Goal: Use online tool/utility: Utilize a website feature to perform a specific function

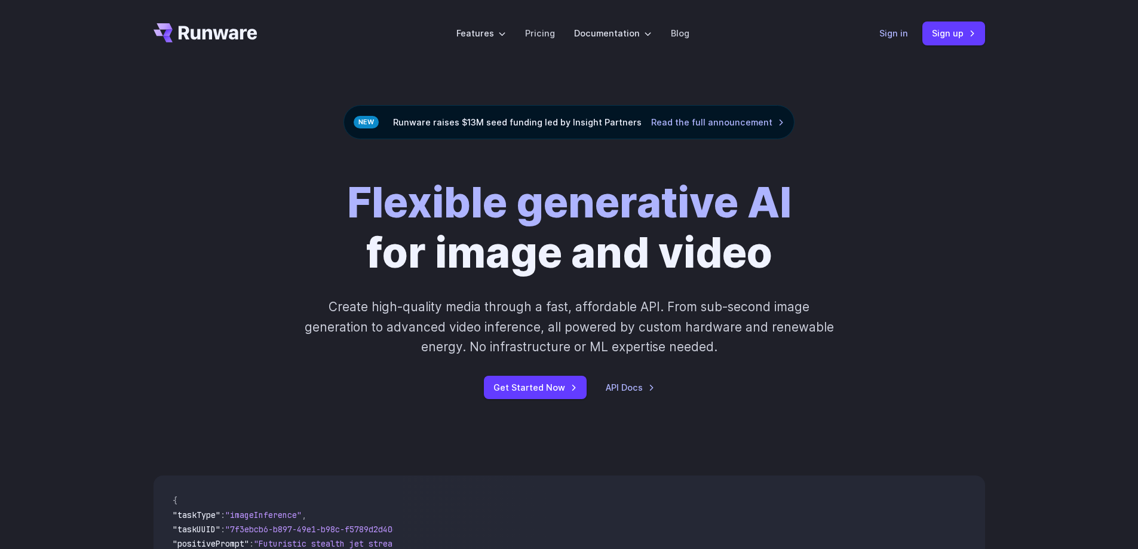
click at [902, 30] on link "Sign in" at bounding box center [893, 33] width 29 height 14
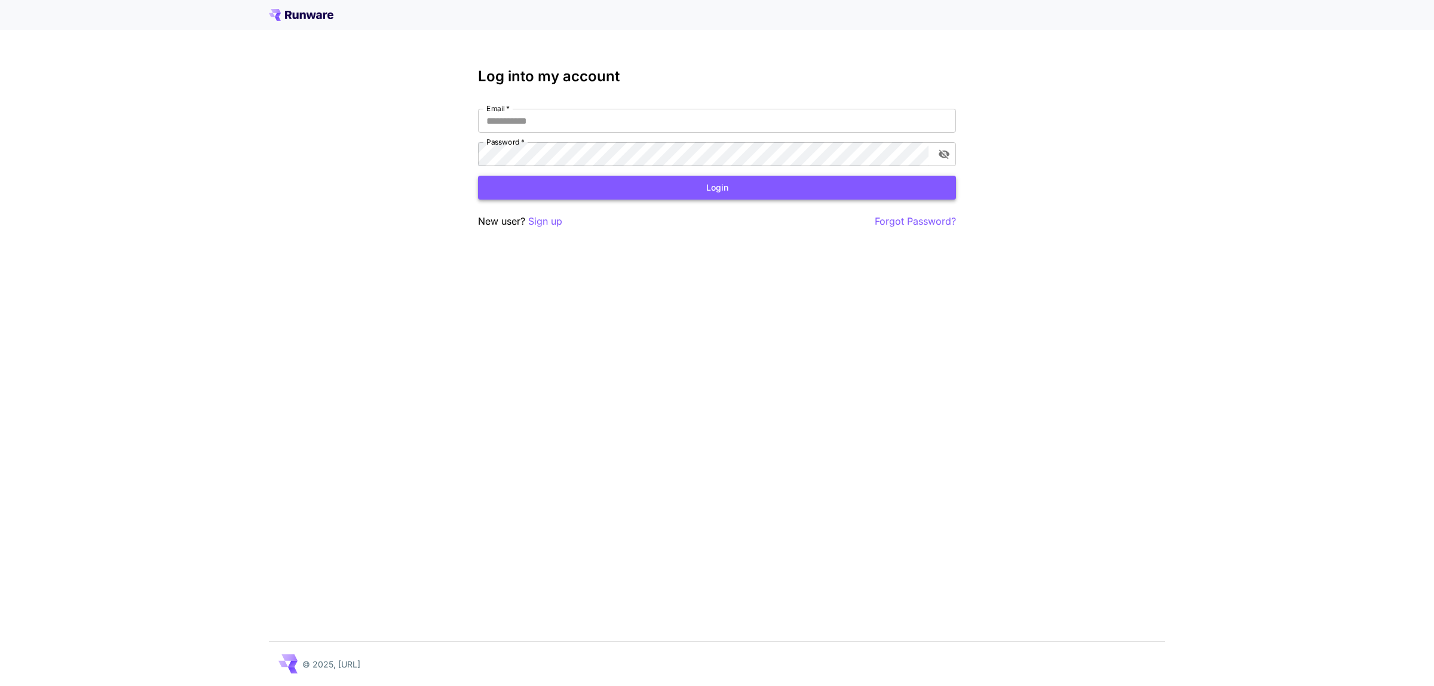
type input "**********"
click at [683, 184] on button "Login" at bounding box center [717, 188] width 478 height 24
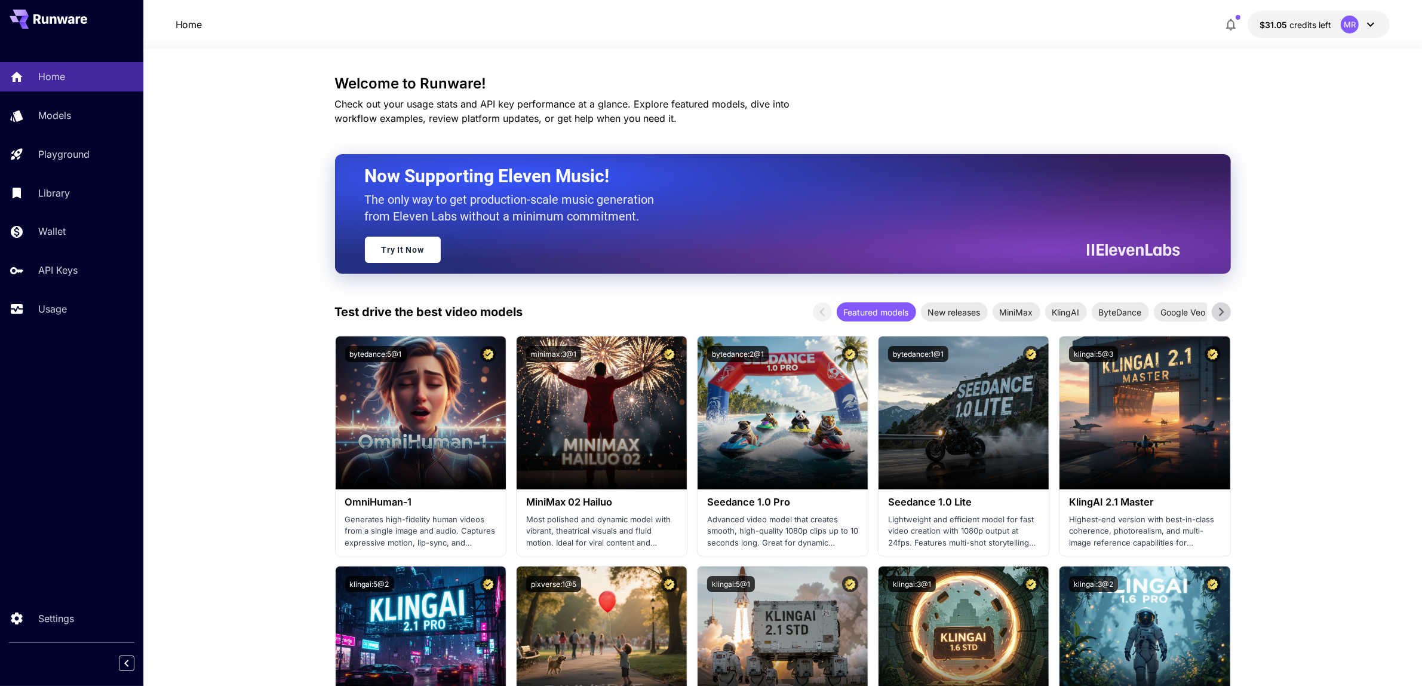
click at [1226, 26] on icon "button" at bounding box center [1231, 24] width 14 height 14
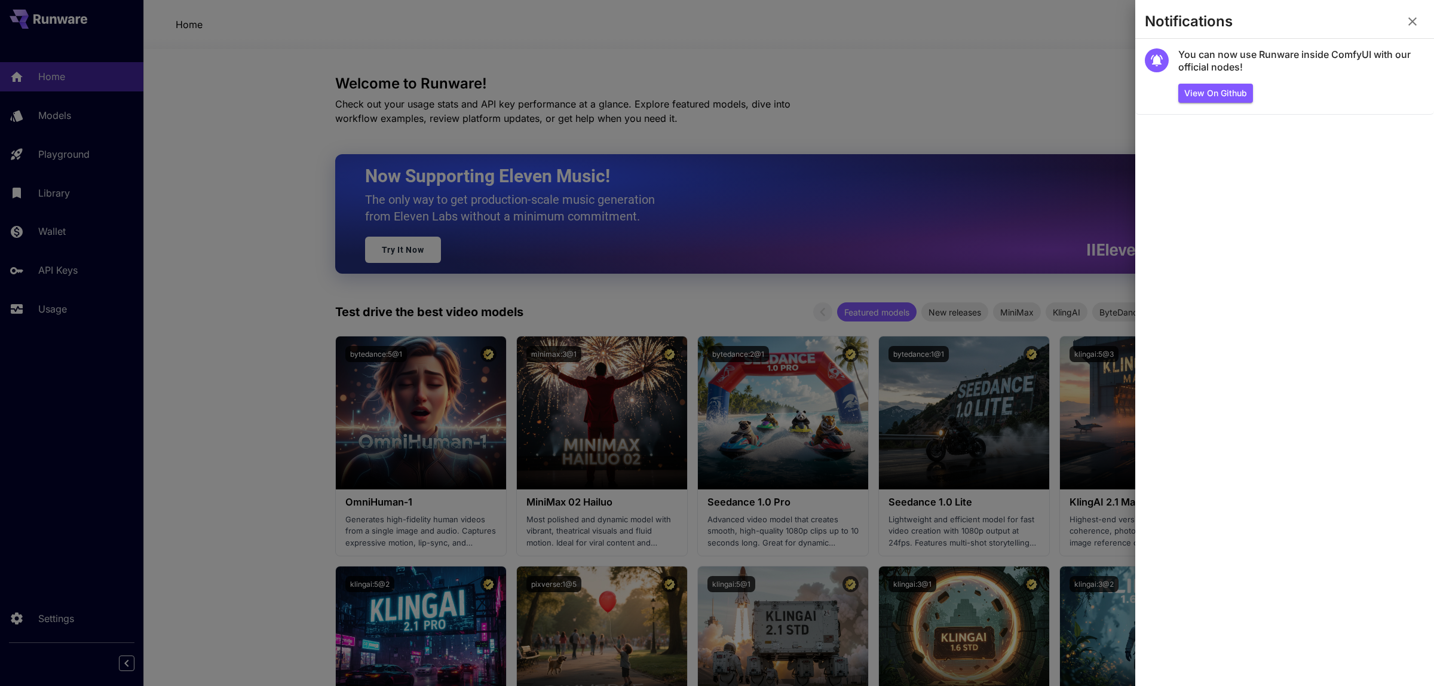
click at [1081, 85] on div at bounding box center [717, 343] width 1434 height 686
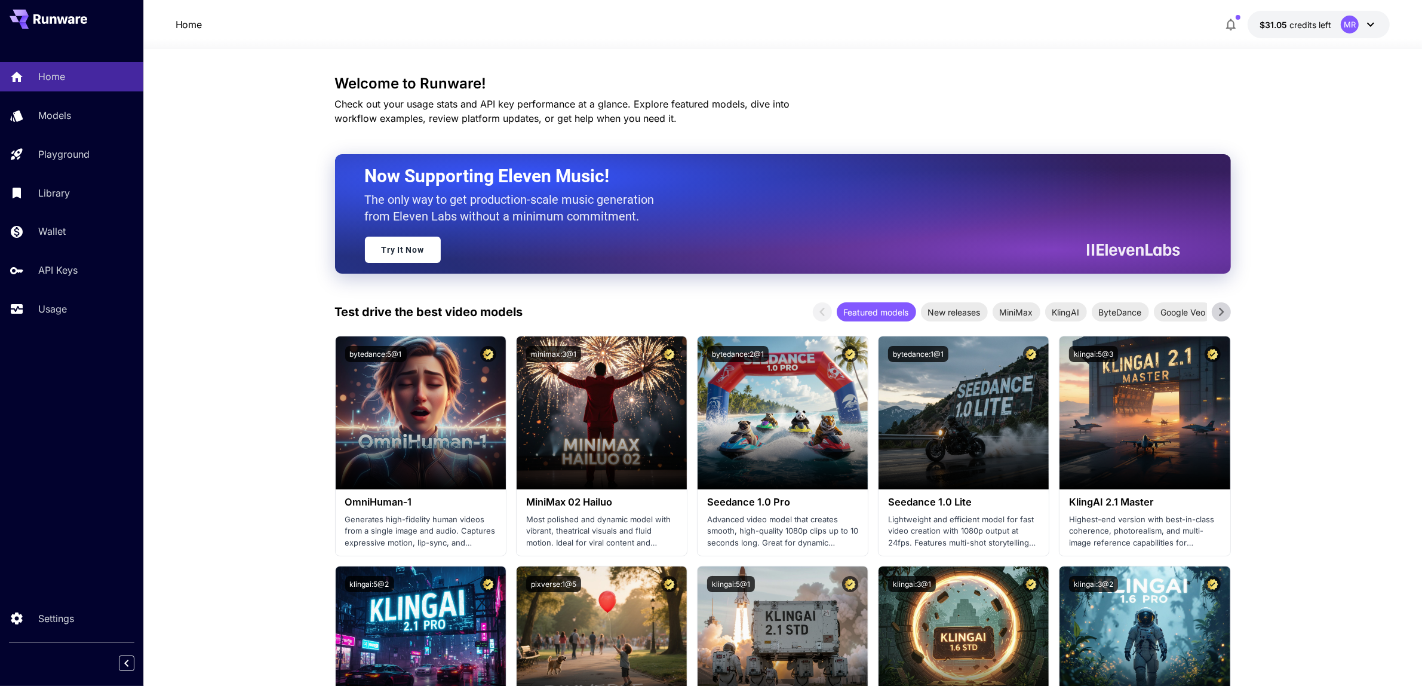
click at [1294, 24] on span "credits left" at bounding box center [1311, 25] width 42 height 10
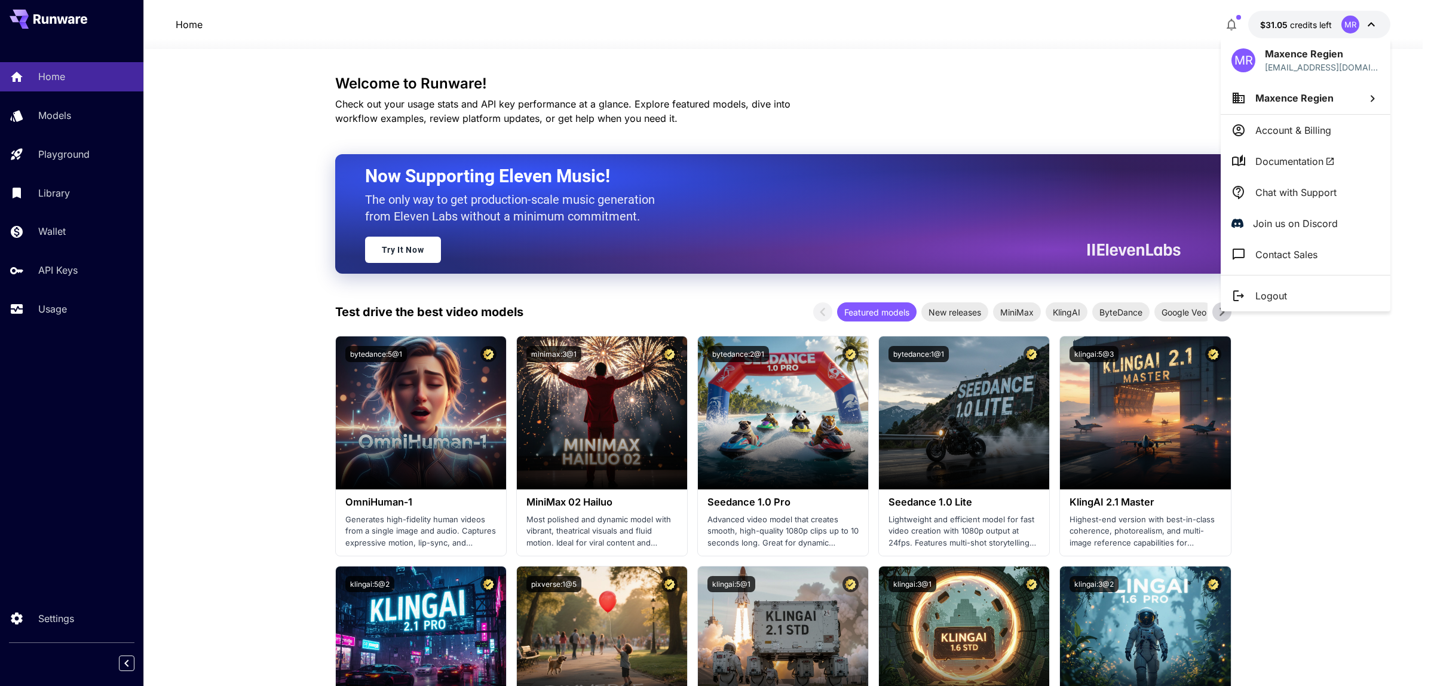
click at [1294, 193] on p "Chat with Support" at bounding box center [1295, 192] width 81 height 14
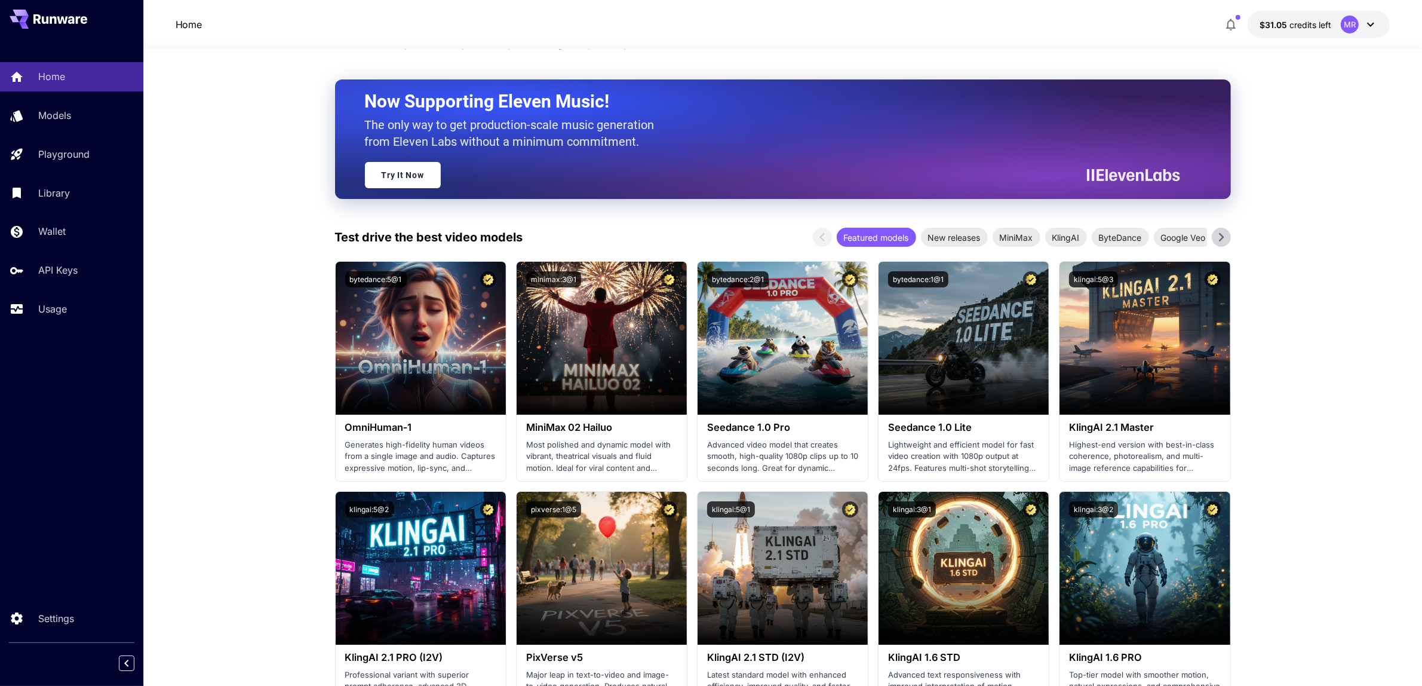
scroll to position [149, 0]
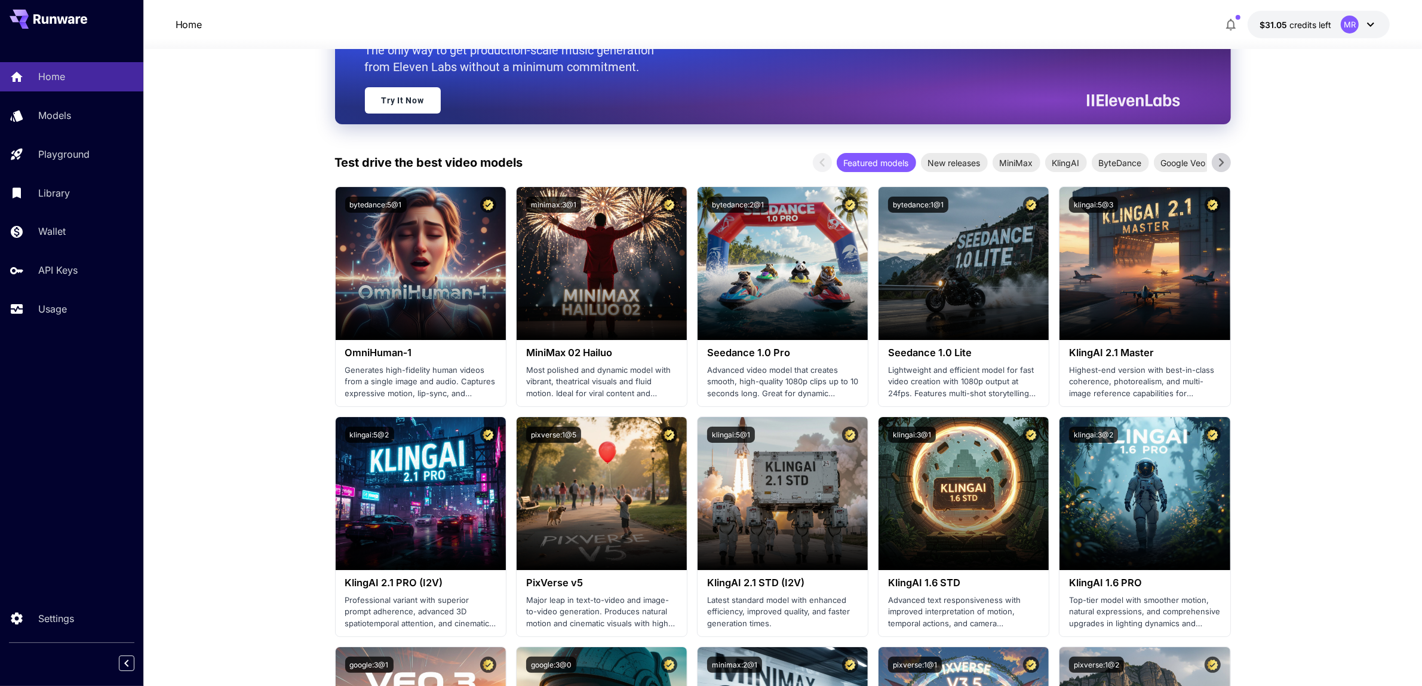
click at [0, 371] on div "Home Models Playground Library Wallet API Keys Usage Settings" at bounding box center [71, 343] width 143 height 686
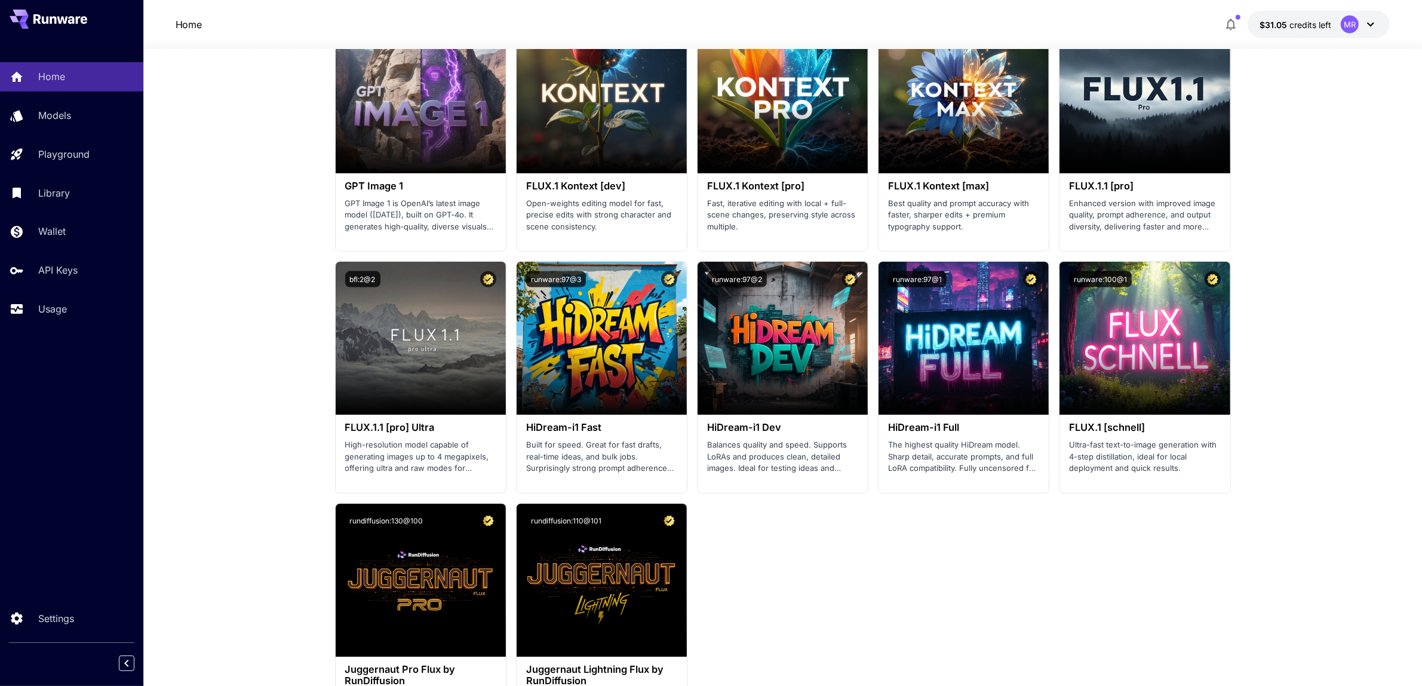
scroll to position [2016, 0]
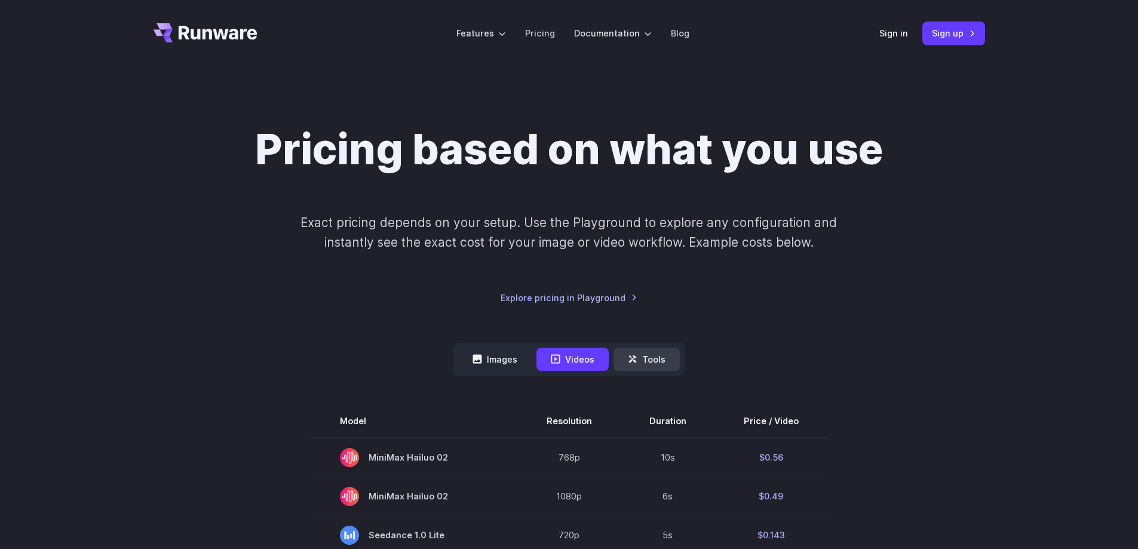
click at [644, 361] on button "Tools" at bounding box center [647, 359] width 66 height 23
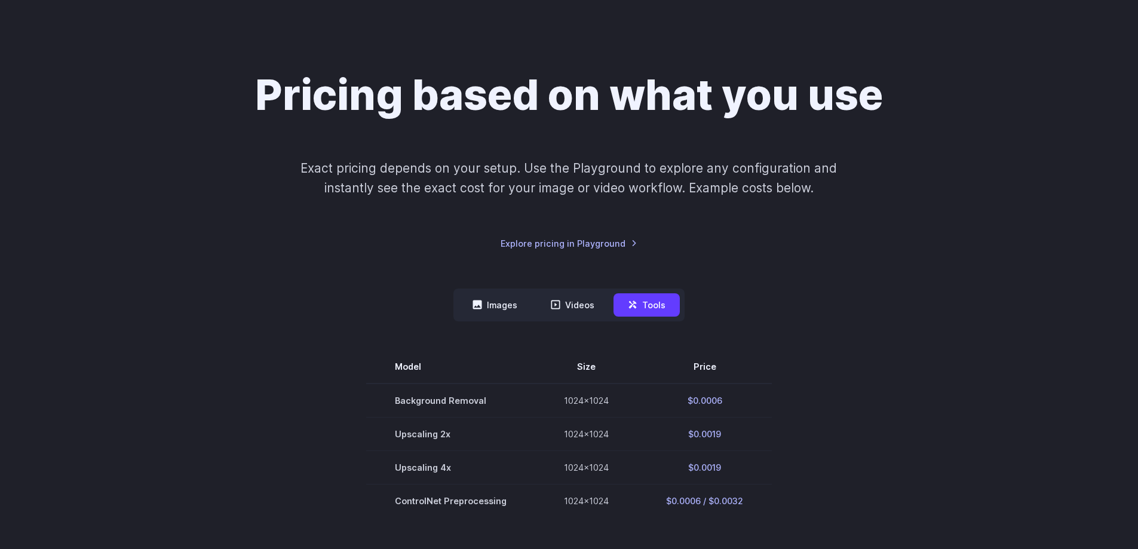
scroll to position [119, 0]
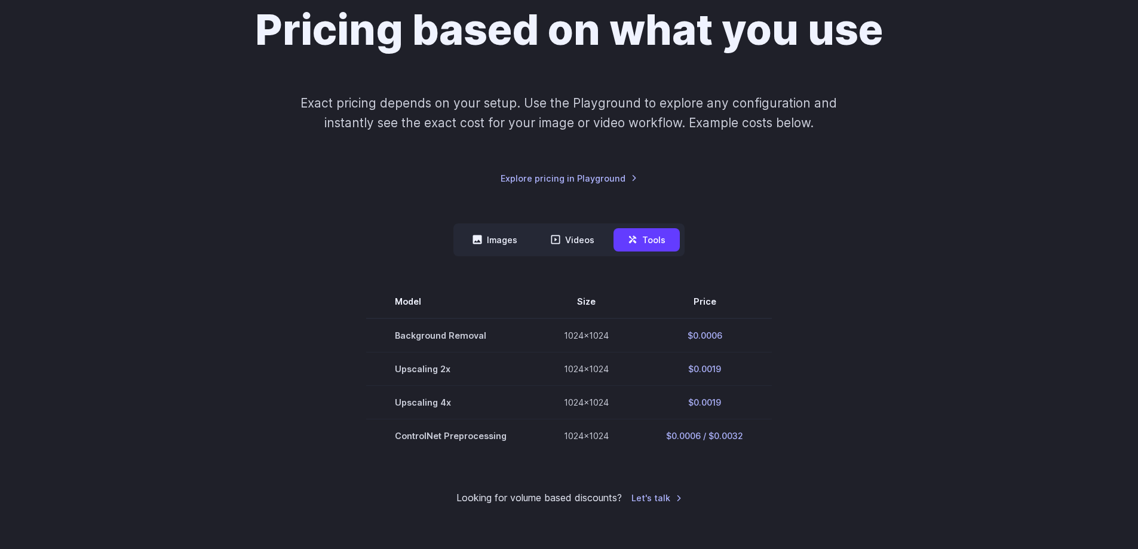
click at [443, 258] on div "Model Size Steps Price / Image FLUX.1 [schnell] 1024x1024 4 $0.0013 FLUX.1 [dev…" at bounding box center [570, 354] width 832 height 196
drag, startPoint x: 443, startPoint y: 258, endPoint x: 198, endPoint y: 261, distance: 244.9
click at [1, 235] on div "Pricing based on what you use Exact pricing depends on your setup. Use the Play…" at bounding box center [569, 255] width 1138 height 616
click at [1065, 252] on div "Pricing based on what you use Exact pricing depends on your setup. Use the Play…" at bounding box center [569, 255] width 1138 height 616
drag, startPoint x: 1065, startPoint y: 252, endPoint x: 50, endPoint y: 244, distance: 1015.0
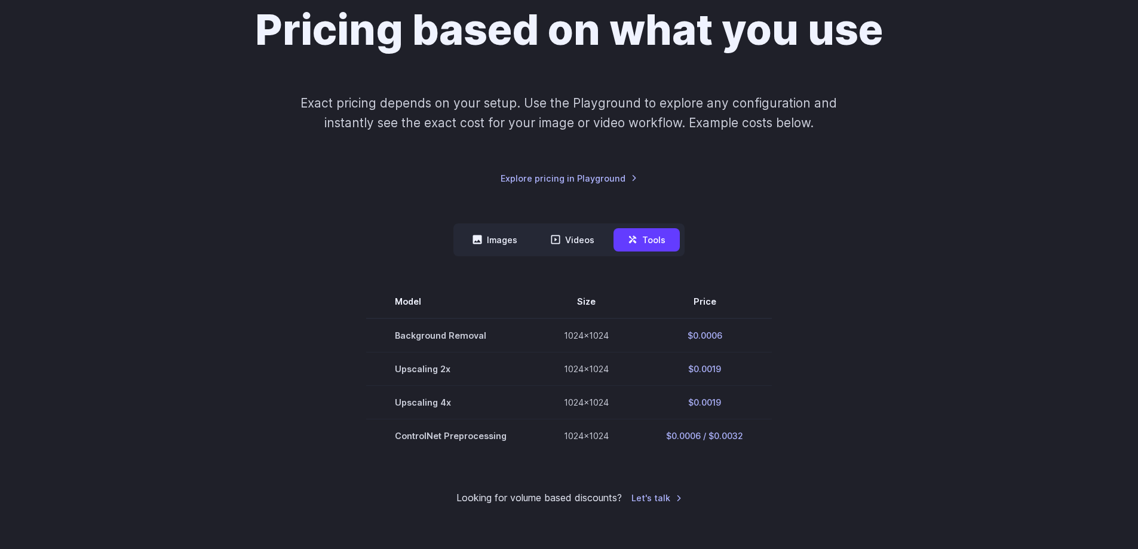
click at [50, 244] on div "Pricing based on what you use Exact pricing depends on your setup. Use the Play…" at bounding box center [569, 255] width 1138 height 616
click at [469, 247] on button "Images" at bounding box center [494, 239] width 73 height 23
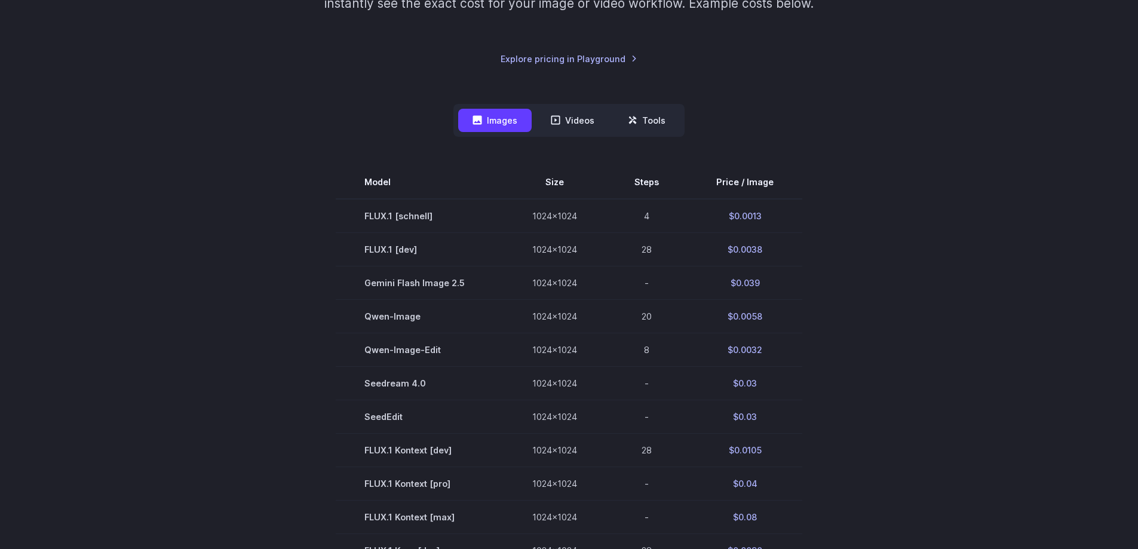
scroll to position [0, 0]
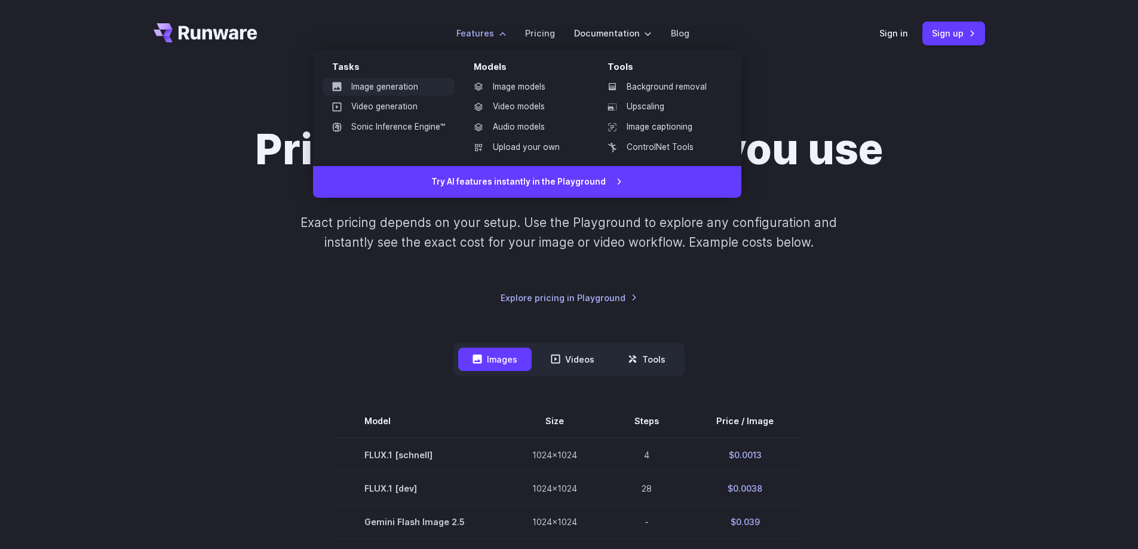
click at [402, 84] on link "Image generation" at bounding box center [389, 87] width 132 height 18
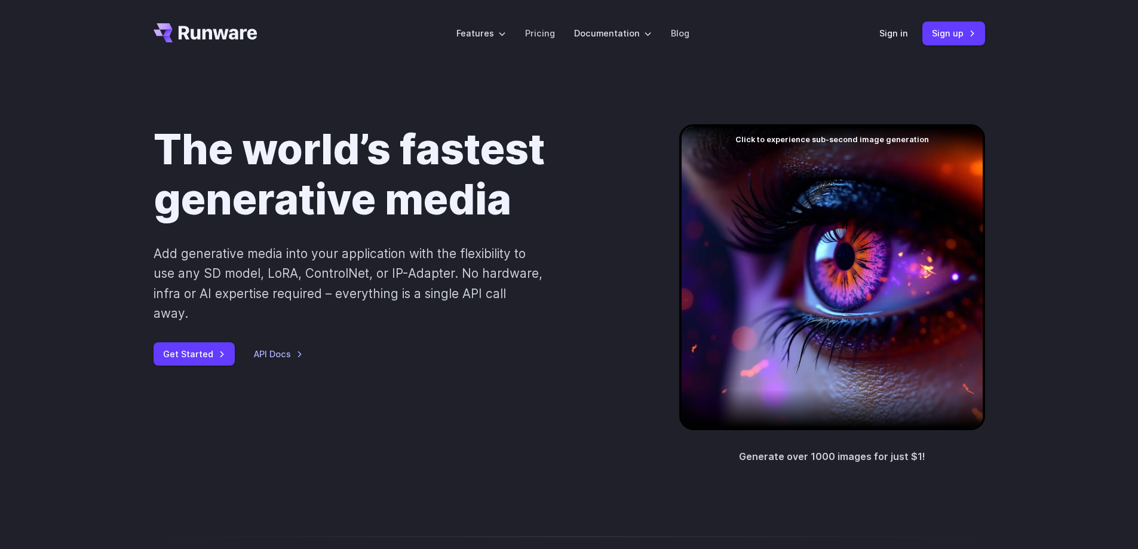
click at [772, 207] on div at bounding box center [832, 277] width 306 height 306
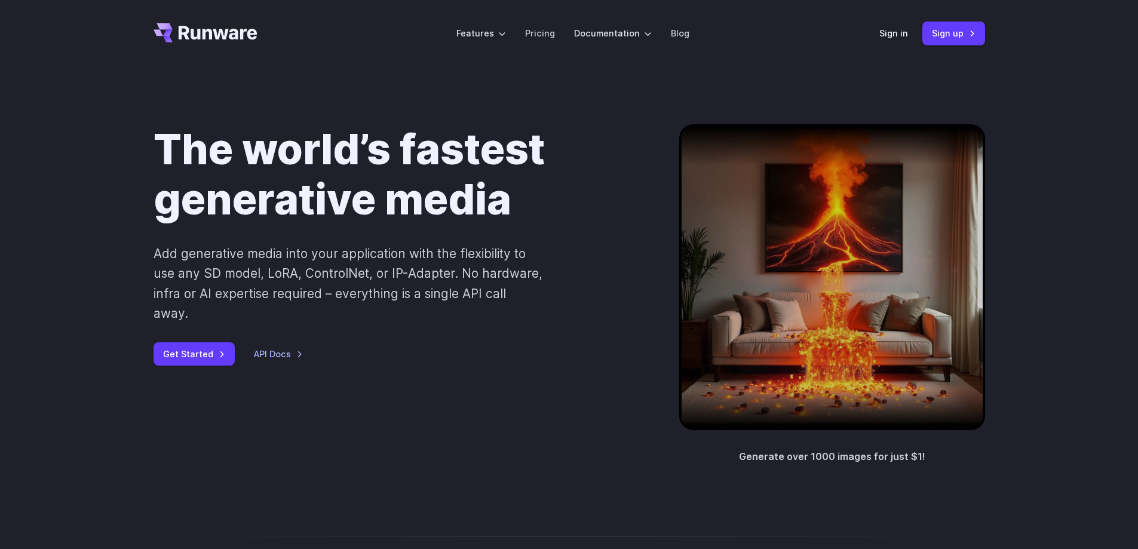
click at [772, 207] on div at bounding box center [832, 277] width 306 height 306
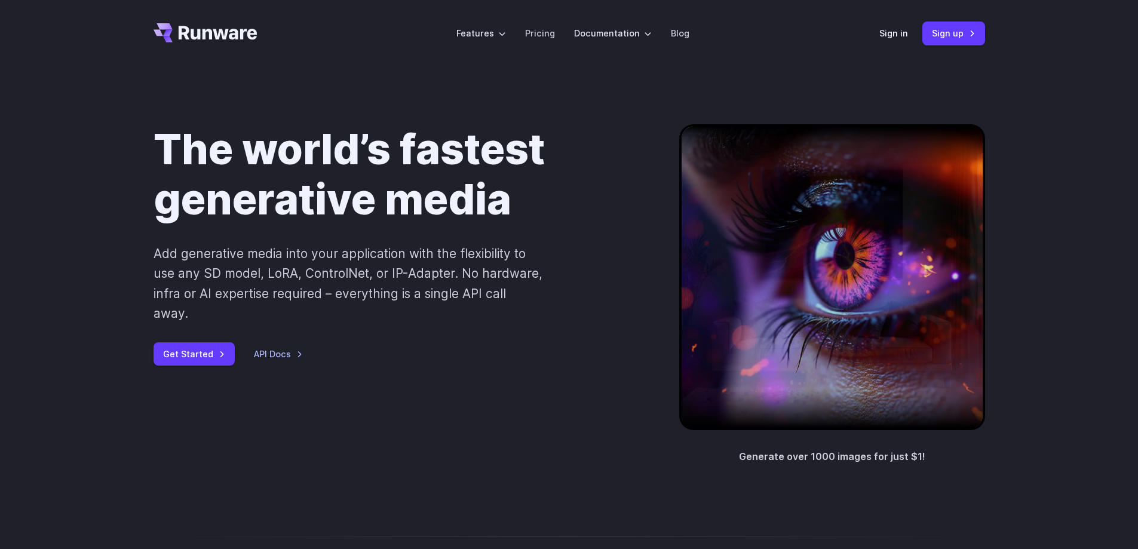
click at [772, 207] on div at bounding box center [832, 277] width 306 height 306
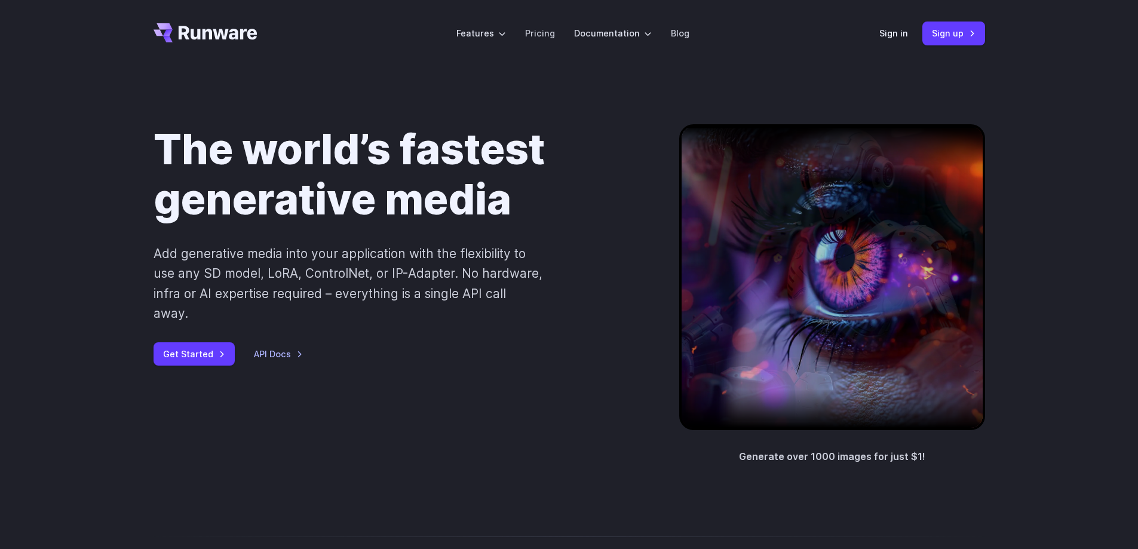
click at [772, 207] on div at bounding box center [832, 277] width 306 height 306
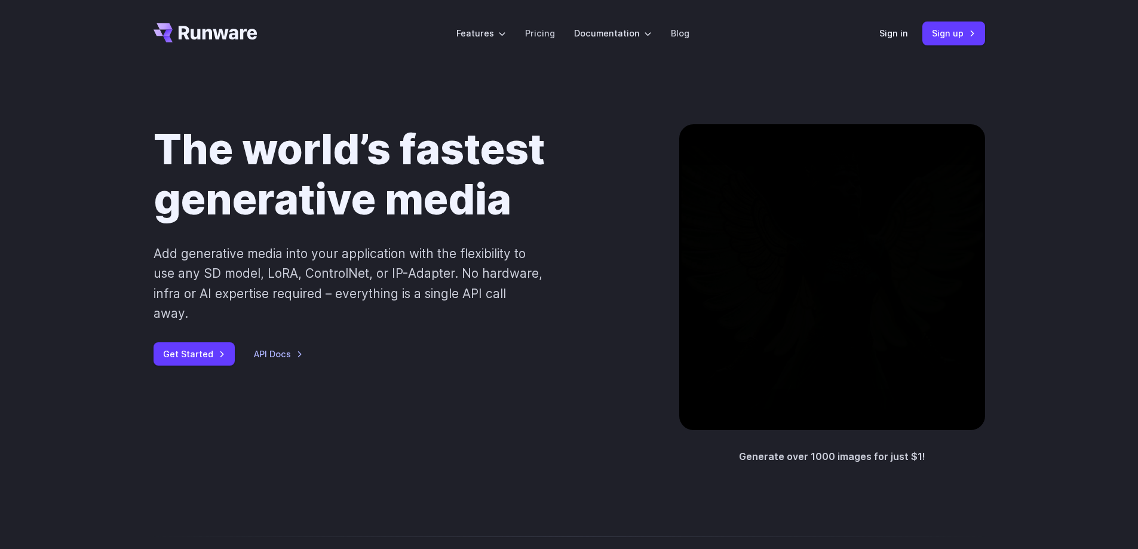
click at [772, 207] on div at bounding box center [832, 277] width 306 height 306
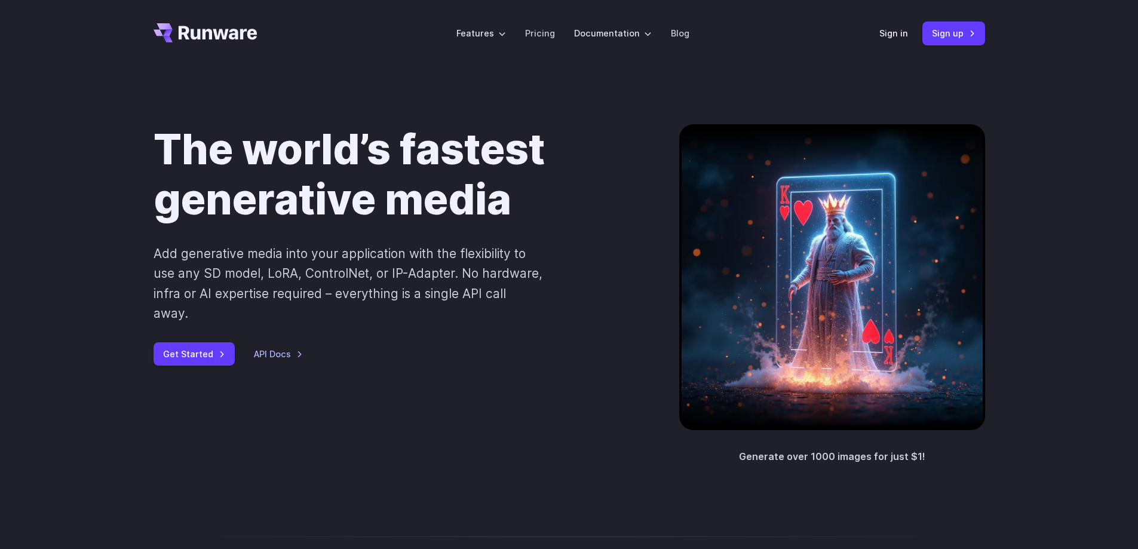
click at [901, 343] on div at bounding box center [832, 277] width 306 height 306
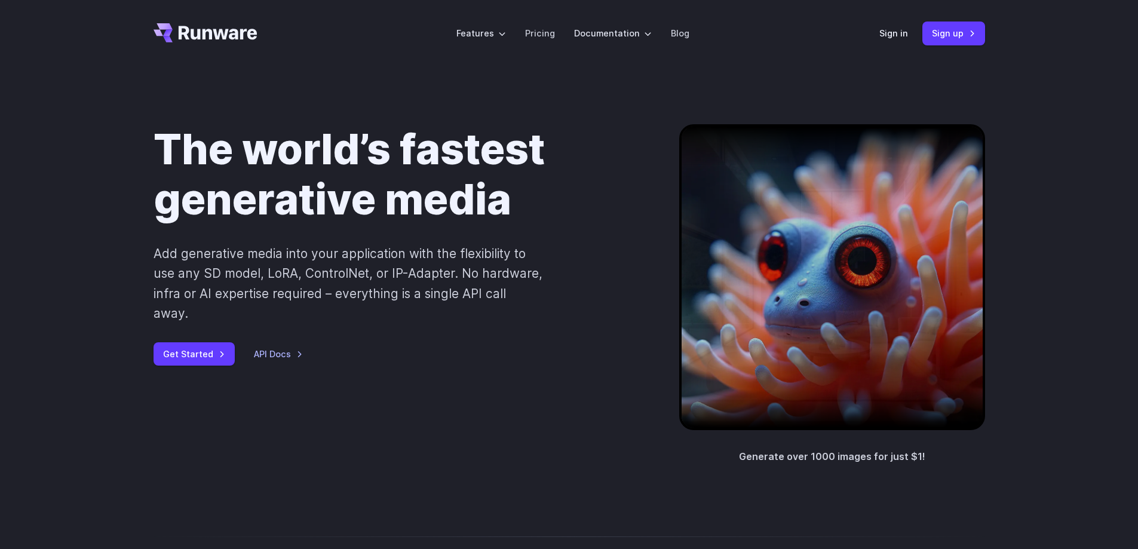
click at [1094, 384] on div "The world’s fastest generative media Add generative media into your application…" at bounding box center [569, 294] width 1138 height 455
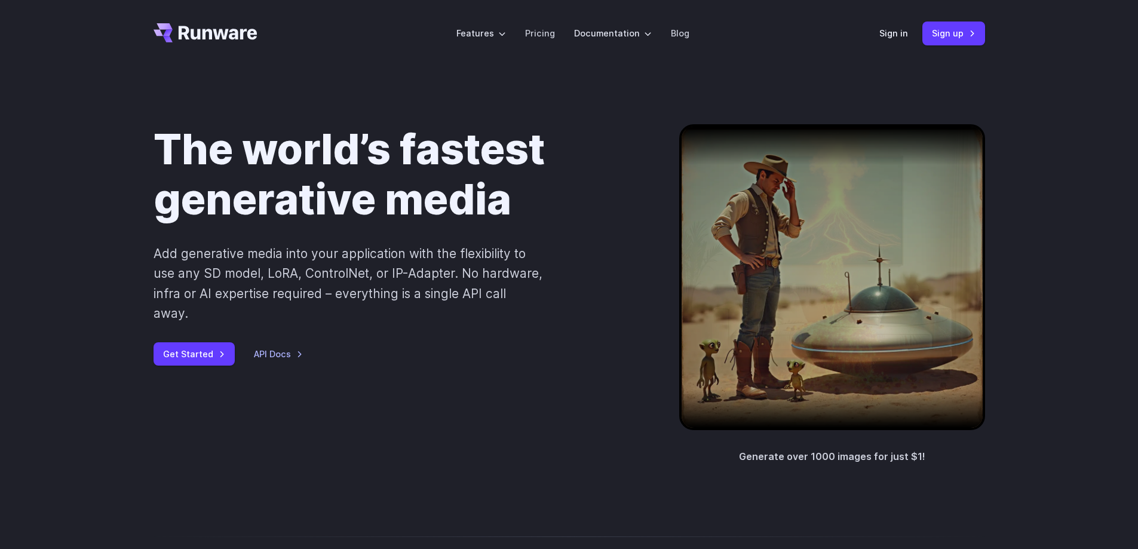
drag, startPoint x: 1094, startPoint y: 384, endPoint x: 37, endPoint y: 2, distance: 1124.4
click at [0, 78] on div "The world’s fastest generative media Add generative media into your application…" at bounding box center [569, 294] width 1138 height 455
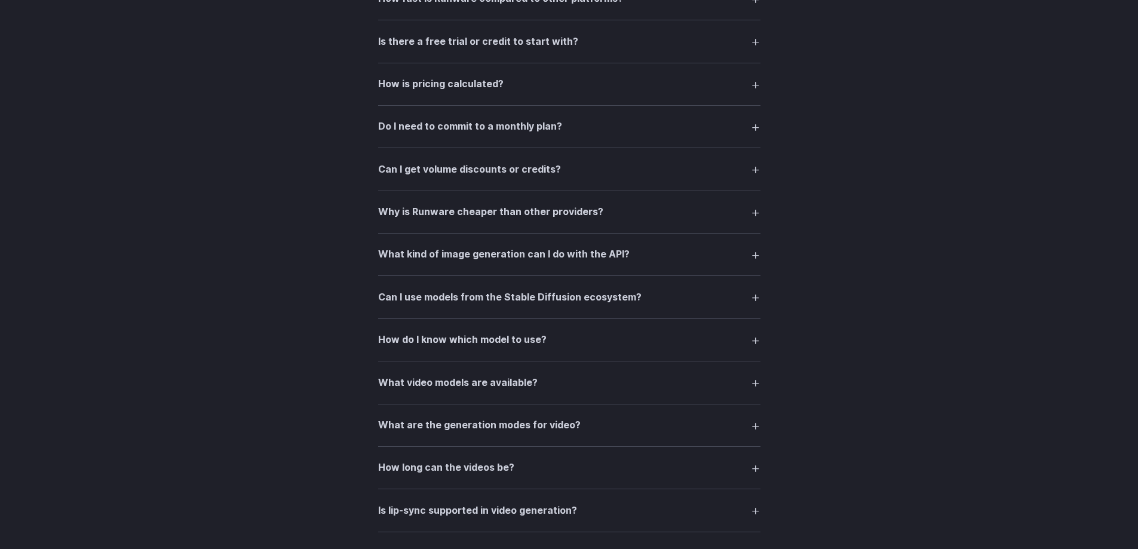
scroll to position [1912, 0]
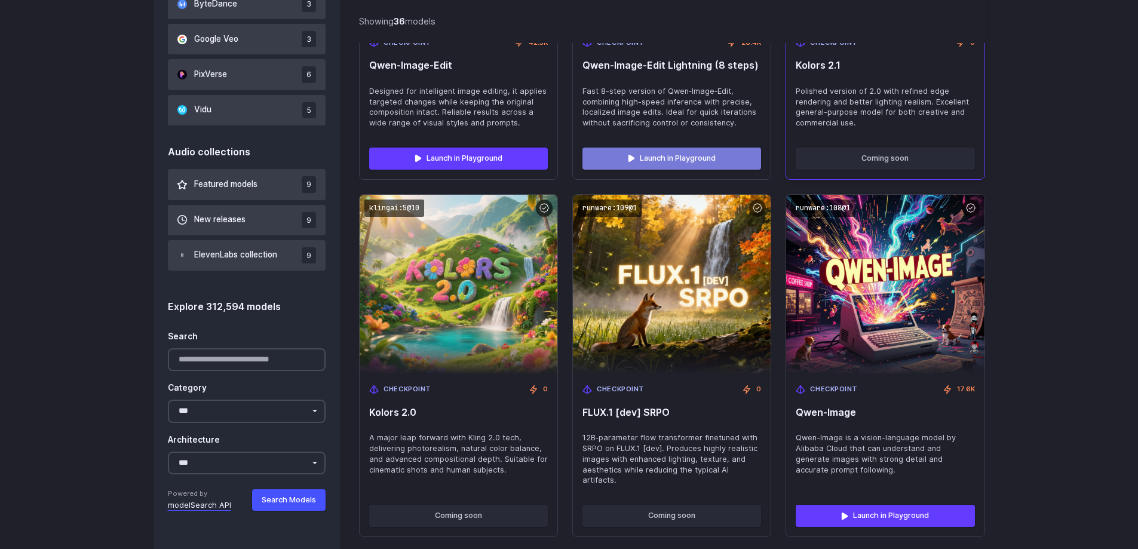
scroll to position [1016, 0]
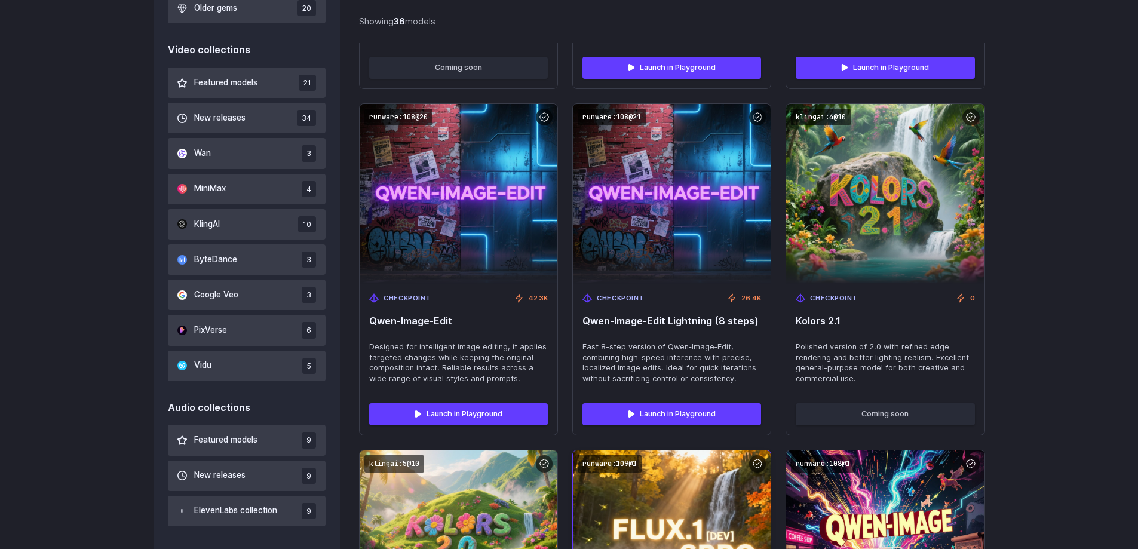
scroll to position [717, 0]
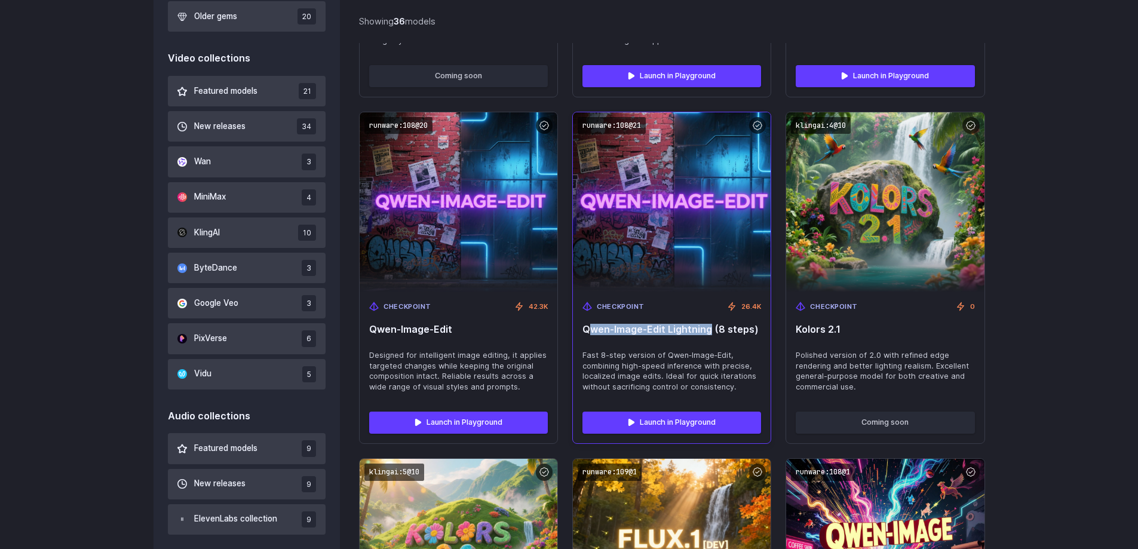
drag, startPoint x: 587, startPoint y: 330, endPoint x: 677, endPoint y: 333, distance: 90.9
click at [708, 335] on span "Qwen‑Image‑Edit Lightning (8 steps)" at bounding box center [671, 329] width 179 height 11
drag, startPoint x: 637, startPoint y: 331, endPoint x: 709, endPoint y: 332, distance: 71.1
click at [709, 332] on div "Checkpoint 26.4K [PERSON_NAME]‑Image‑Edit Lightning (8 steps) Fast 8-step versi…" at bounding box center [672, 347] width 198 height 111
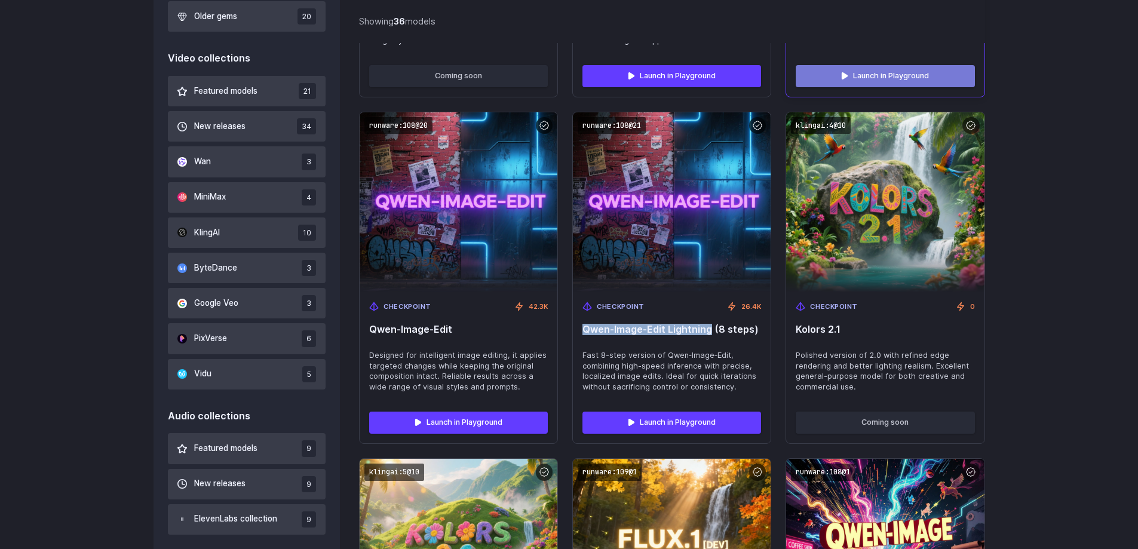
copy span "[PERSON_NAME]‑Image‑Edit Lightning"
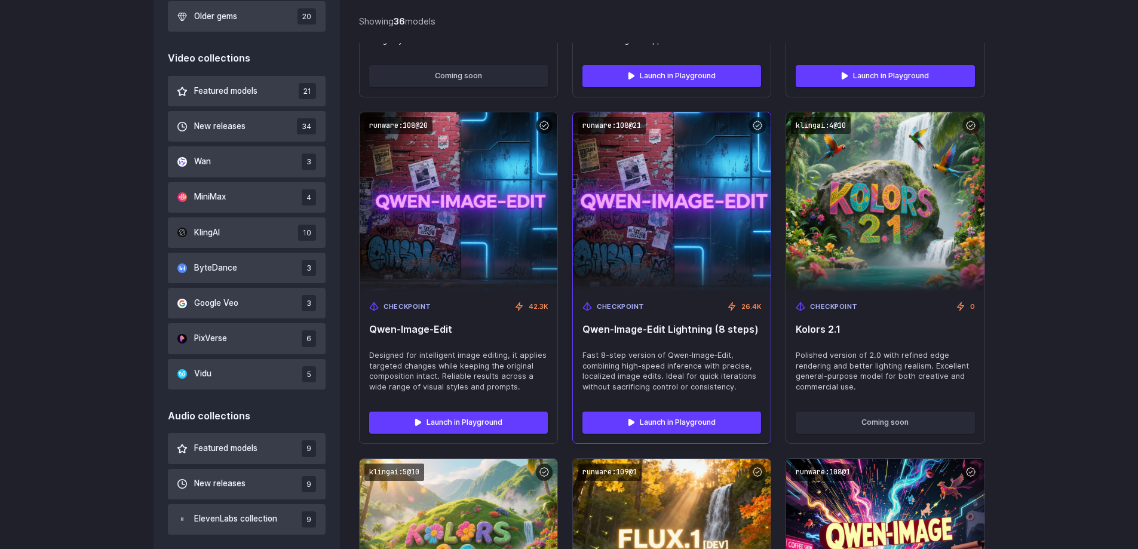
click at [678, 349] on div "Checkpoint 26.4K [PERSON_NAME]‑Image‑Edit Lightning (8 steps) Fast 8-step versi…" at bounding box center [672, 347] width 198 height 111
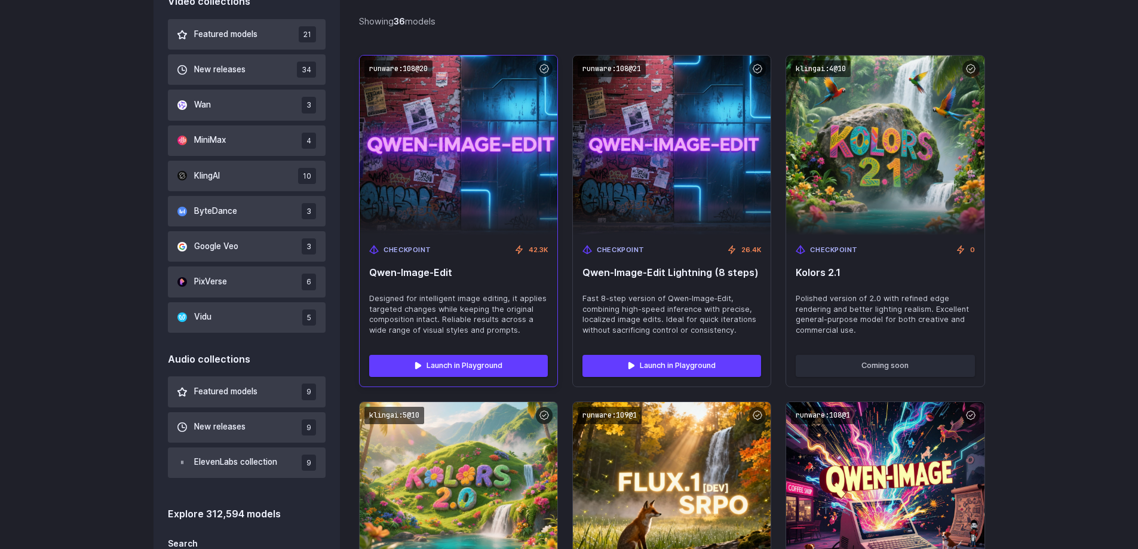
scroll to position [777, 0]
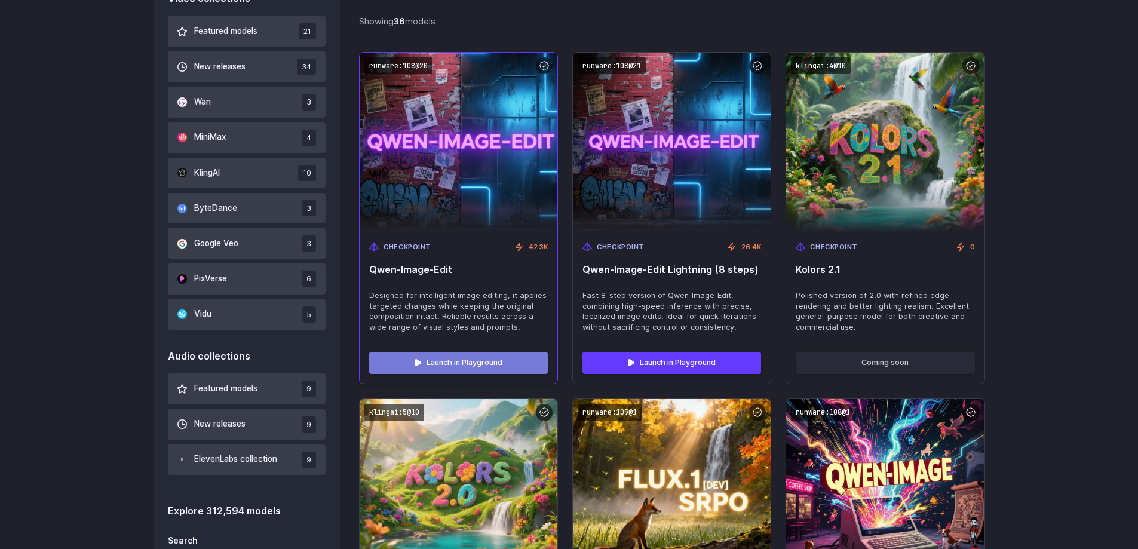
drag, startPoint x: 498, startPoint y: 360, endPoint x: 530, endPoint y: 346, distance: 34.8
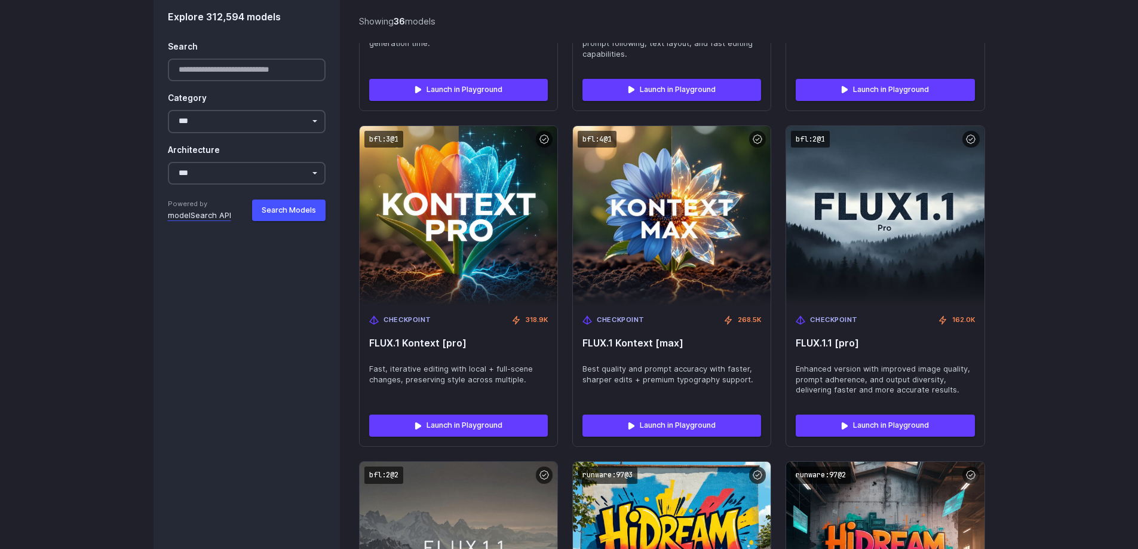
scroll to position [3584, 0]
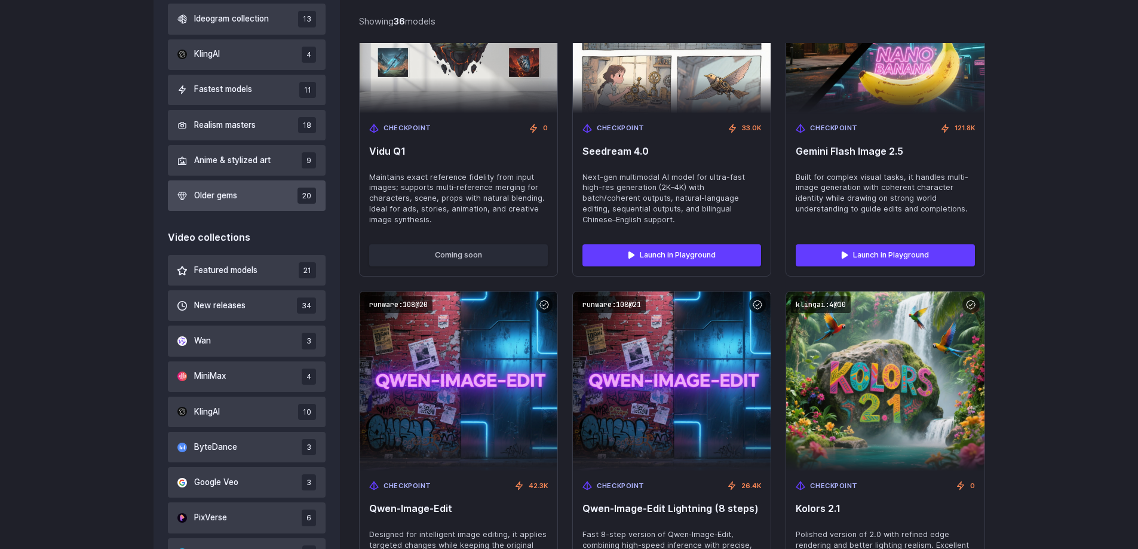
click at [237, 194] on span "Older gems" at bounding box center [215, 195] width 43 height 13
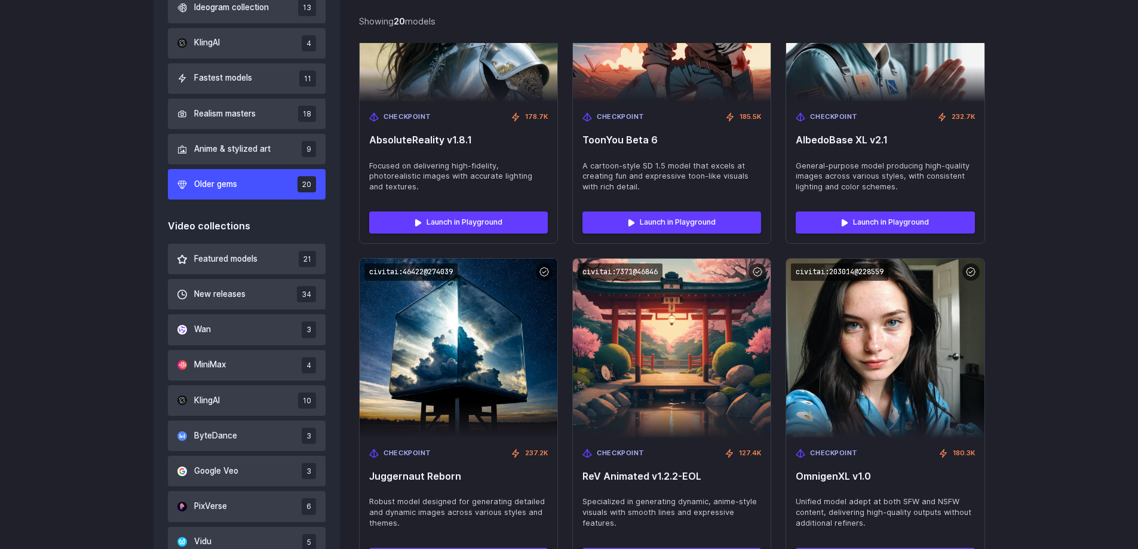
scroll to position [643, 0]
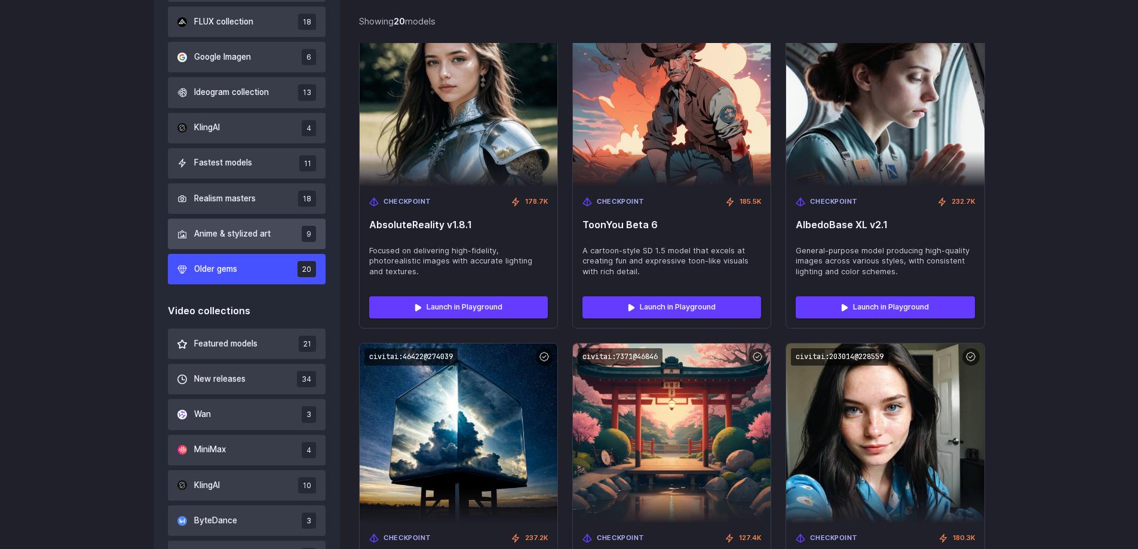
click at [200, 234] on span "Anime & stylized art" at bounding box center [232, 234] width 76 height 13
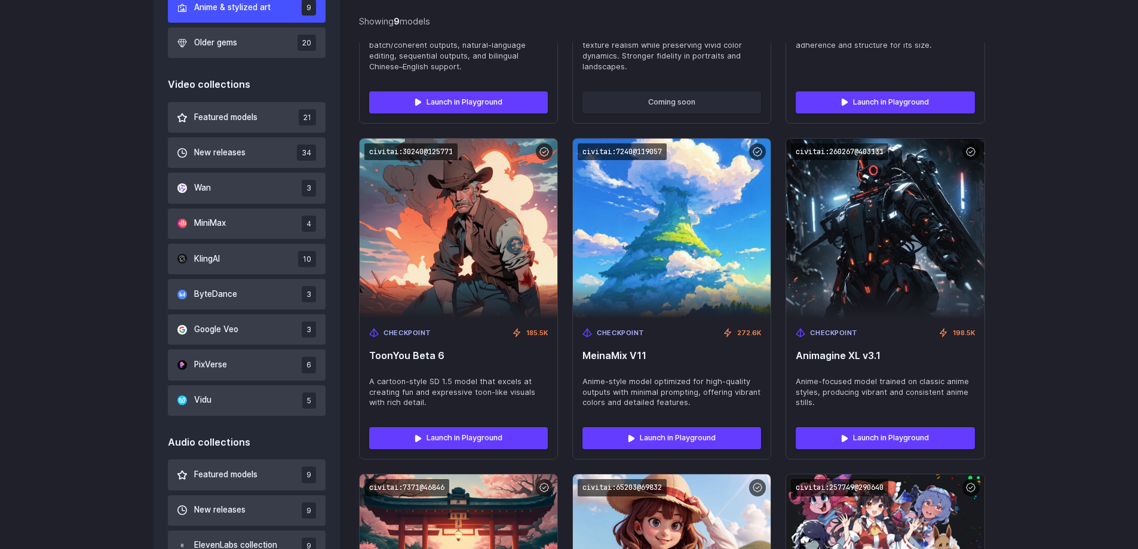
scroll to position [703, 0]
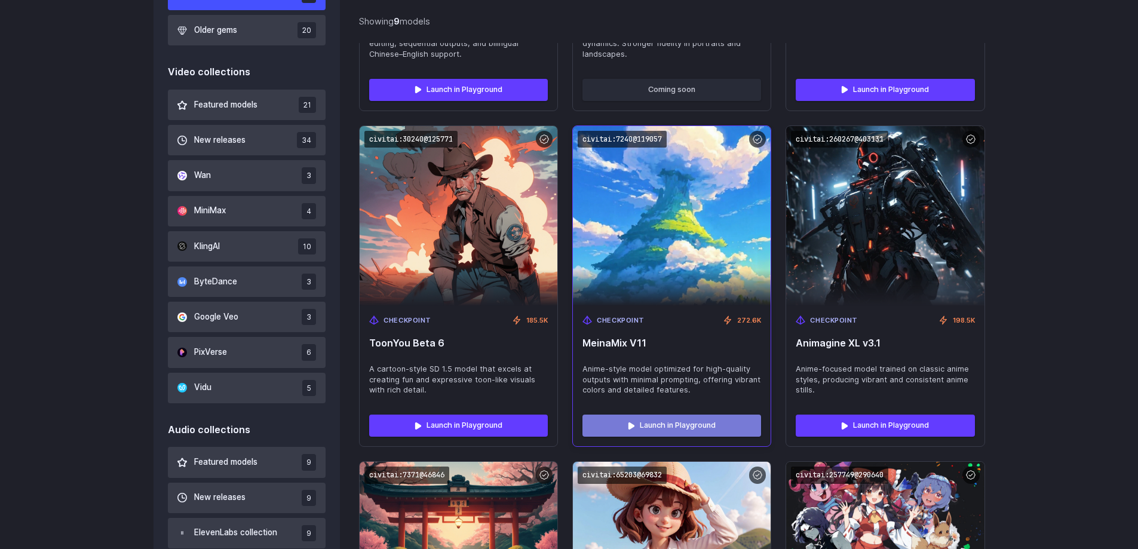
click at [639, 415] on link "Launch in Playground" at bounding box center [671, 426] width 179 height 22
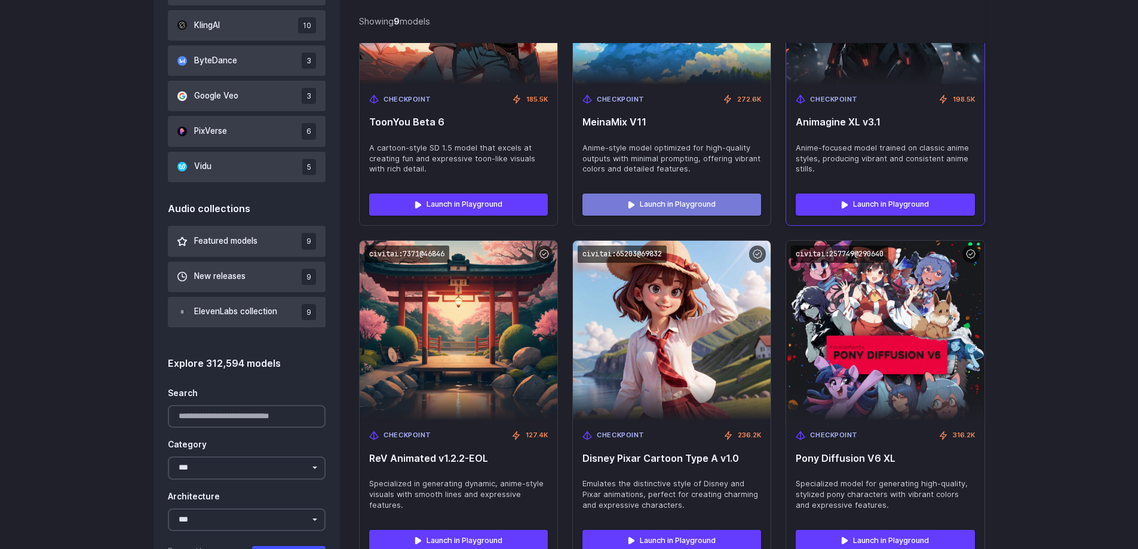
scroll to position [1062, 0]
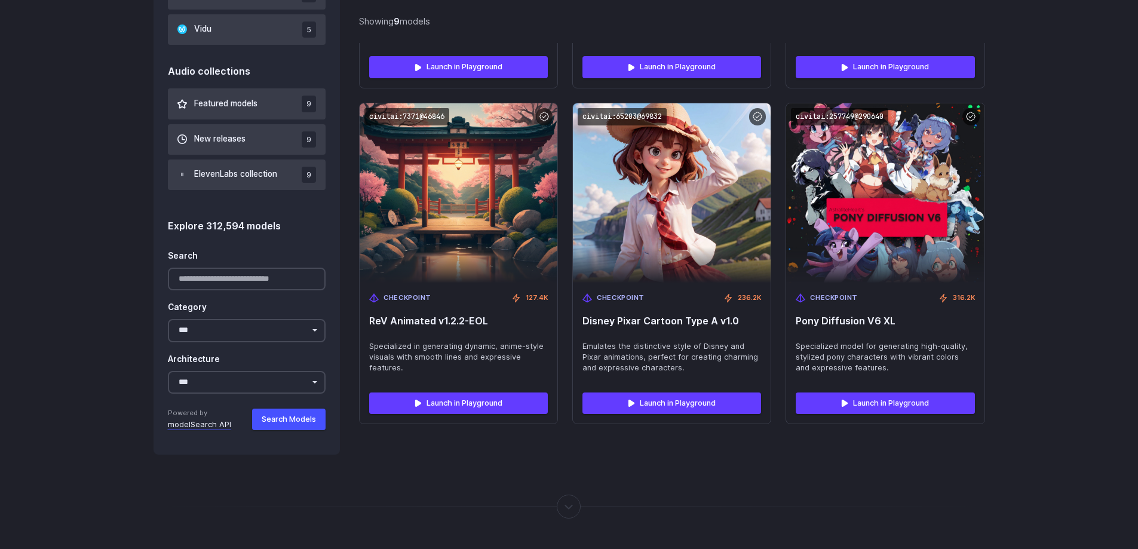
click at [1053, 456] on div at bounding box center [569, 500] width 1138 height 90
drag, startPoint x: 1053, startPoint y: 456, endPoint x: 0, endPoint y: 361, distance: 1056.9
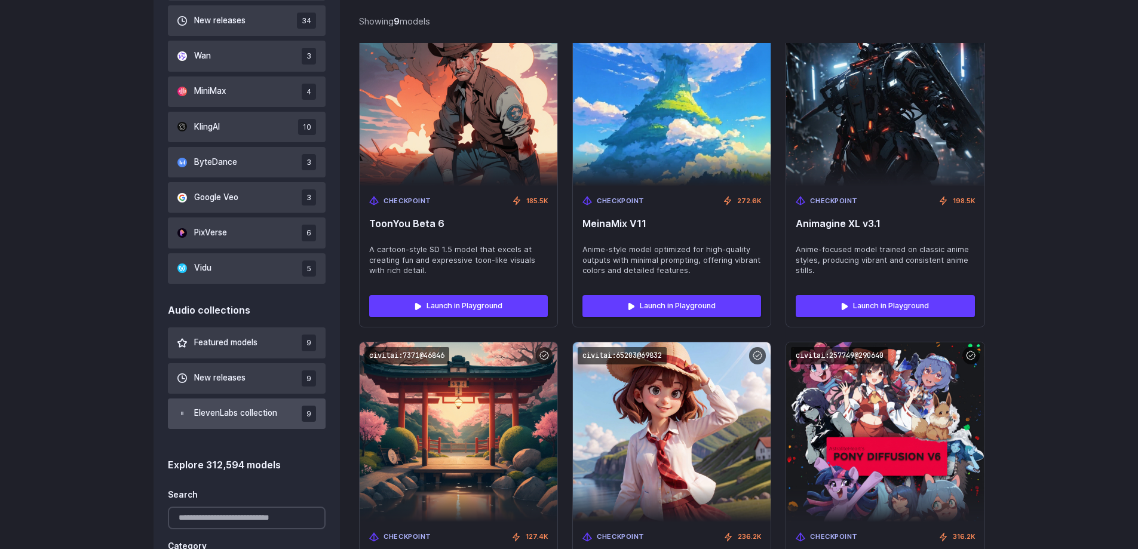
click at [247, 409] on span "ElevenLabs collection" at bounding box center [235, 413] width 83 height 13
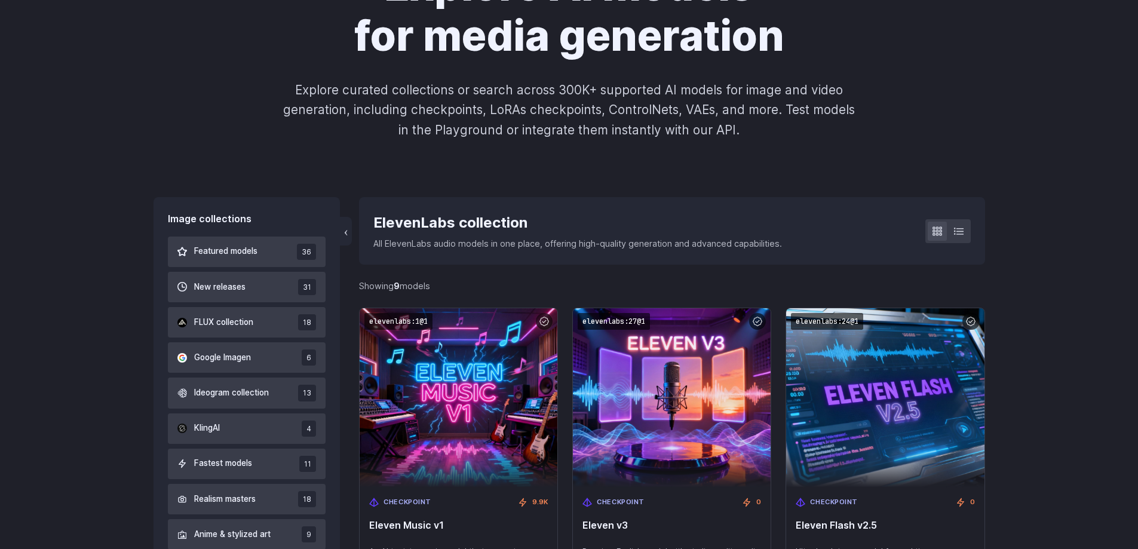
scroll to position [345, 0]
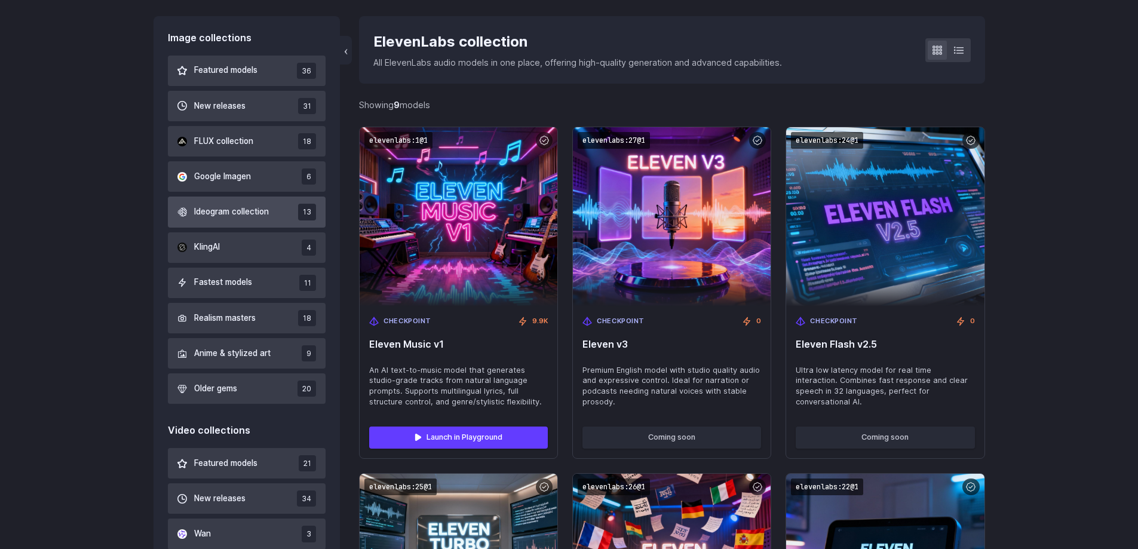
click at [241, 221] on button "Ideogram collection 13" at bounding box center [247, 212] width 158 height 30
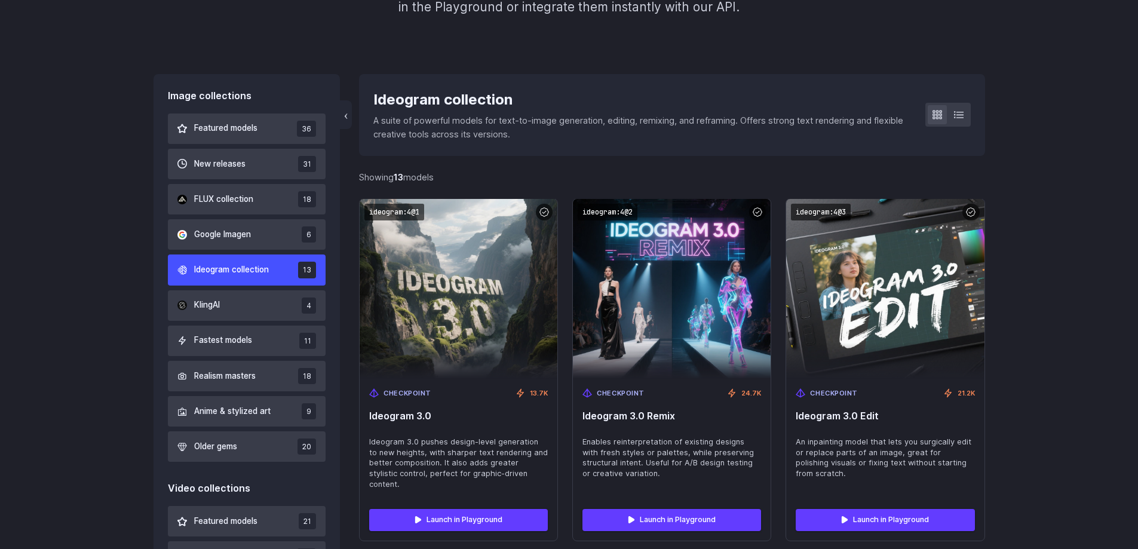
scroll to position [285, 0]
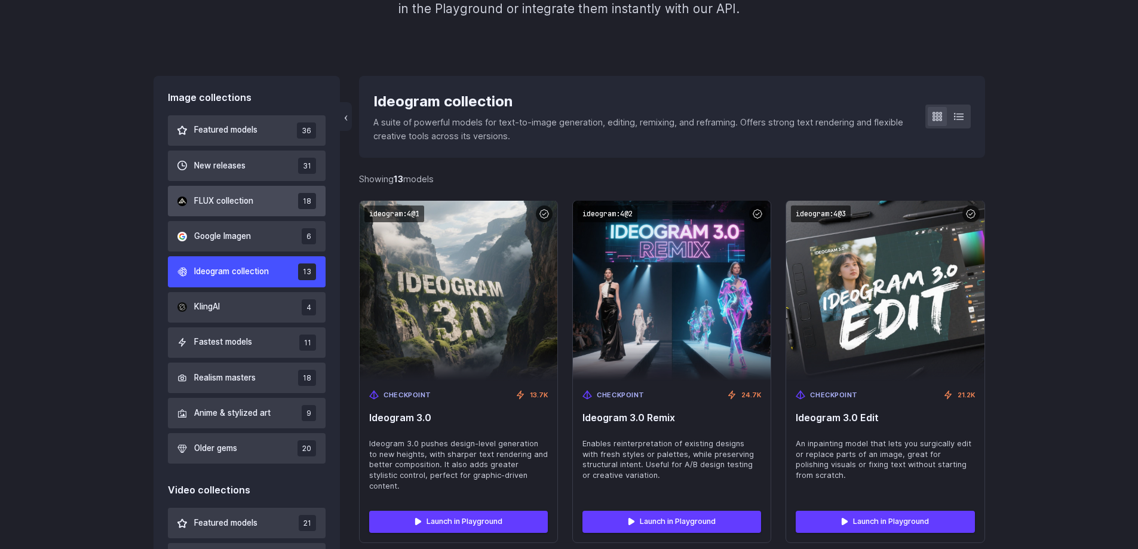
click at [173, 207] on button "FLUX collection 18" at bounding box center [247, 201] width 158 height 30
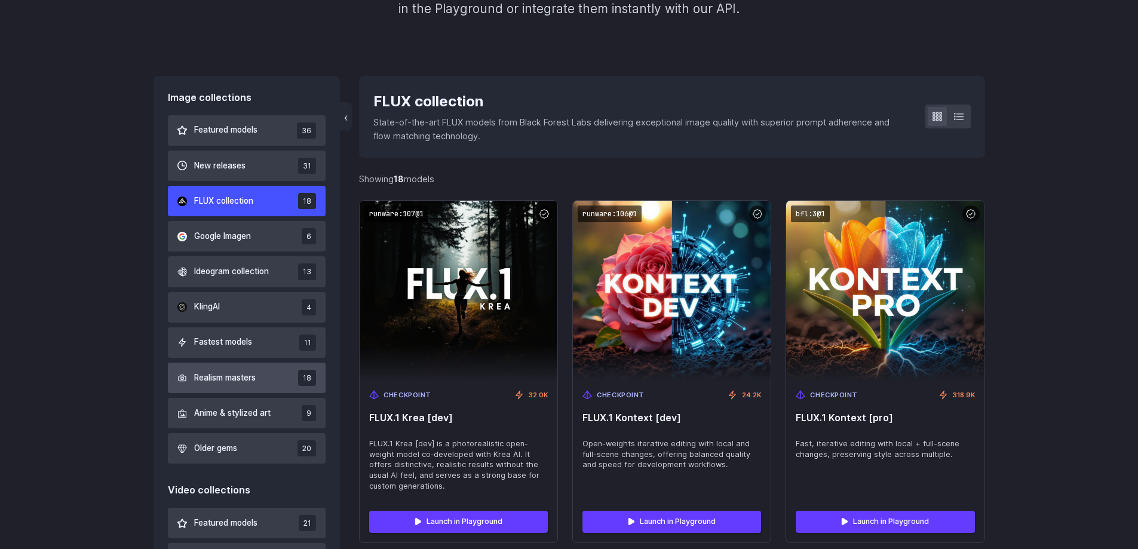
click at [197, 370] on button "Realism masters 18" at bounding box center [247, 378] width 158 height 30
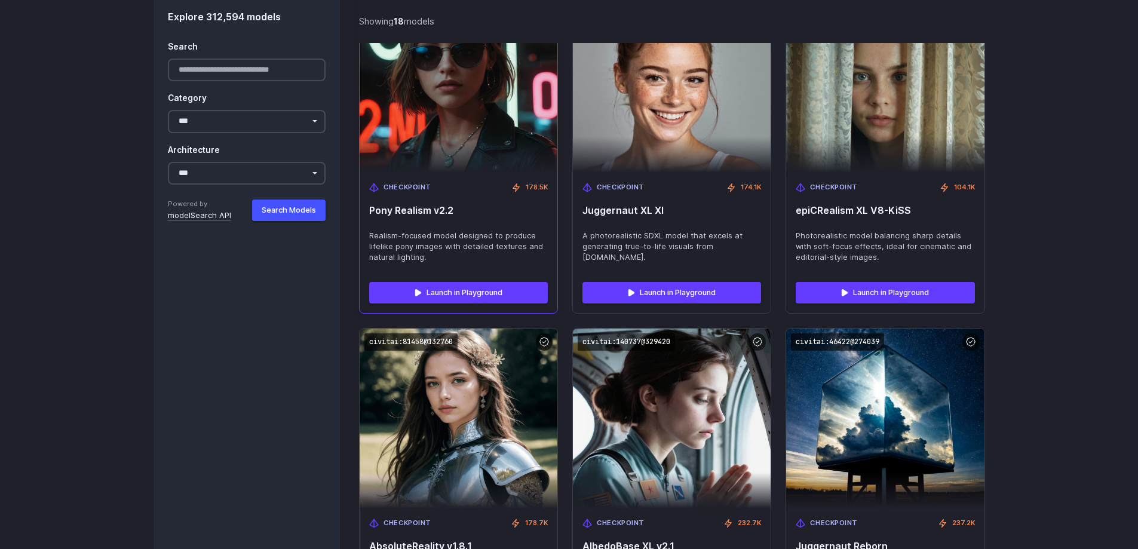
scroll to position [1539, 0]
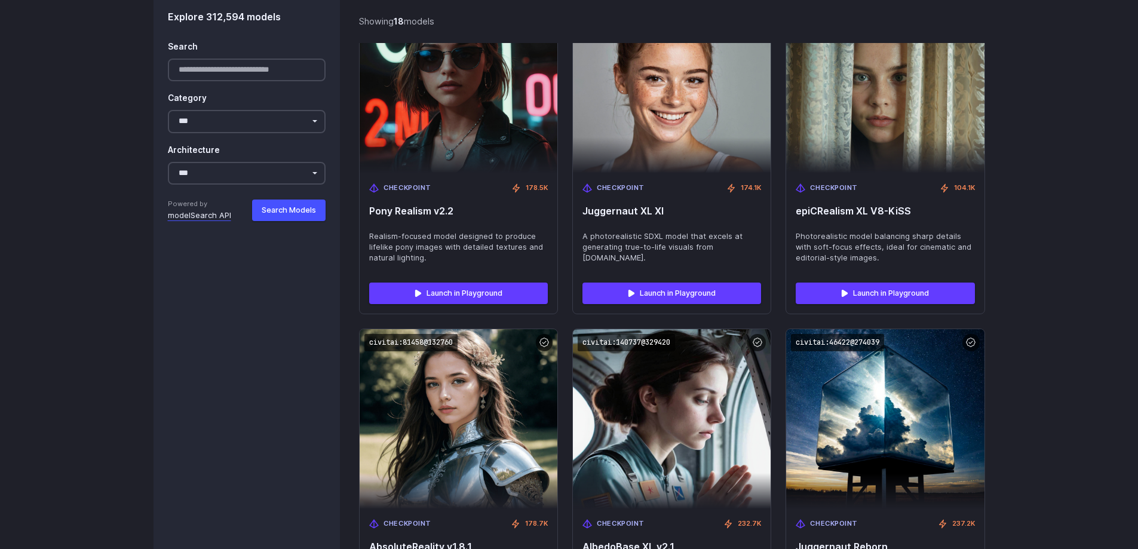
drag, startPoint x: 248, startPoint y: 311, endPoint x: 48, endPoint y: 298, distance: 200.6
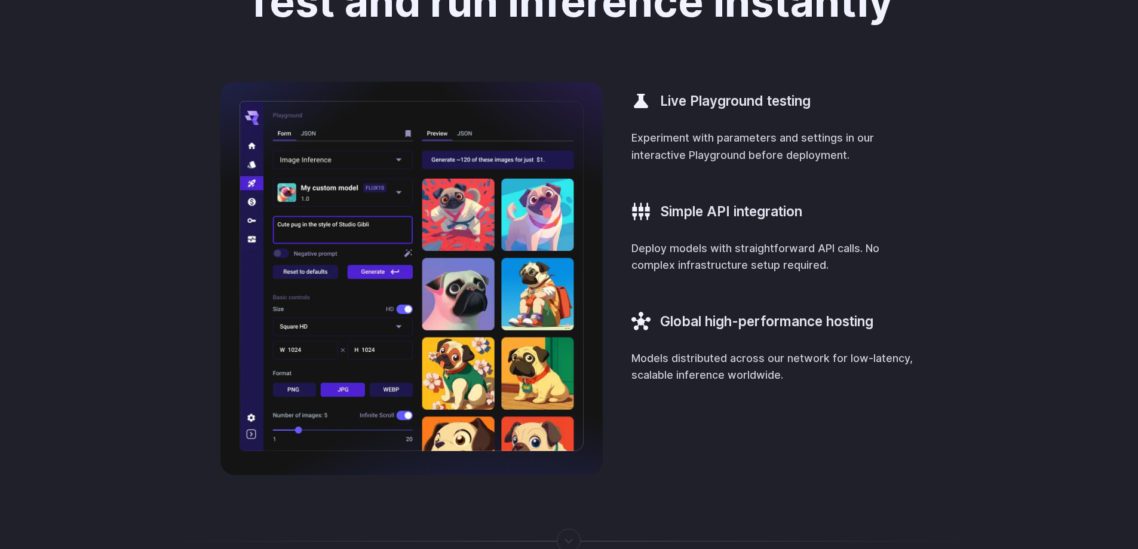
scroll to position [0, 0]
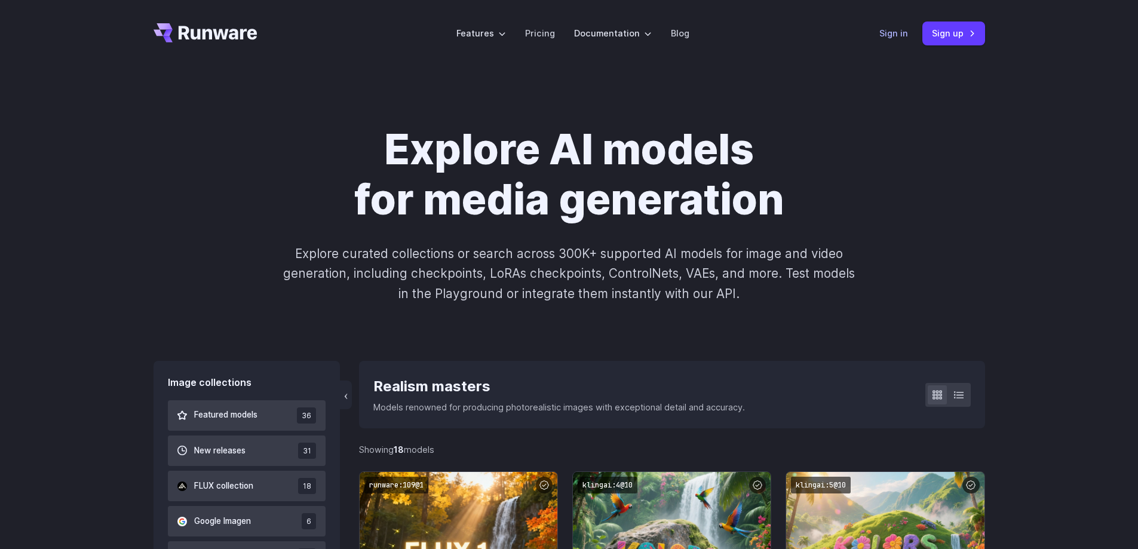
click at [901, 30] on link "Sign in" at bounding box center [893, 33] width 29 height 14
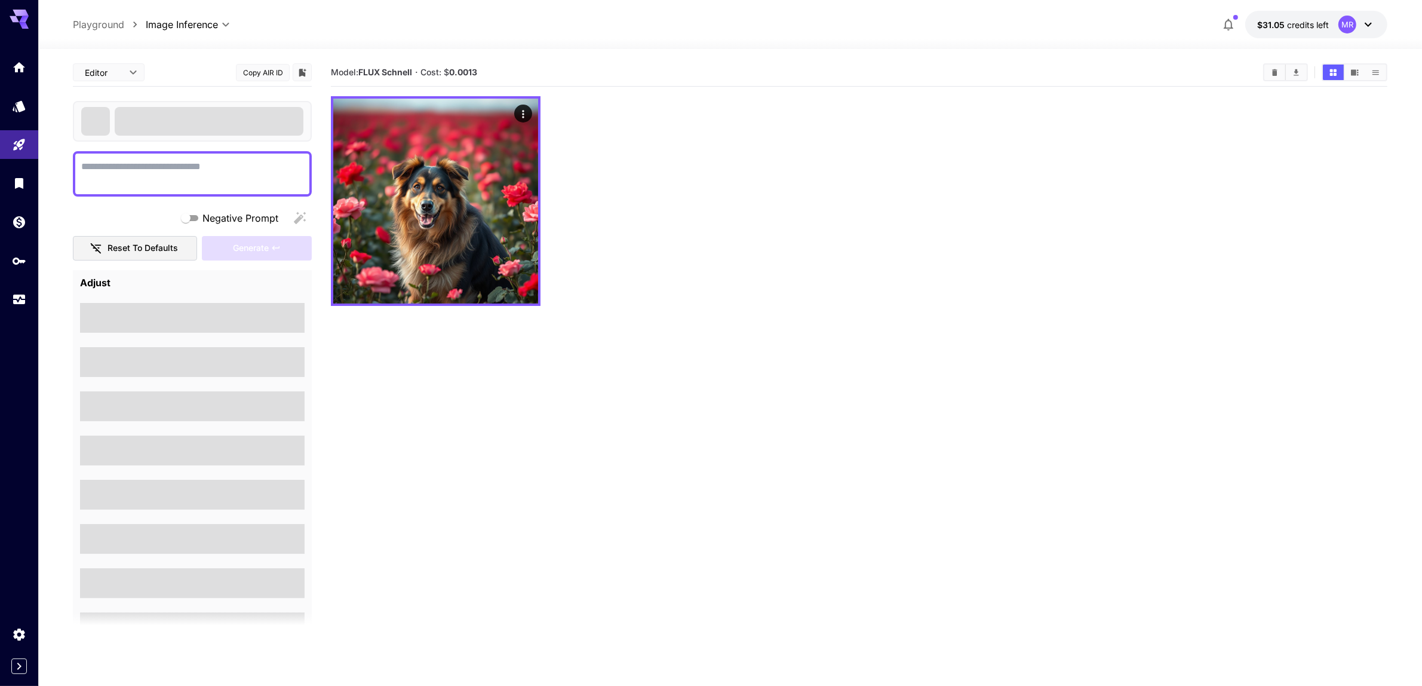
click at [0, 421] on div at bounding box center [19, 343] width 38 height 686
click at [185, 117] on span at bounding box center [209, 121] width 189 height 29
click at [169, 26] on body "**********" at bounding box center [711, 390] width 1422 height 780
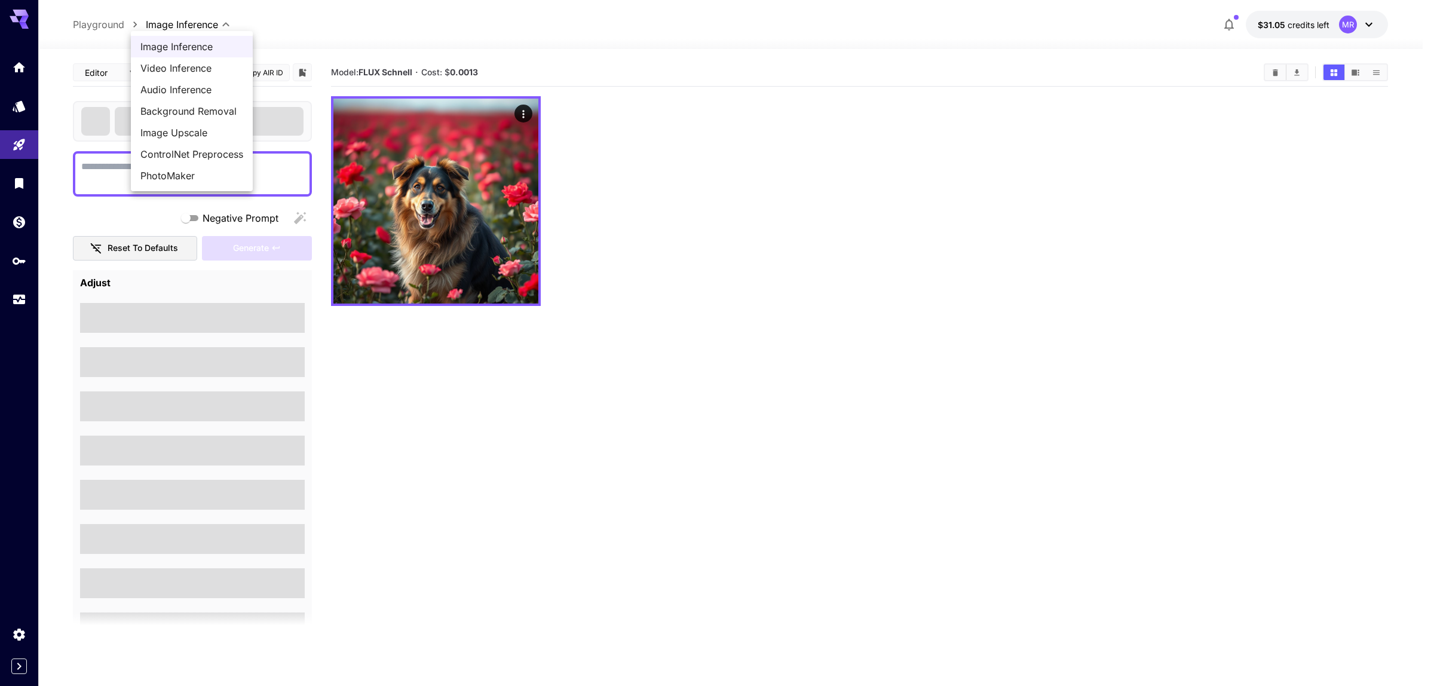
click at [181, 46] on span "Image Inference" at bounding box center [191, 46] width 103 height 14
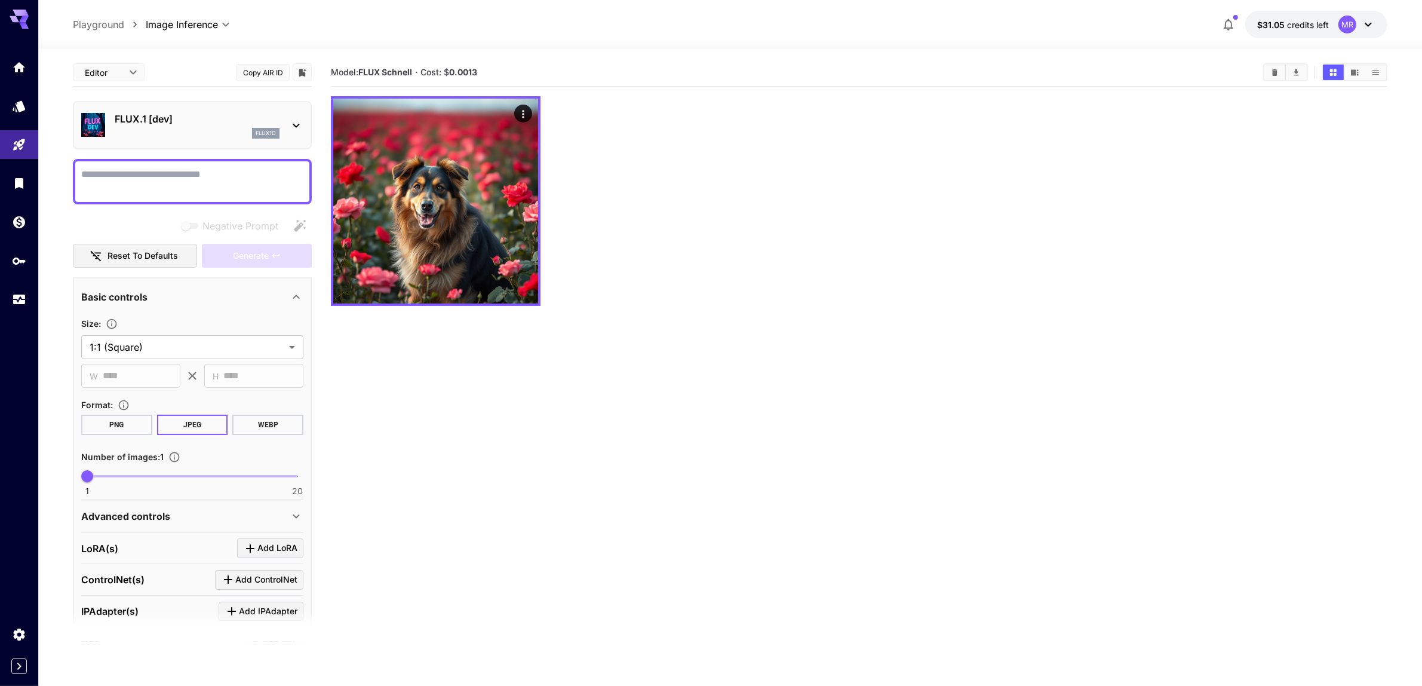
click at [201, 125] on p "FLUX.1 [dev]" at bounding box center [197, 119] width 165 height 14
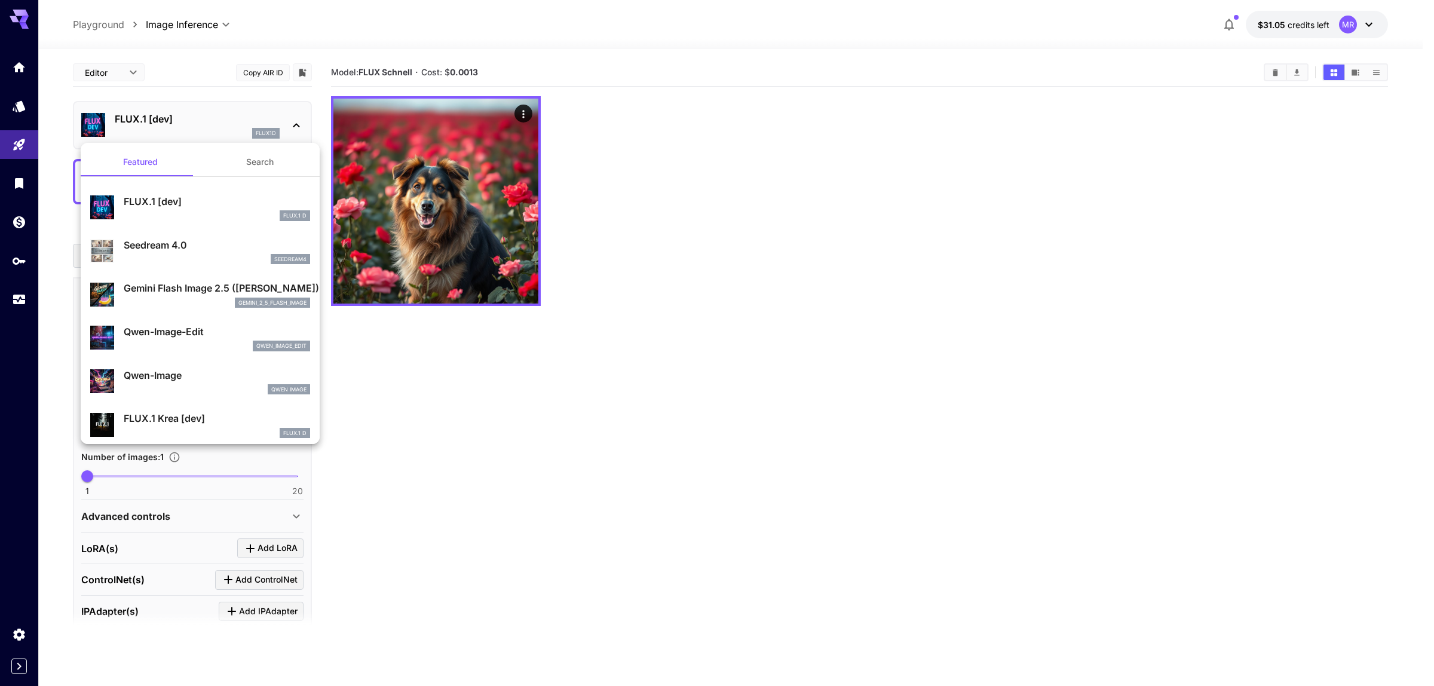
click at [240, 159] on button "Search" at bounding box center [259, 162] width 119 height 29
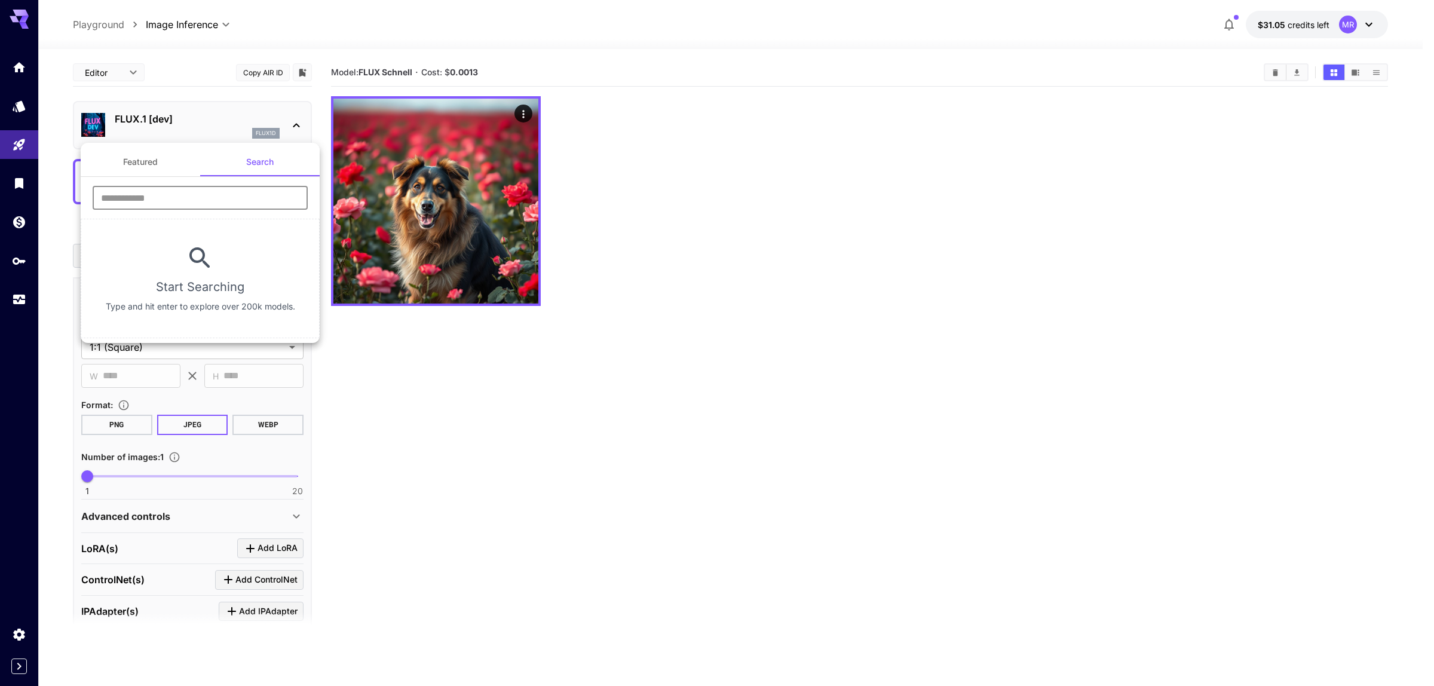
click at [221, 188] on input "text" at bounding box center [200, 198] width 215 height 24
paste input "**********"
type input "**********"
click at [179, 213] on div "**********" at bounding box center [200, 202] width 239 height 33
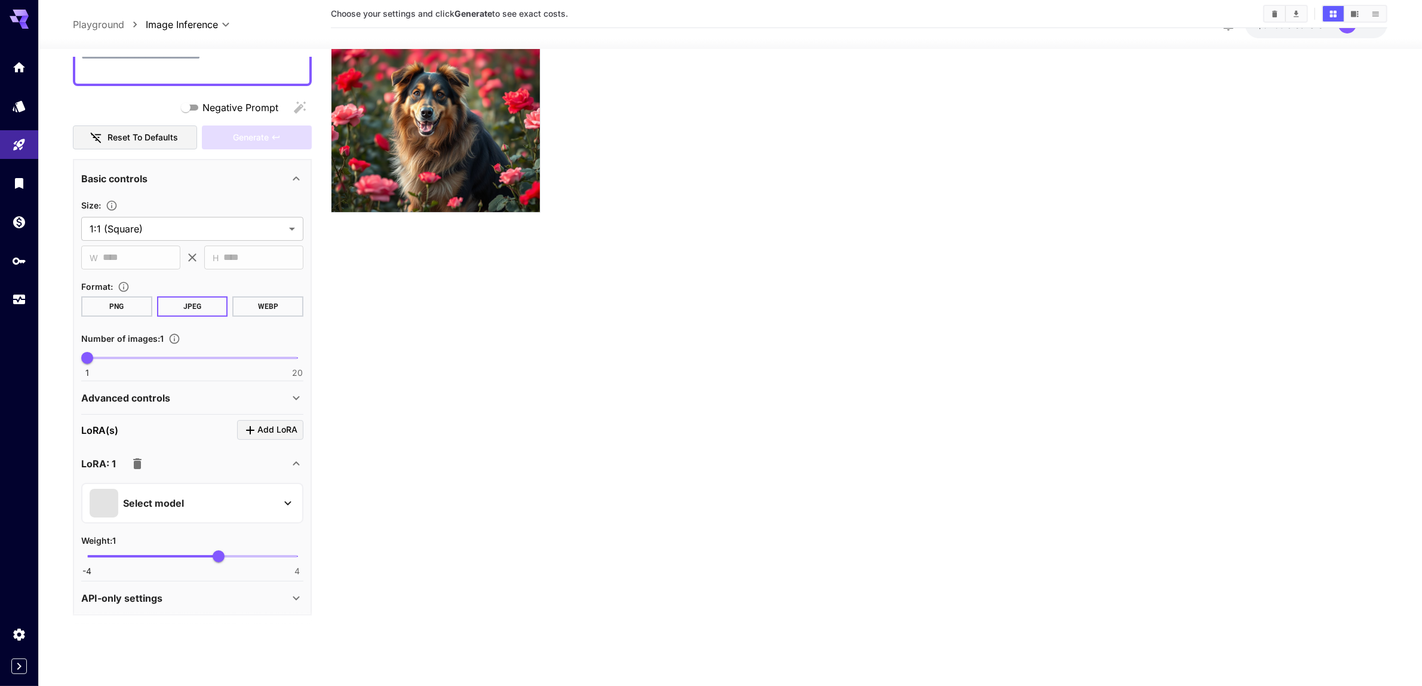
scroll to position [94, 0]
click at [179, 496] on p "Select model" at bounding box center [153, 503] width 61 height 14
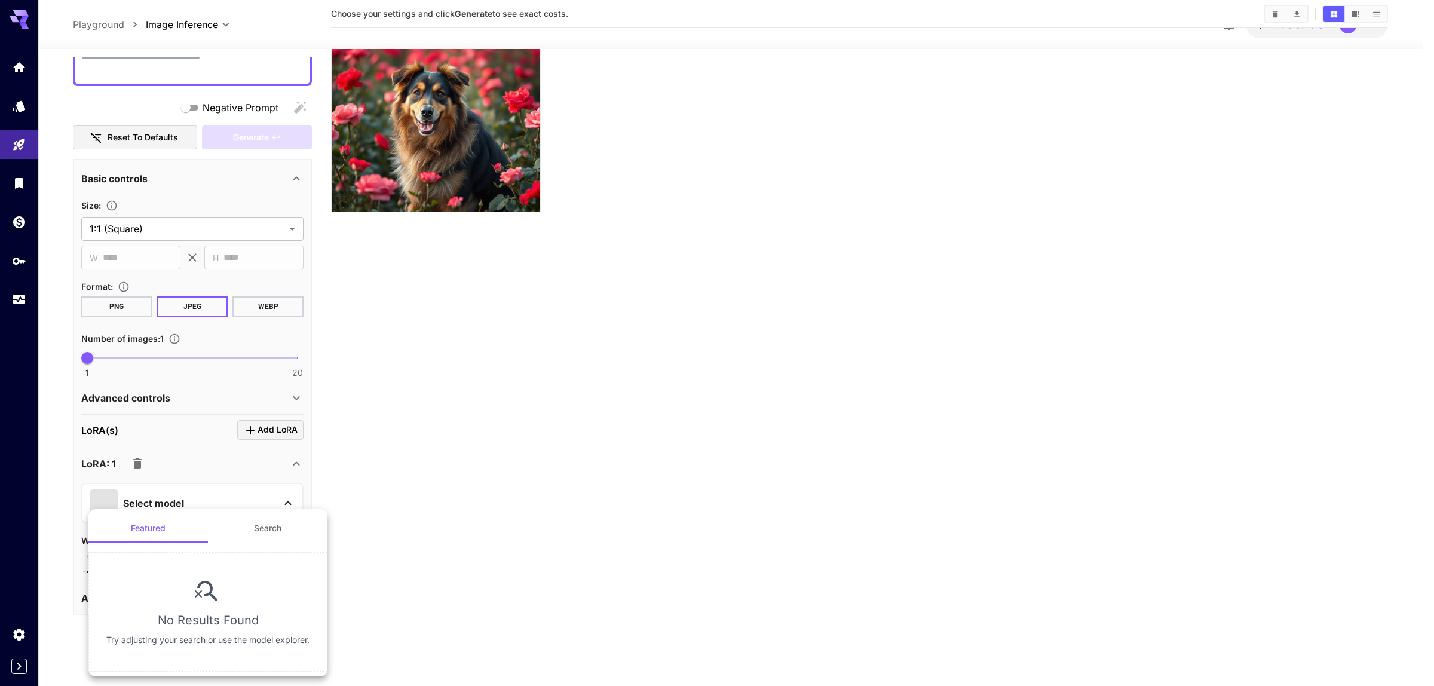
drag, startPoint x: 38, startPoint y: 503, endPoint x: 90, endPoint y: 493, distance: 53.4
click at [39, 503] on div at bounding box center [717, 343] width 1434 height 686
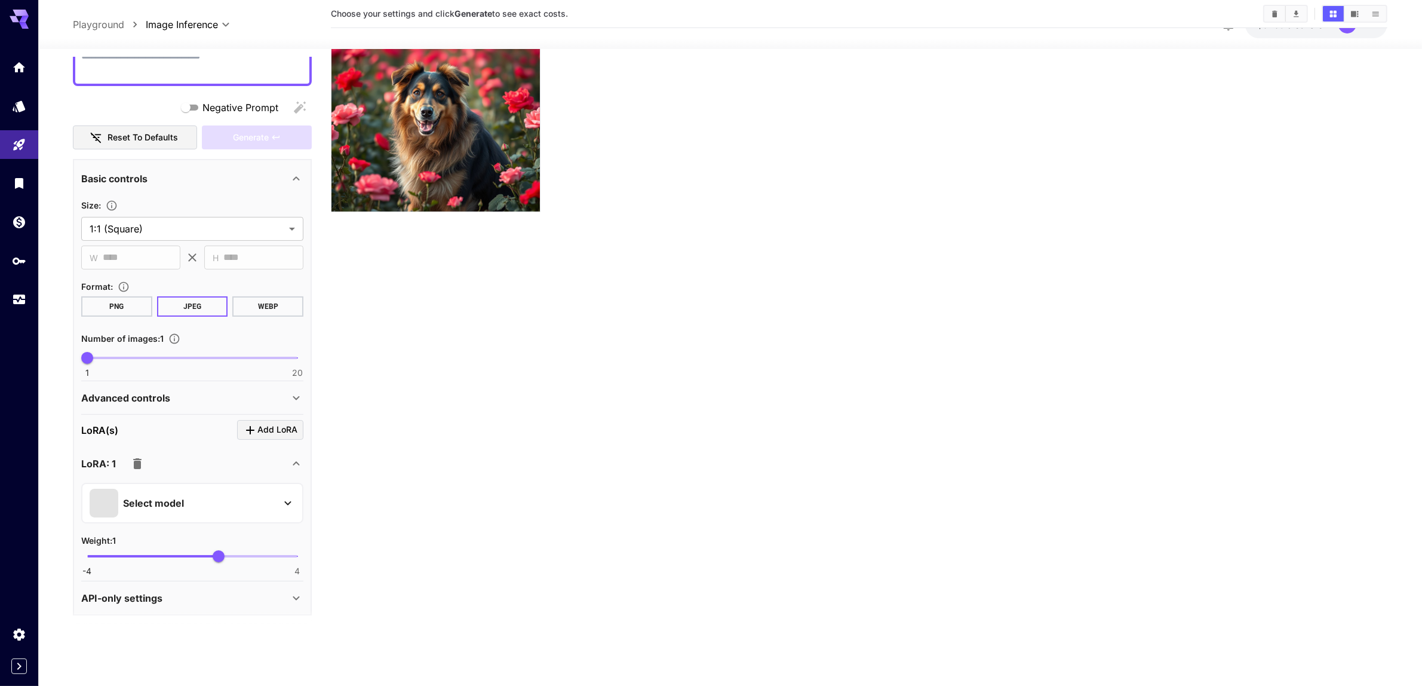
click at [139, 464] on icon "button" at bounding box center [137, 463] width 8 height 11
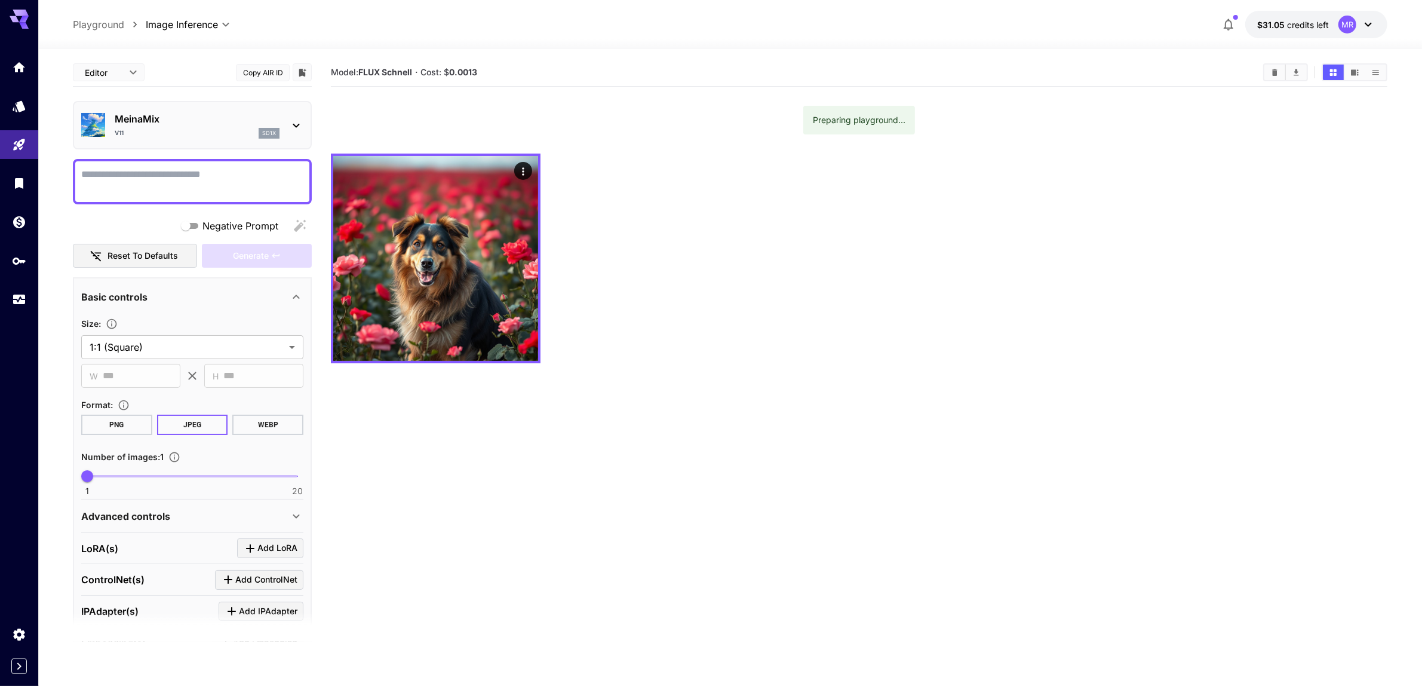
click at [194, 170] on textarea "Negative Prompt" at bounding box center [192, 181] width 222 height 29
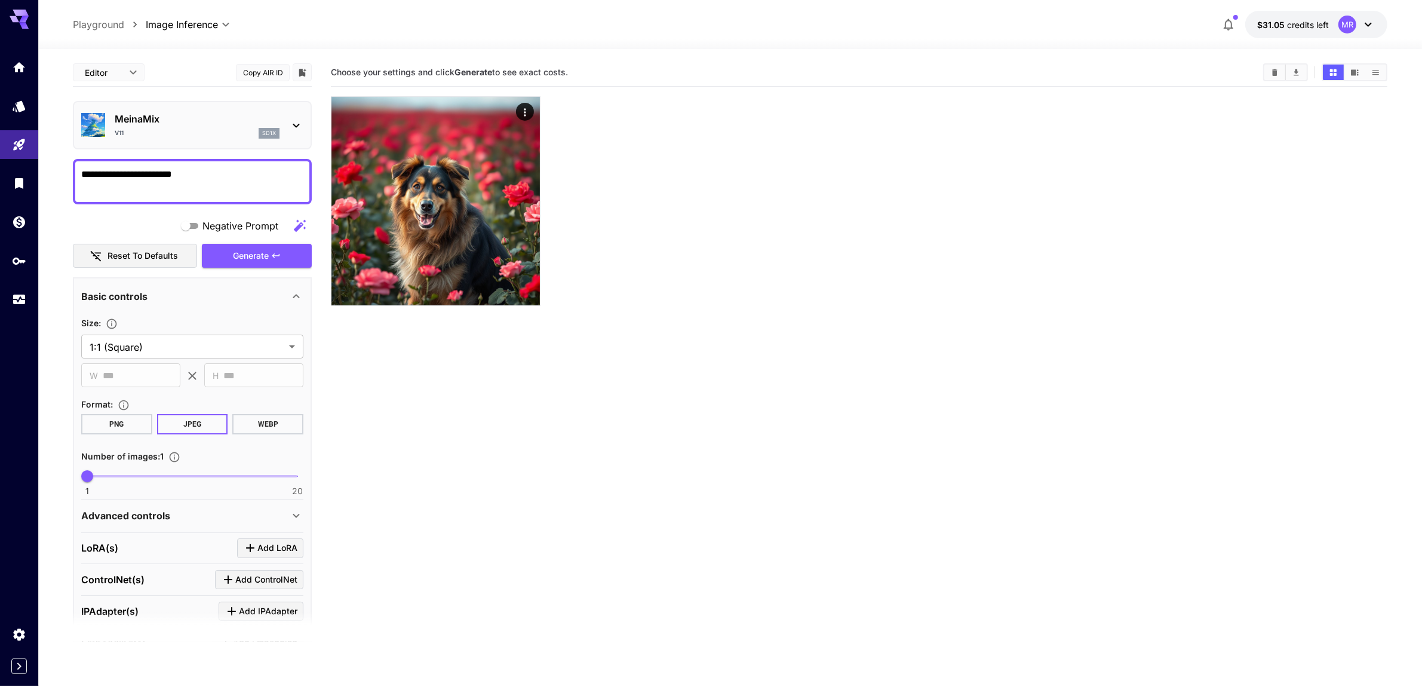
type textarea "**********"
click at [482, 433] on section "Choose your settings and click Generate to see exact costs." at bounding box center [859, 402] width 1057 height 686
click at [263, 250] on span "Generate" at bounding box center [251, 256] width 36 height 15
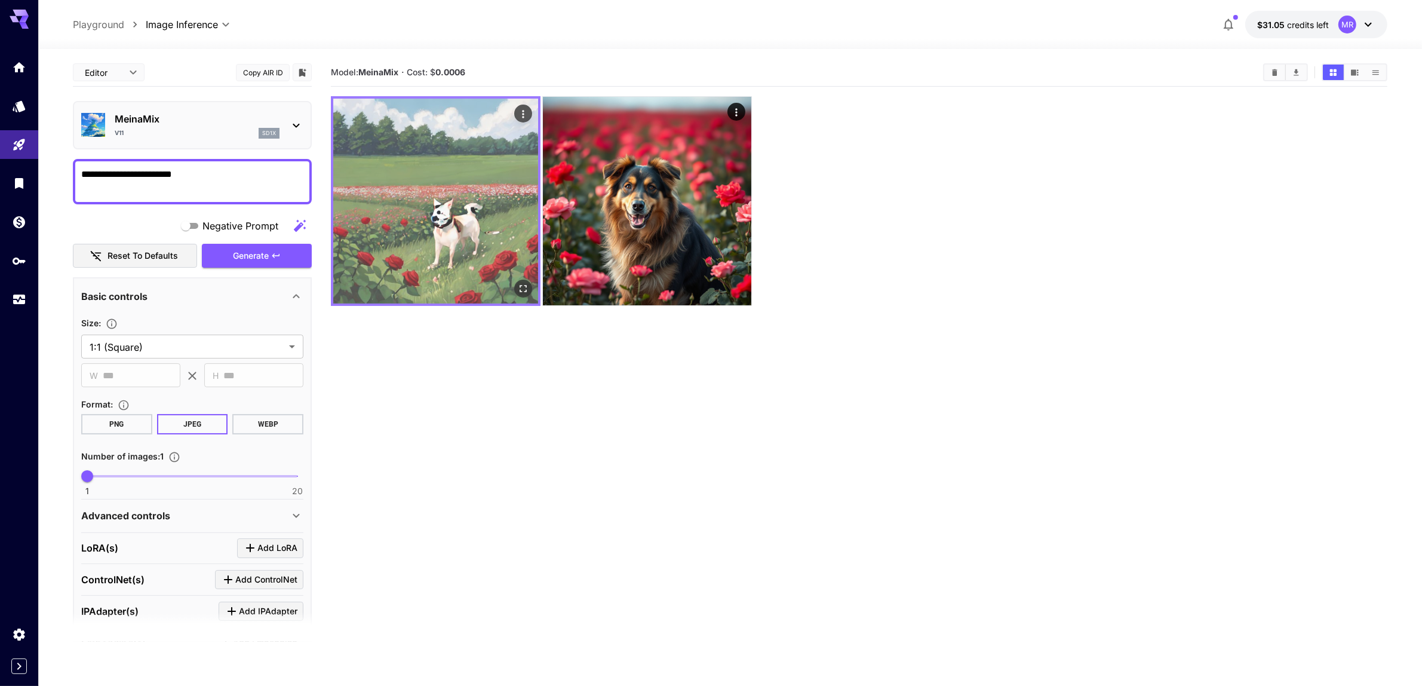
click at [529, 290] on icon "Open in fullscreen" at bounding box center [523, 289] width 12 height 12
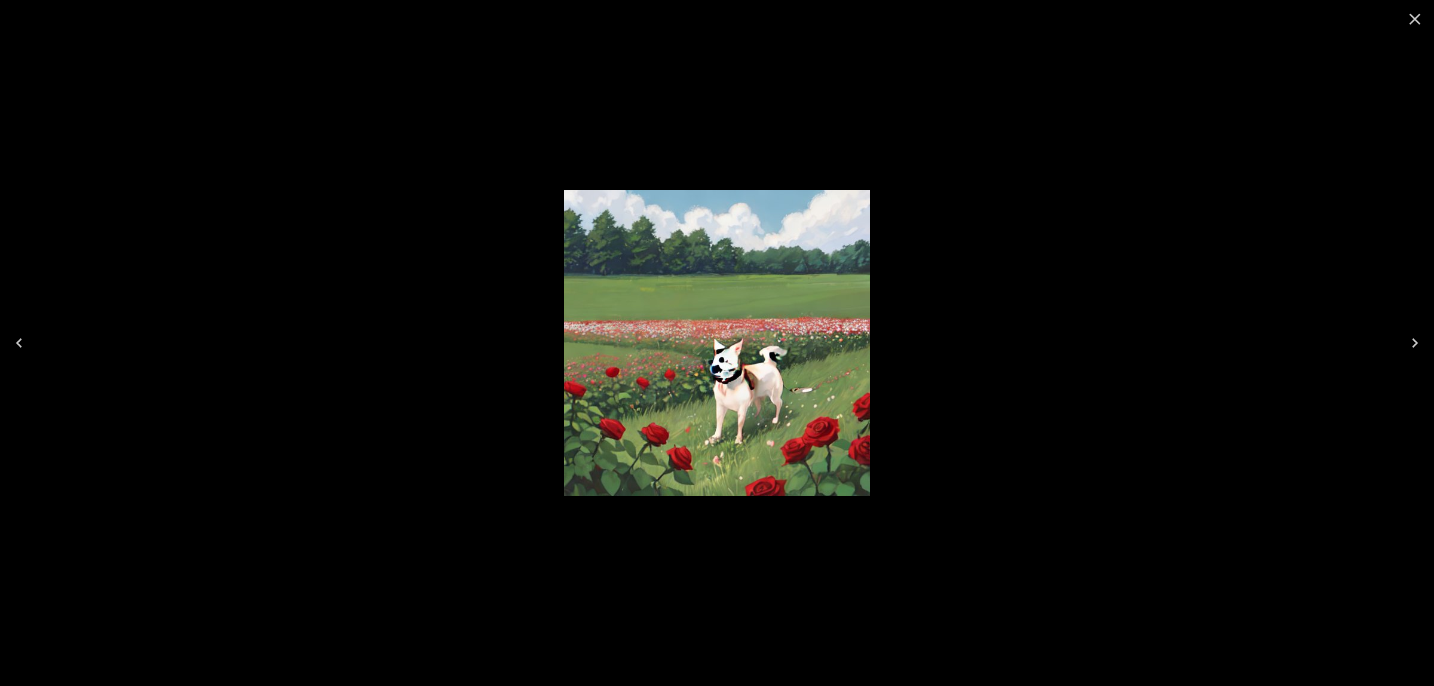
click at [339, 314] on div at bounding box center [717, 343] width 1434 height 686
click at [1419, 17] on icon "Close" at bounding box center [1414, 19] width 19 height 19
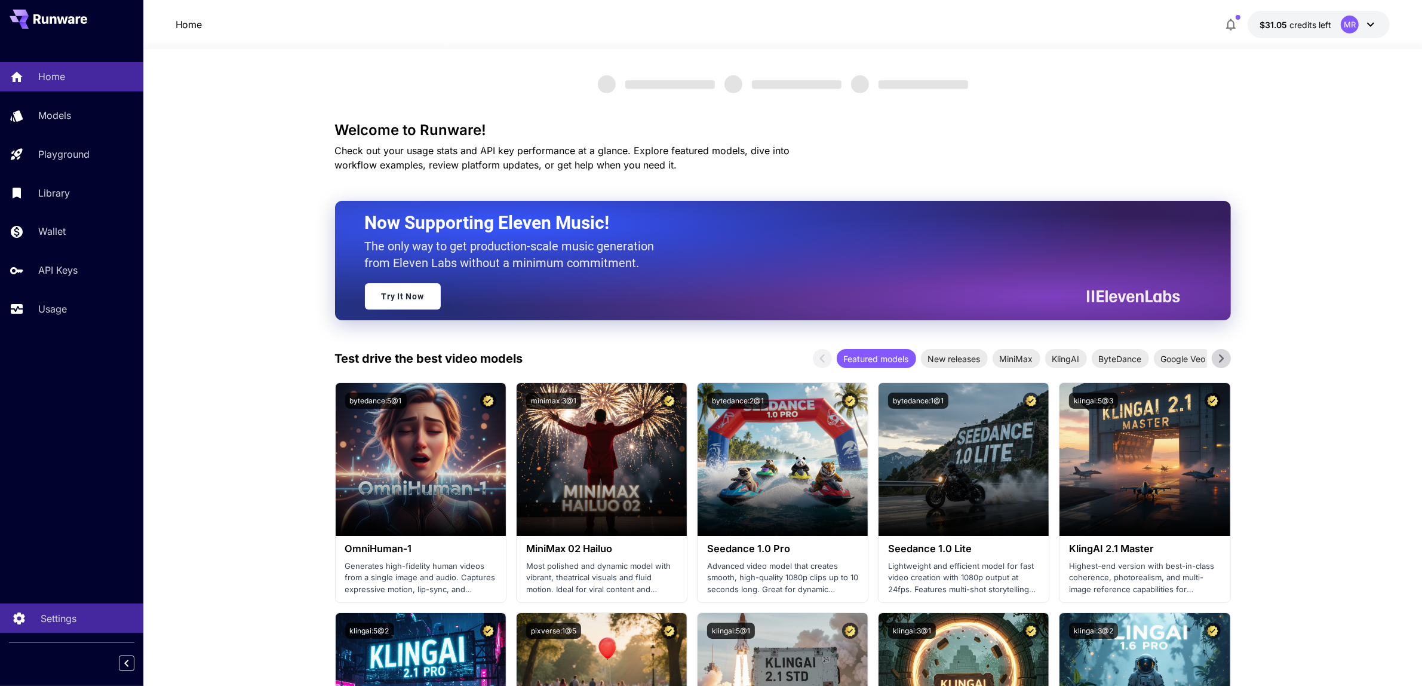
click at [70, 614] on p "Settings" at bounding box center [59, 618] width 36 height 14
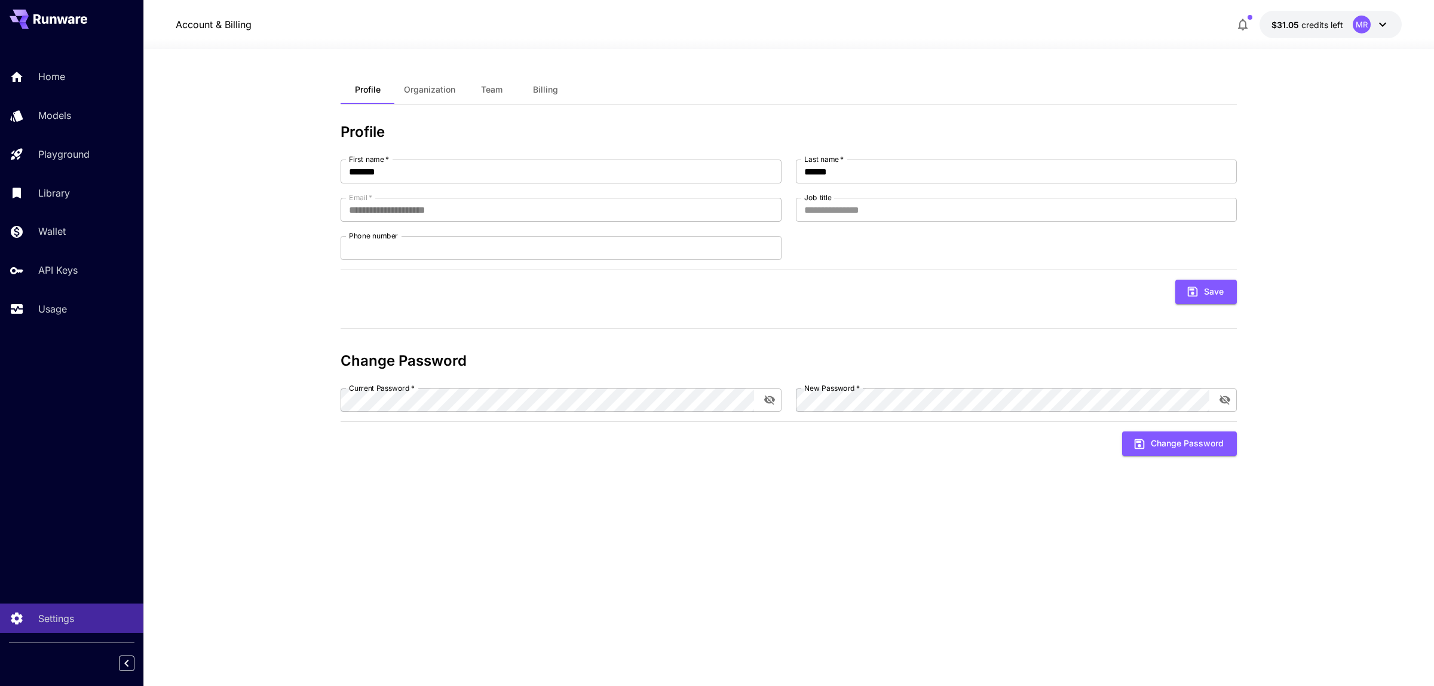
click at [1350, 19] on button "$31.05 credits left MR" at bounding box center [1330, 24] width 142 height 27
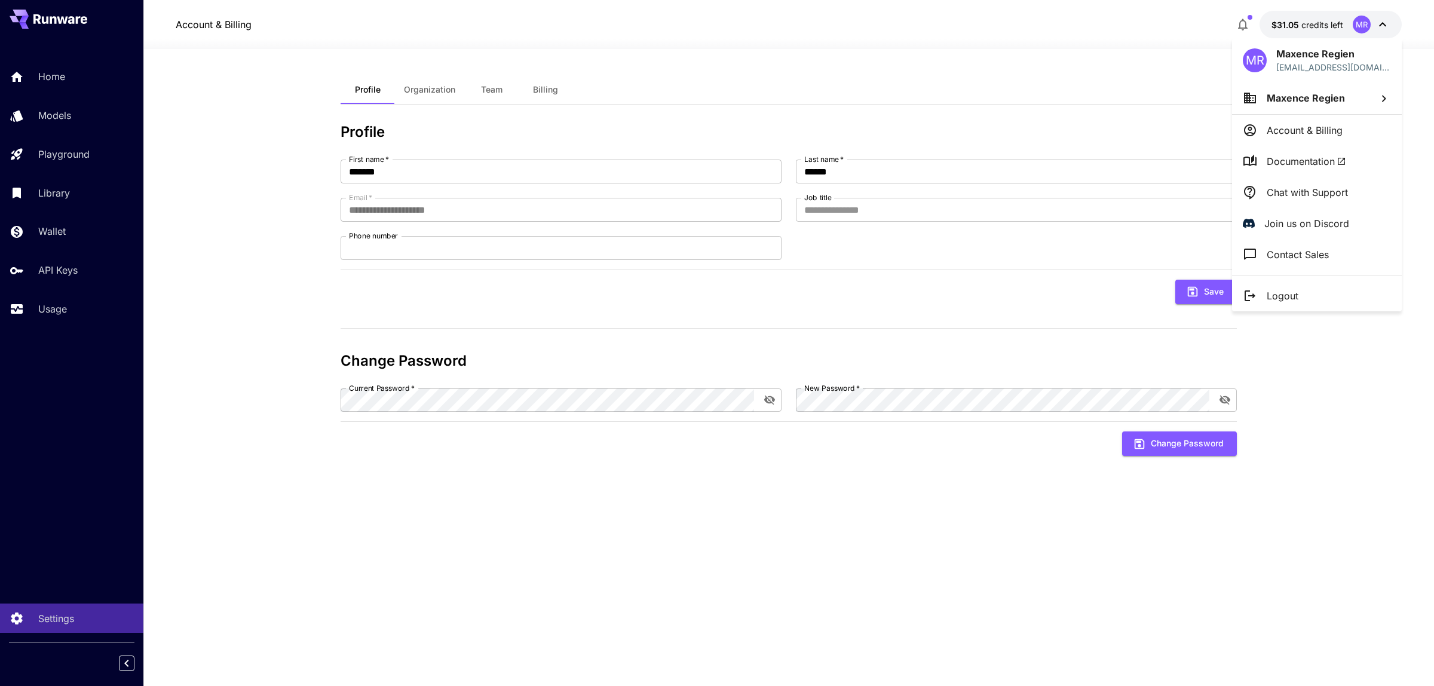
click at [430, 81] on div at bounding box center [717, 343] width 1434 height 686
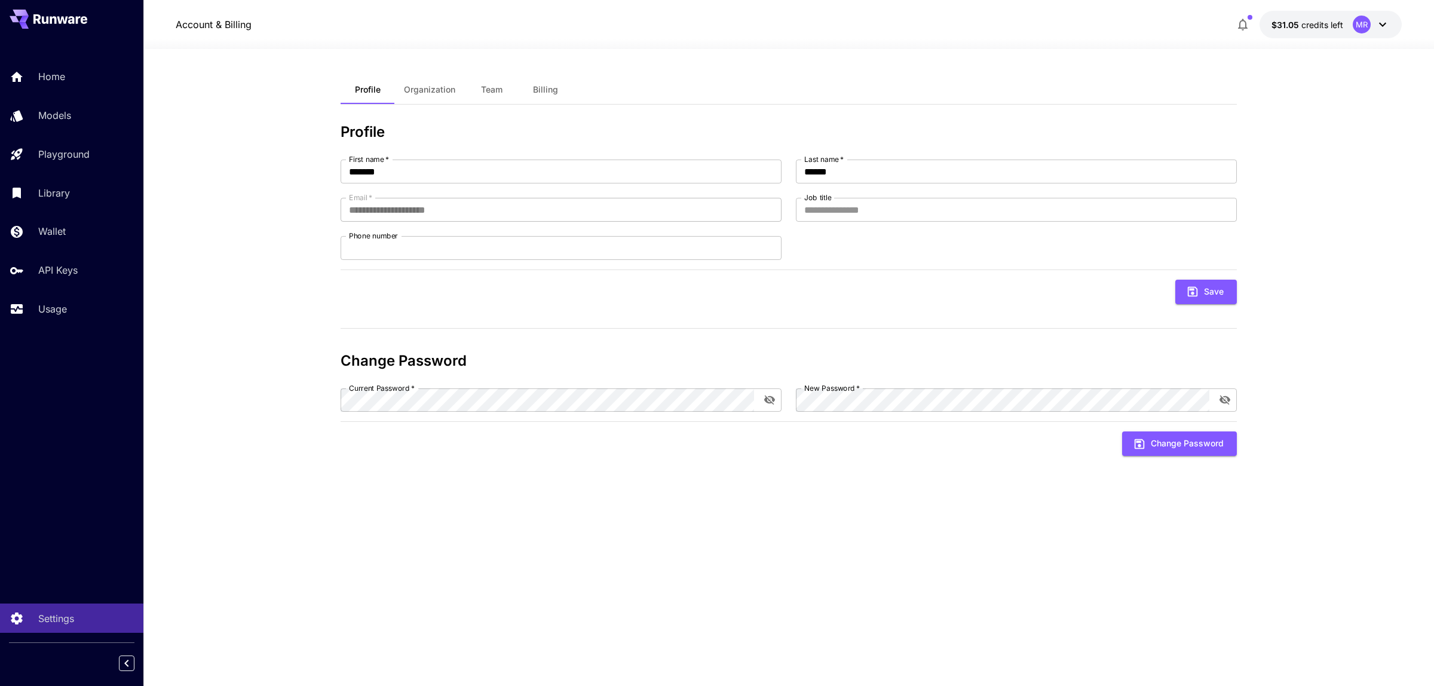
click at [447, 91] on span "Organization" at bounding box center [429, 89] width 51 height 11
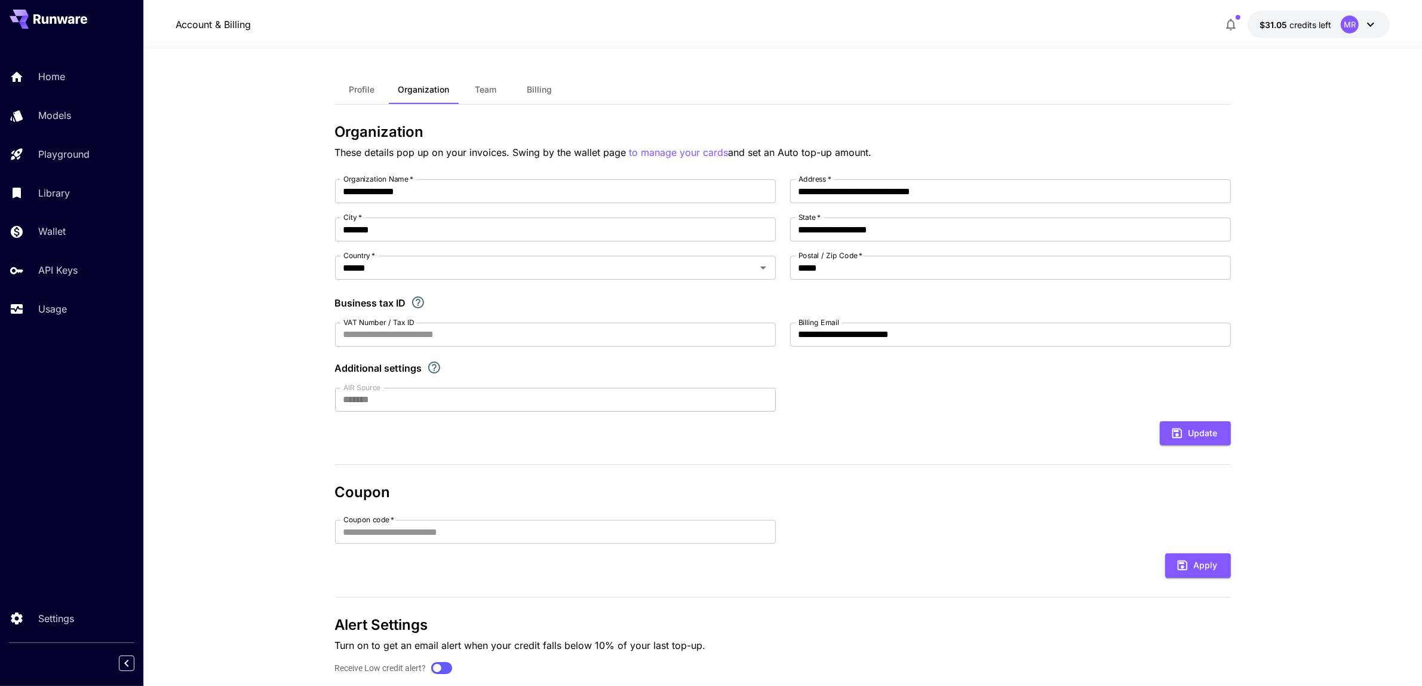
click at [481, 96] on button "Team" at bounding box center [486, 89] width 54 height 29
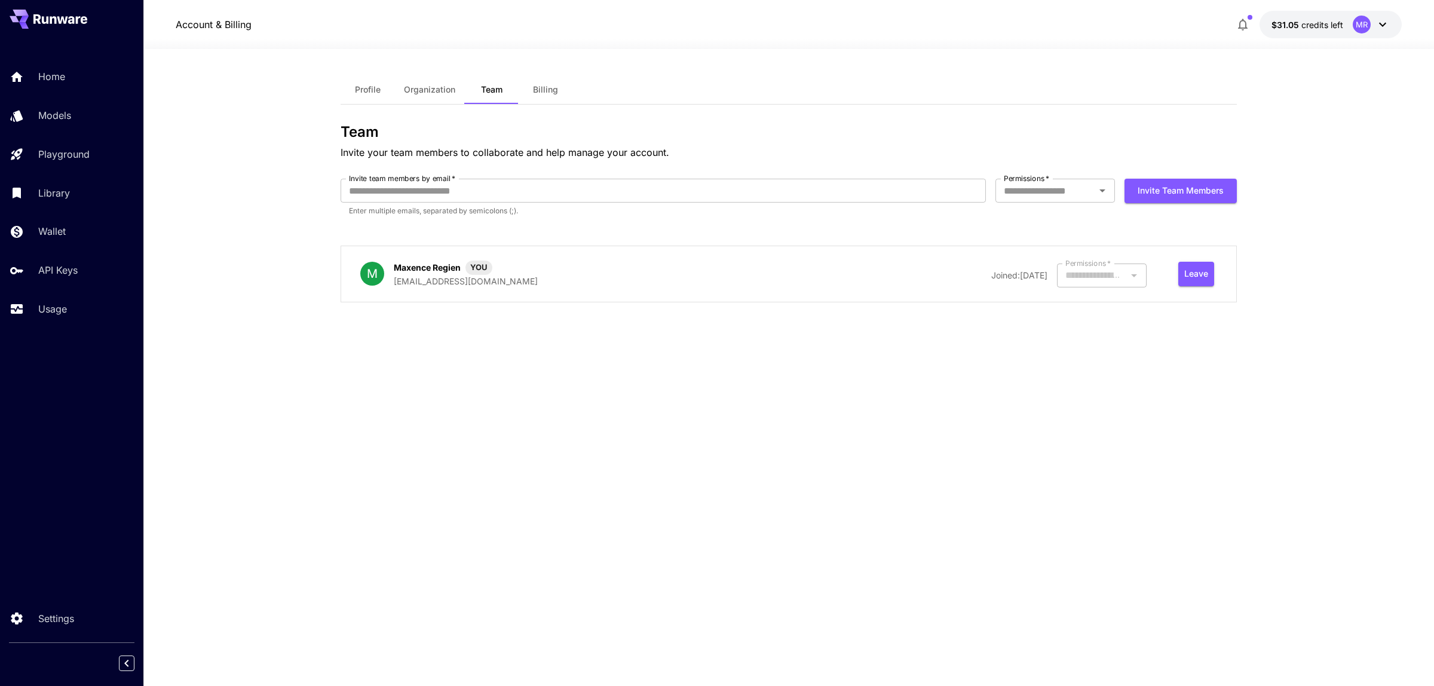
type input "*****"
click at [533, 91] on span "Billing" at bounding box center [545, 89] width 25 height 11
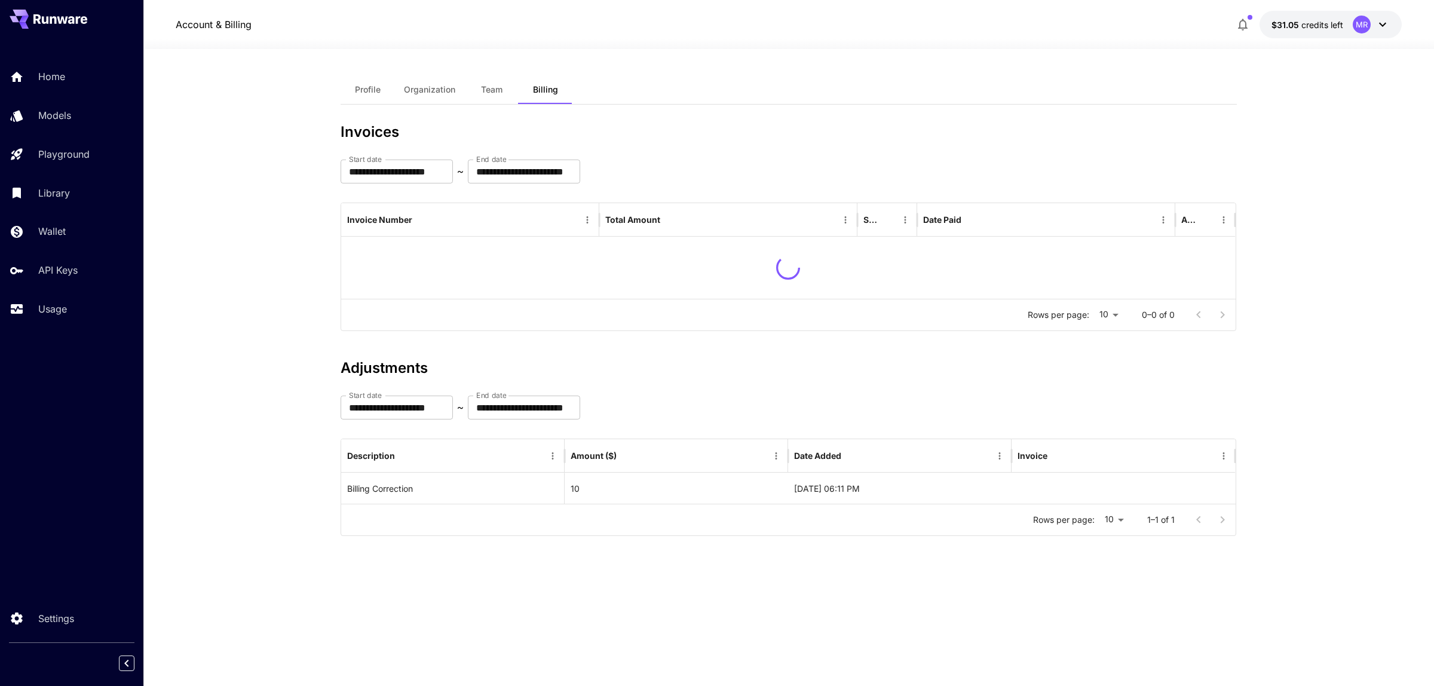
click at [1320, 356] on section "**********" at bounding box center [788, 367] width 1290 height 637
drag, startPoint x: 1320, startPoint y: 356, endPoint x: 0, endPoint y: 458, distance: 1324.1
click at [0, 458] on div "Home Models Playground Library Wallet API Keys Usage Settings" at bounding box center [71, 343] width 143 height 686
click at [406, 405] on input "**********" at bounding box center [397, 407] width 112 height 24
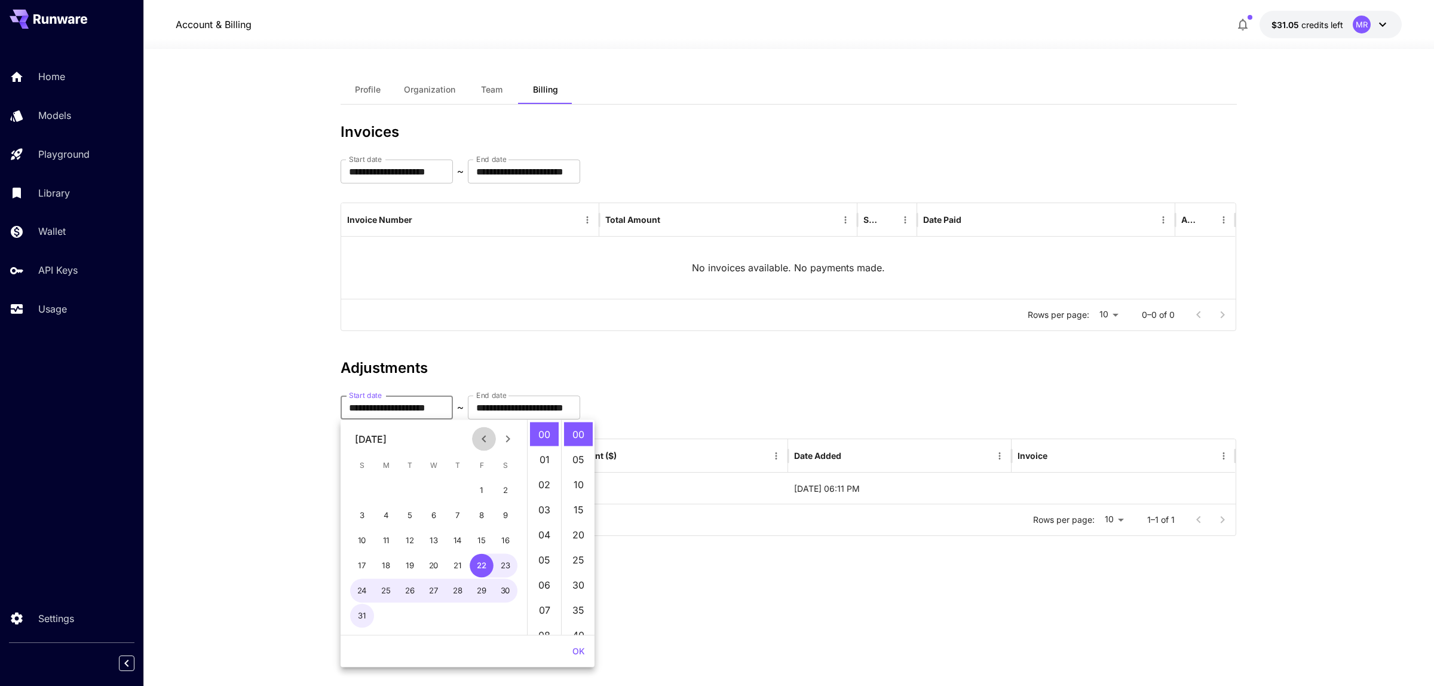
click at [481, 439] on icon "Previous month" at bounding box center [484, 439] width 14 height 14
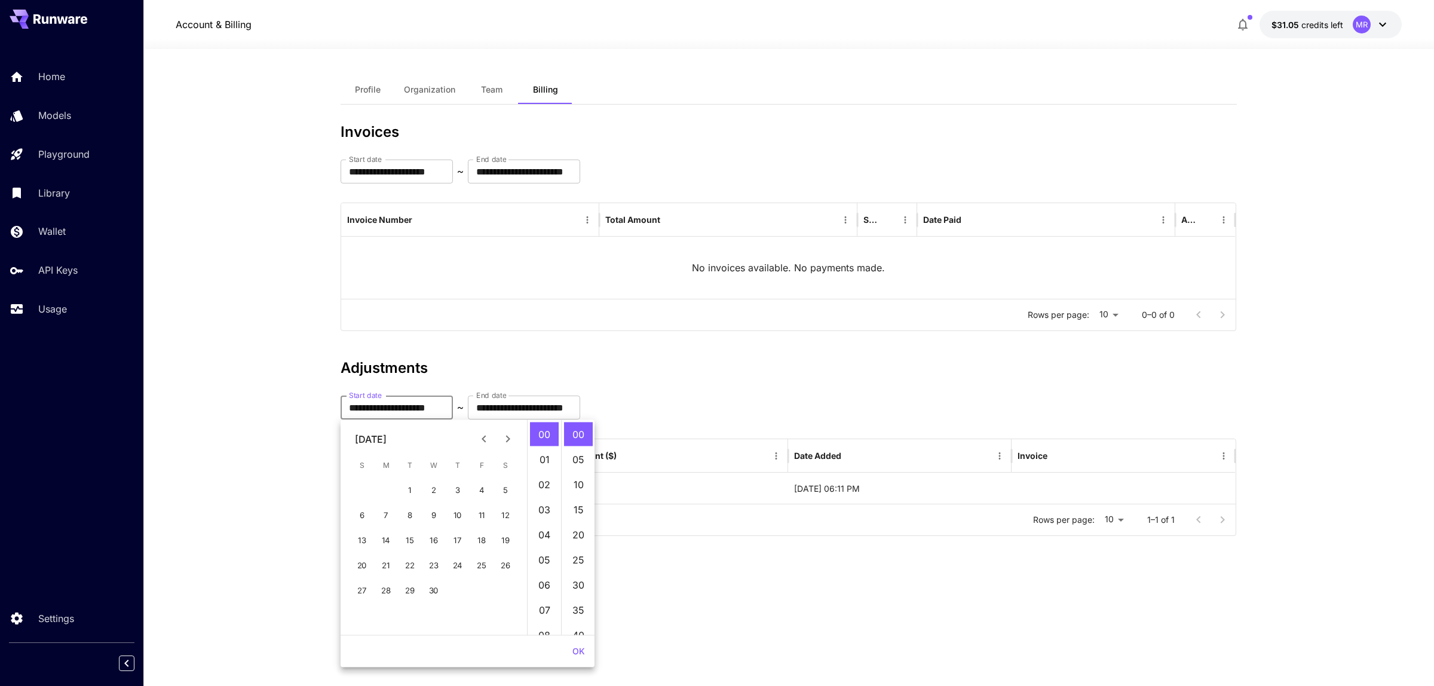
click at [481, 439] on icon "Previous month" at bounding box center [484, 439] width 14 height 14
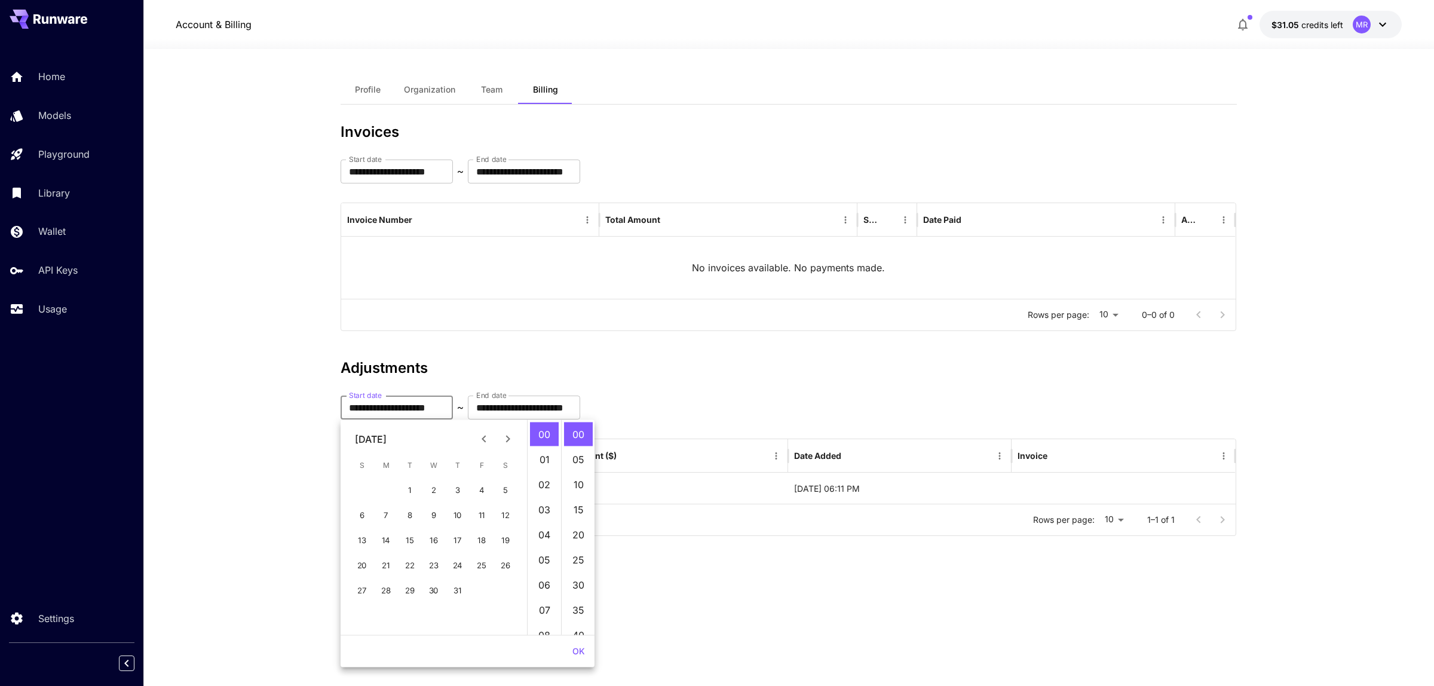
click at [481, 439] on icon "Previous month" at bounding box center [484, 439] width 14 height 14
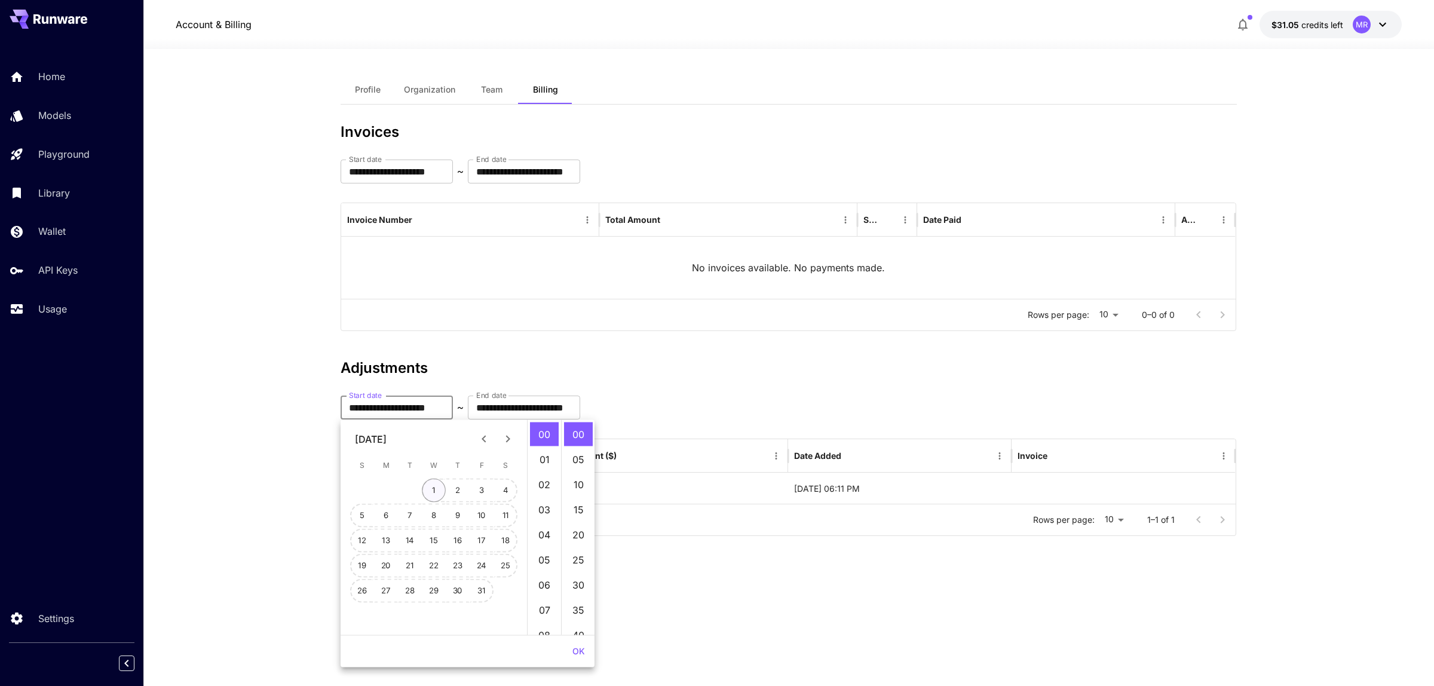
click at [434, 490] on button "1" at bounding box center [434, 491] width 24 height 24
type input "**********"
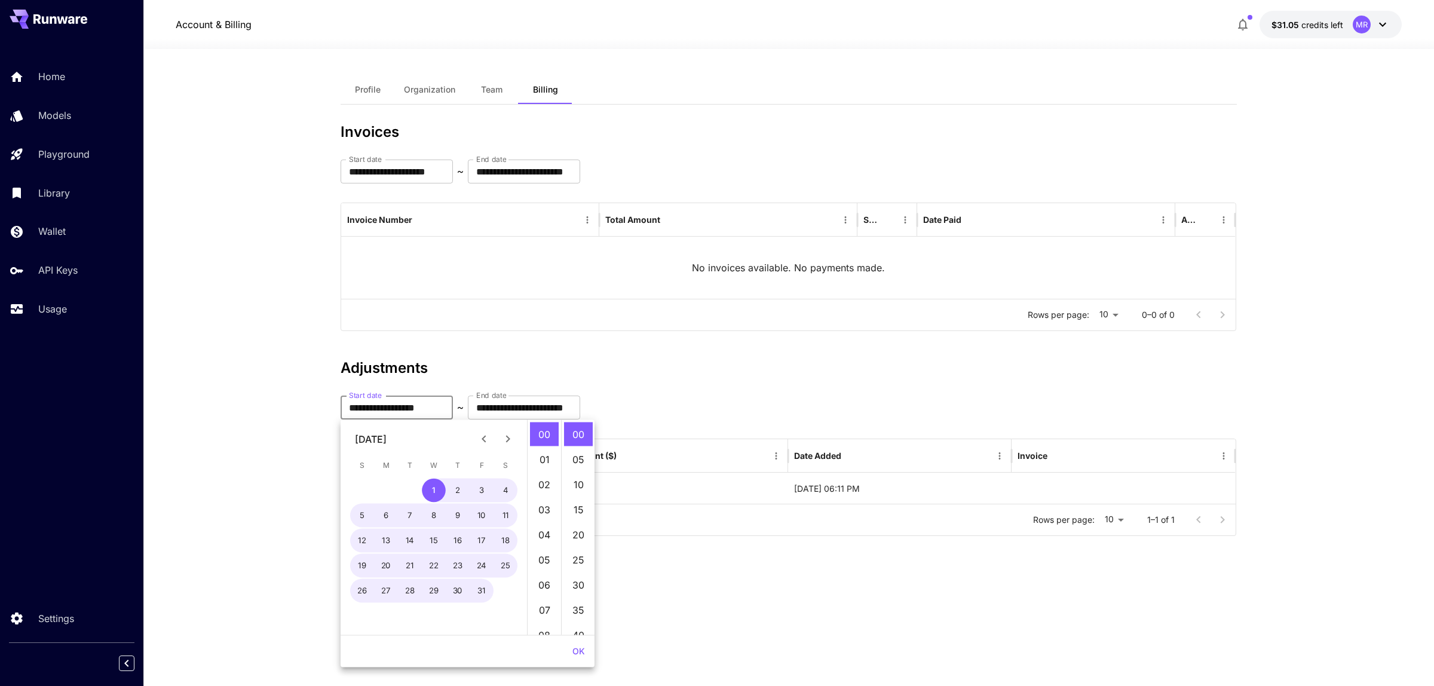
click at [269, 524] on section "**********" at bounding box center [788, 367] width 1290 height 637
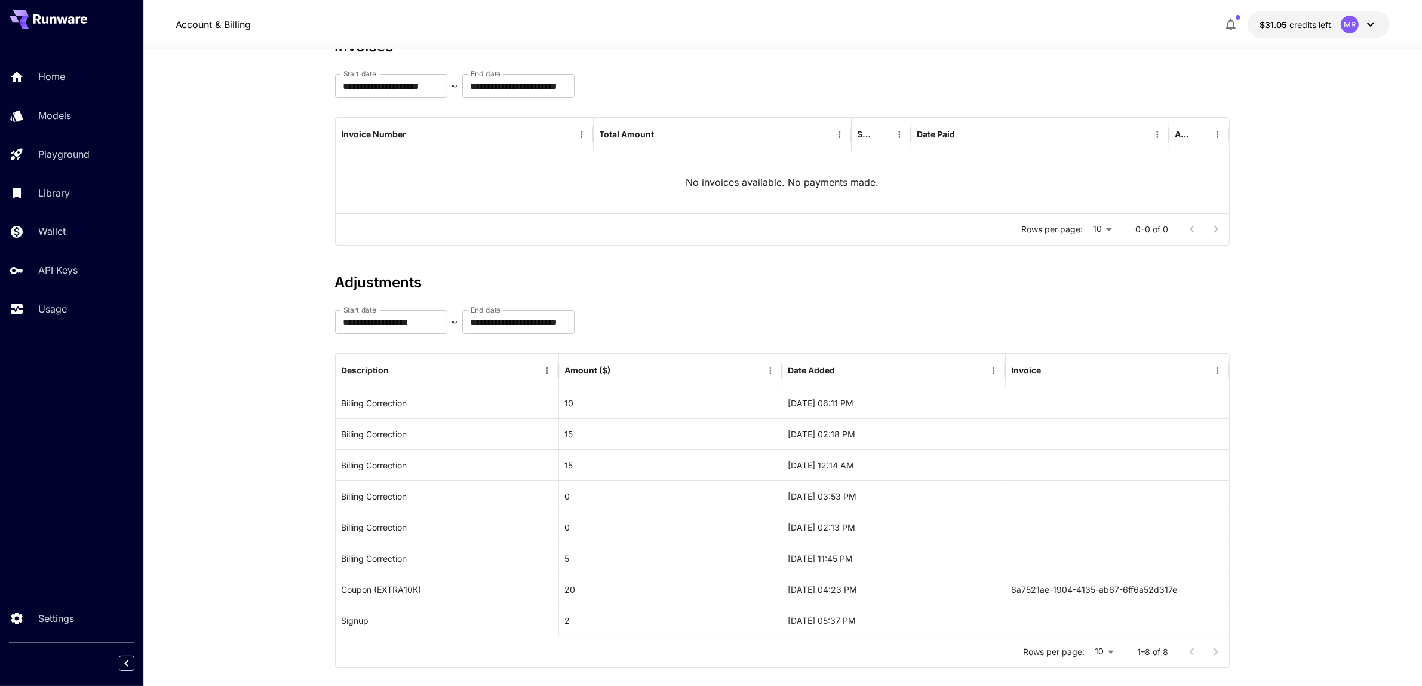
scroll to position [103, 0]
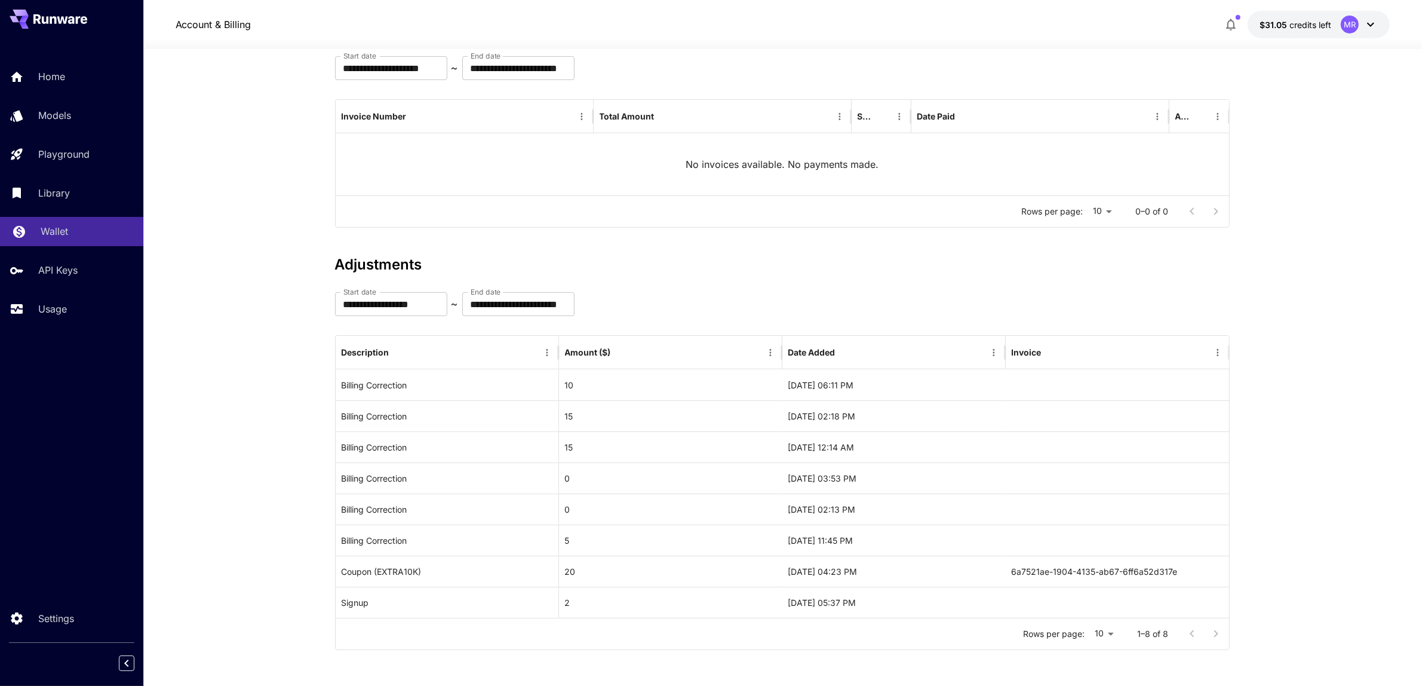
click at [54, 226] on p "Wallet" at bounding box center [54, 231] width 27 height 14
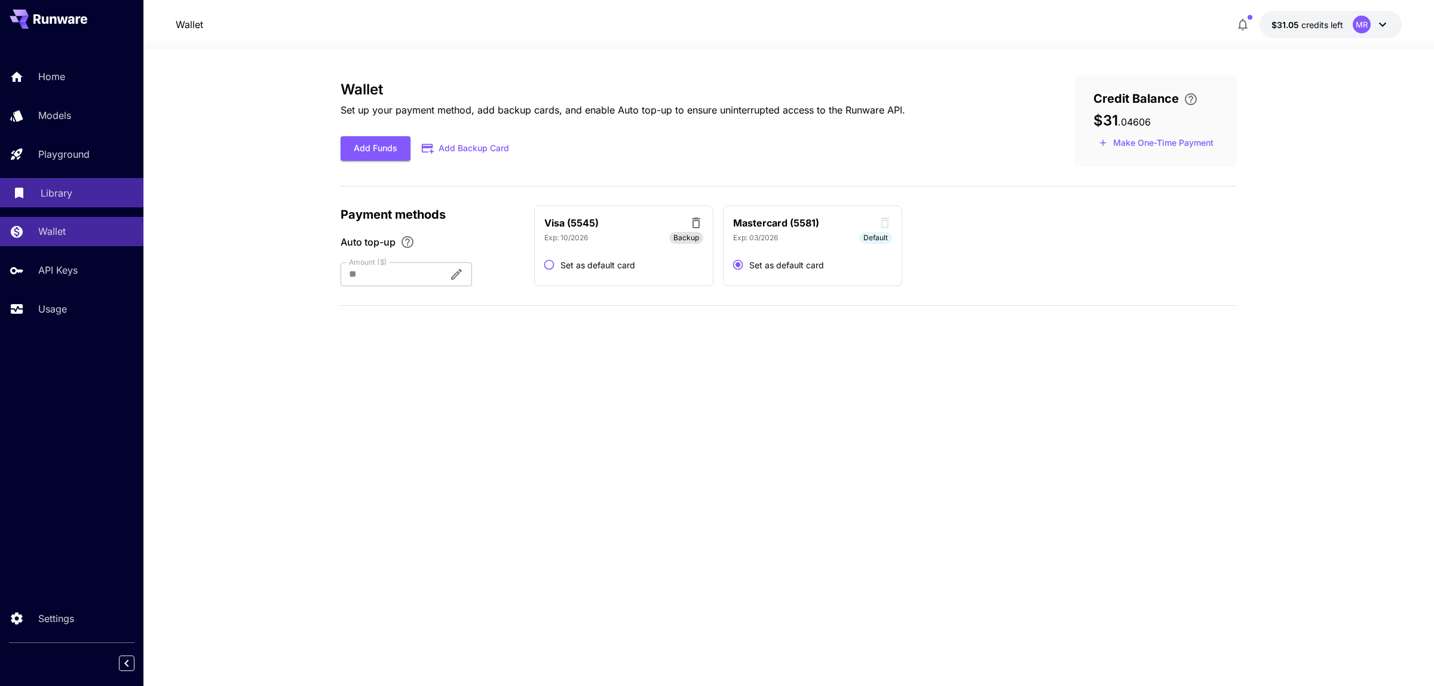
click at [73, 192] on div "Library" at bounding box center [87, 193] width 93 height 14
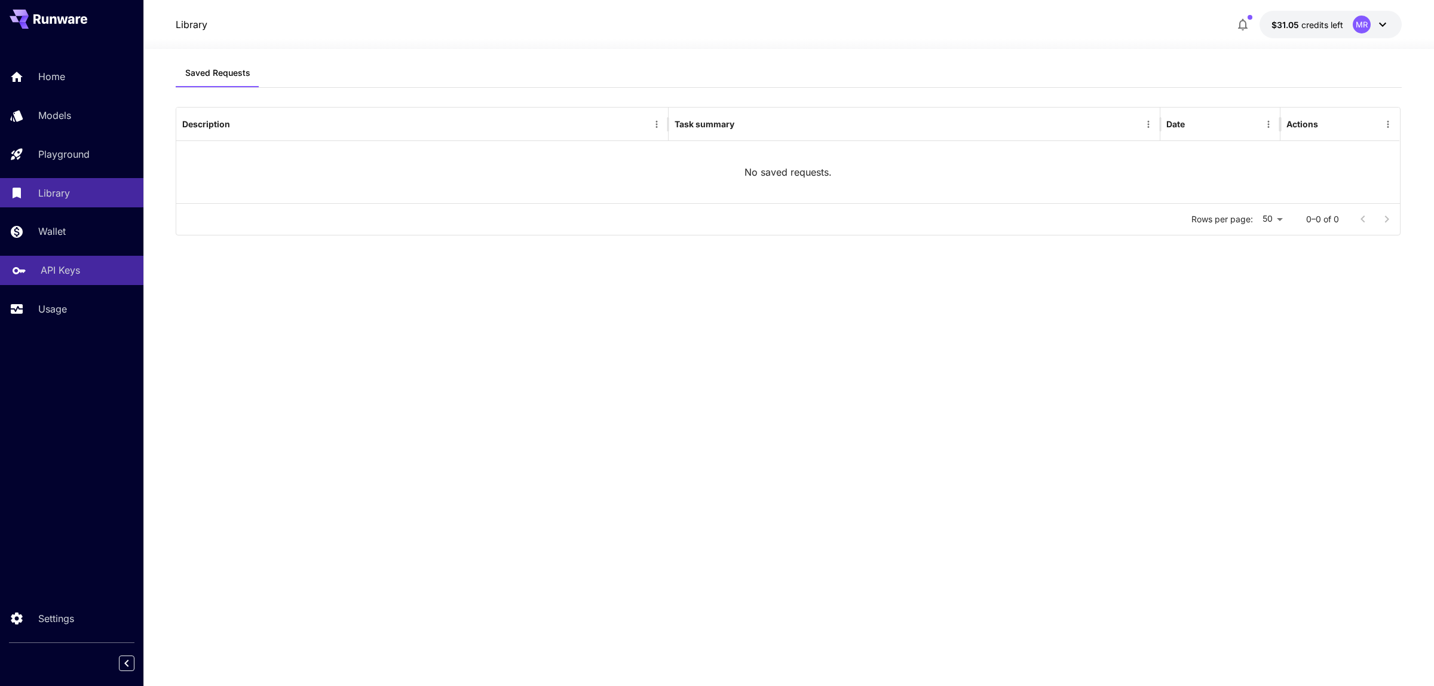
click at [84, 270] on div "API Keys" at bounding box center [87, 270] width 93 height 14
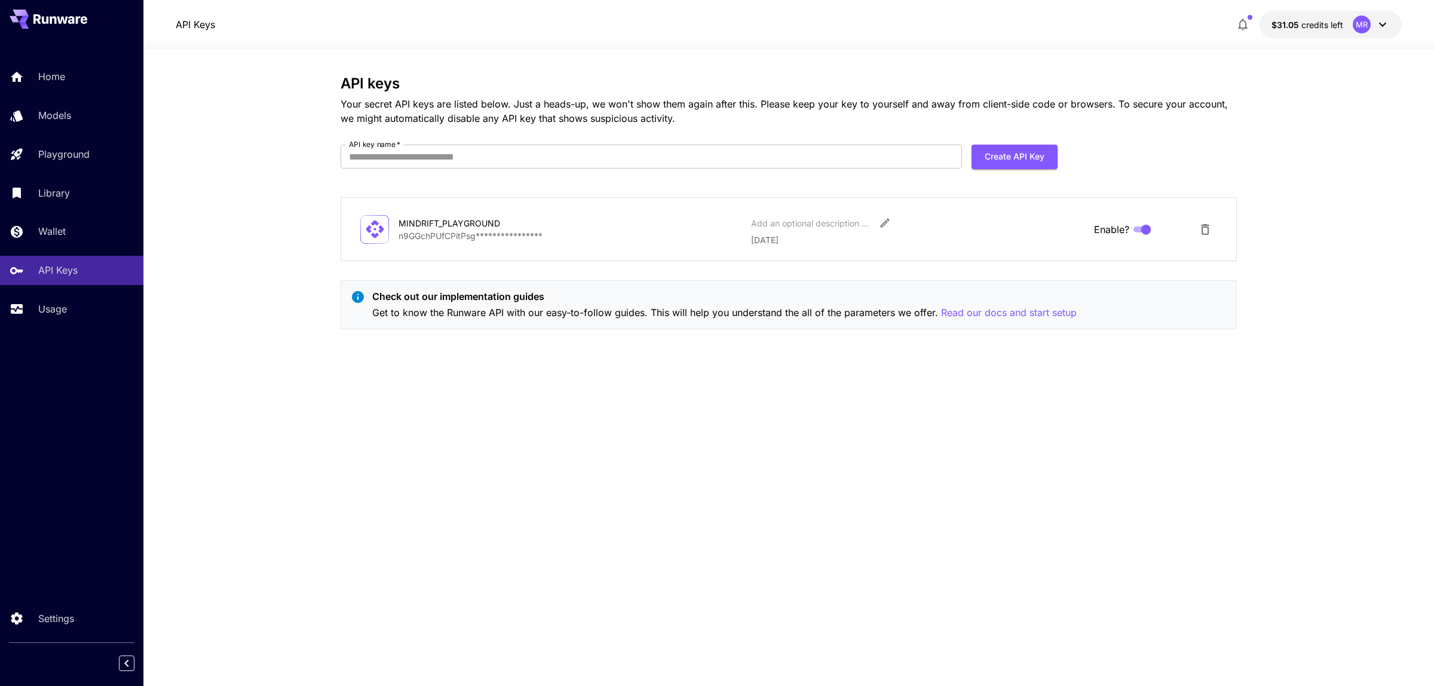
click at [41, 136] on div "Home Models Playground Library Wallet API Keys Usage" at bounding box center [71, 192] width 143 height 261
click at [62, 120] on p "Models" at bounding box center [57, 115] width 33 height 14
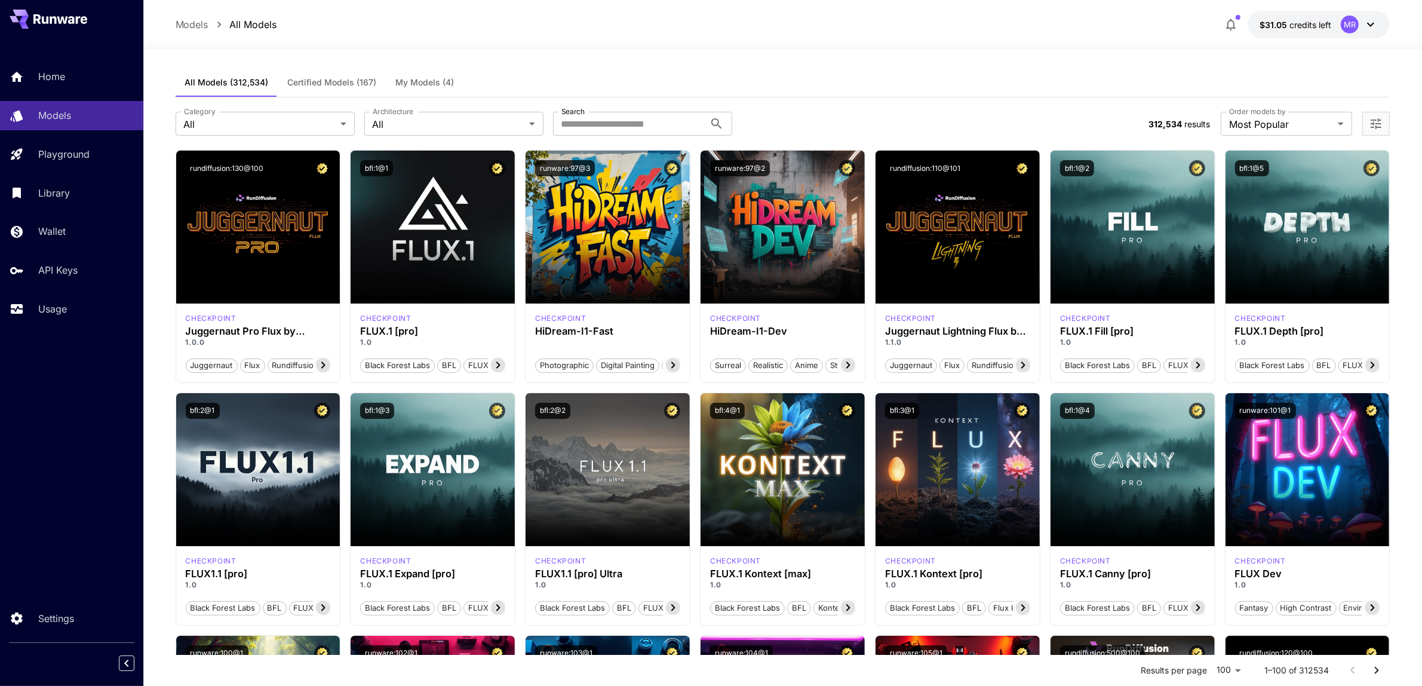
click at [91, 398] on div "Home Models Playground Library Wallet API Keys Usage Settings" at bounding box center [71, 343] width 143 height 686
drag, startPoint x: 90, startPoint y: 398, endPoint x: 56, endPoint y: 299, distance: 104.3
click at [0, 408] on div "Home Models Playground Library Wallet API Keys Usage Settings" at bounding box center [71, 343] width 143 height 686
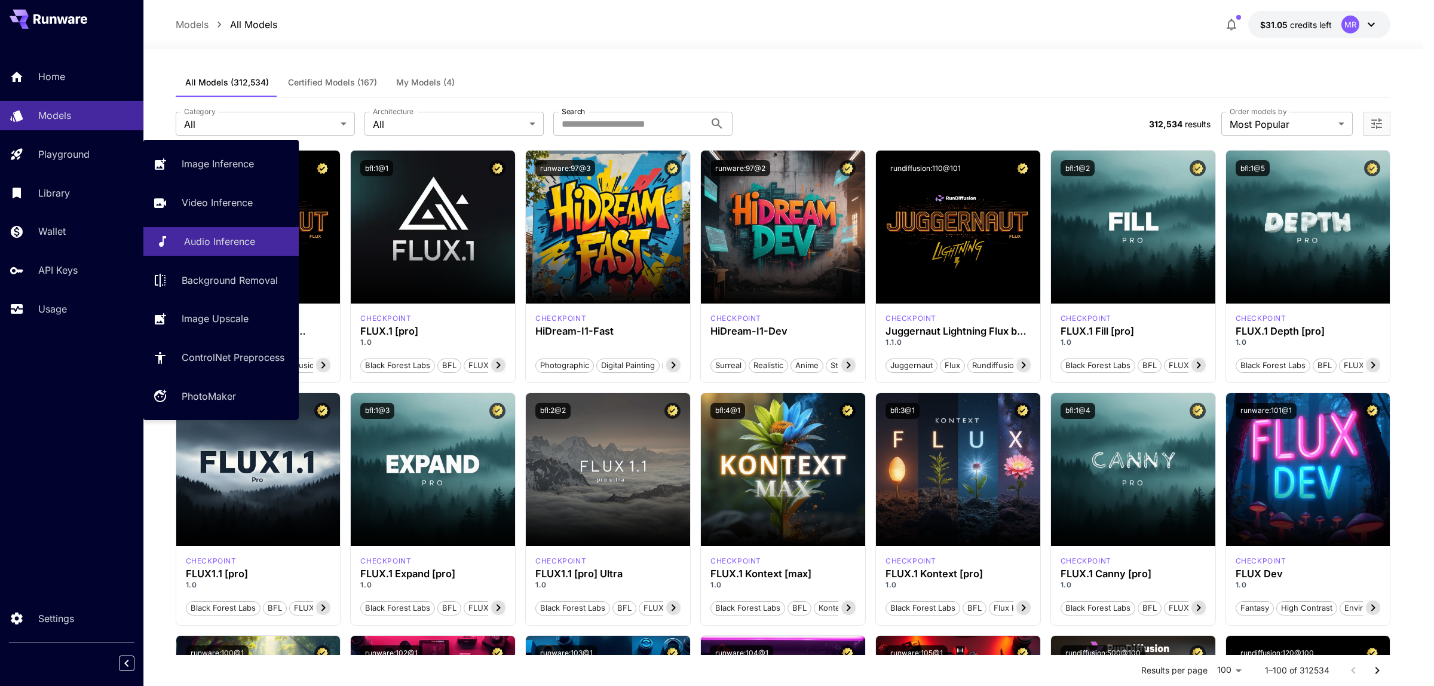
click at [235, 244] on p "Audio Inference" at bounding box center [219, 241] width 71 height 14
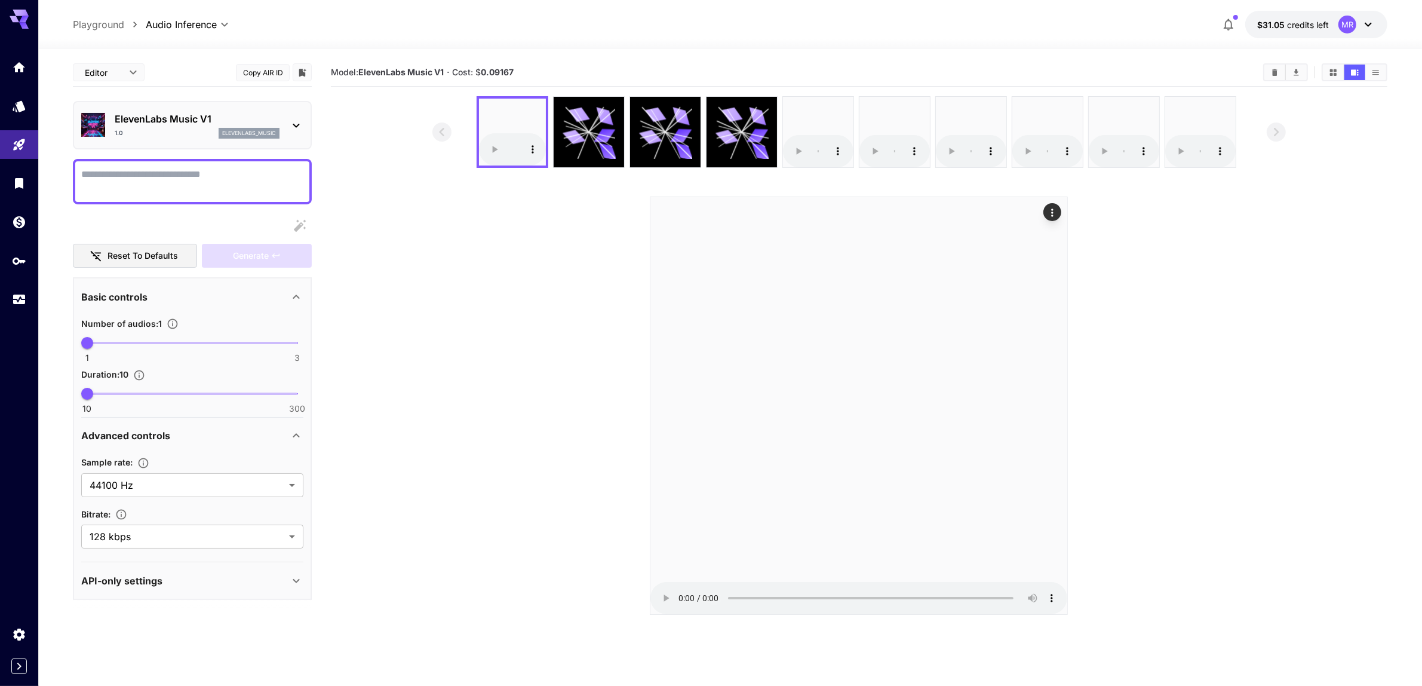
click at [221, 111] on div "ElevenLabs Music V1 1.0 elevenlabs_music" at bounding box center [192, 125] width 222 height 36
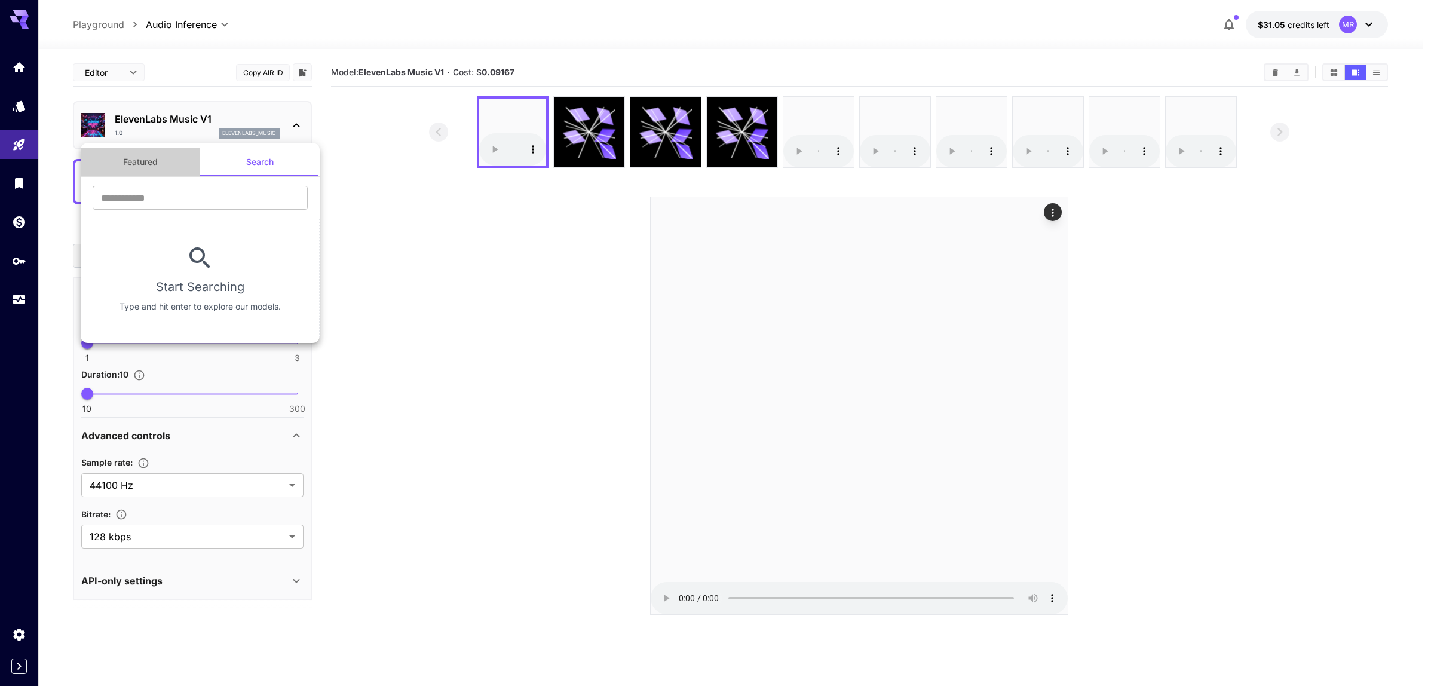
click at [169, 166] on button "Featured" at bounding box center [140, 162] width 119 height 29
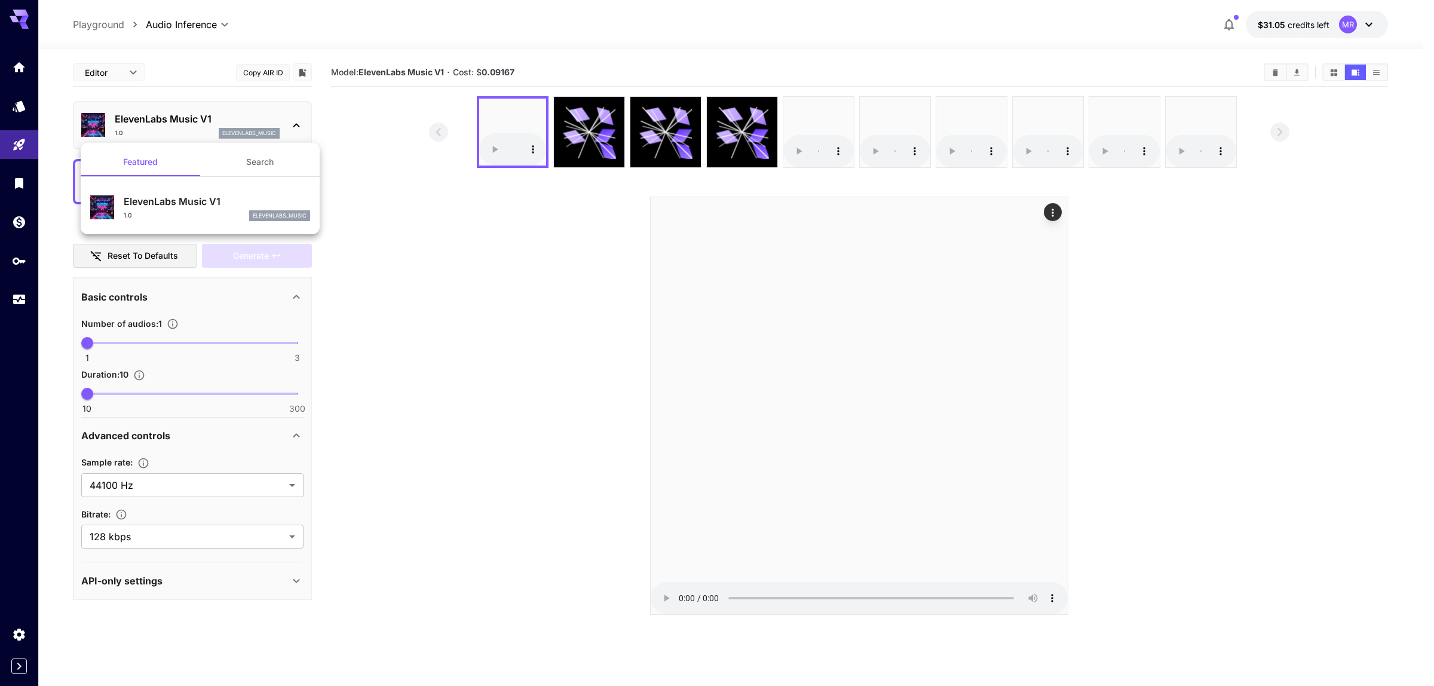
click at [268, 210] on div "elevenlabs_music" at bounding box center [279, 215] width 61 height 11
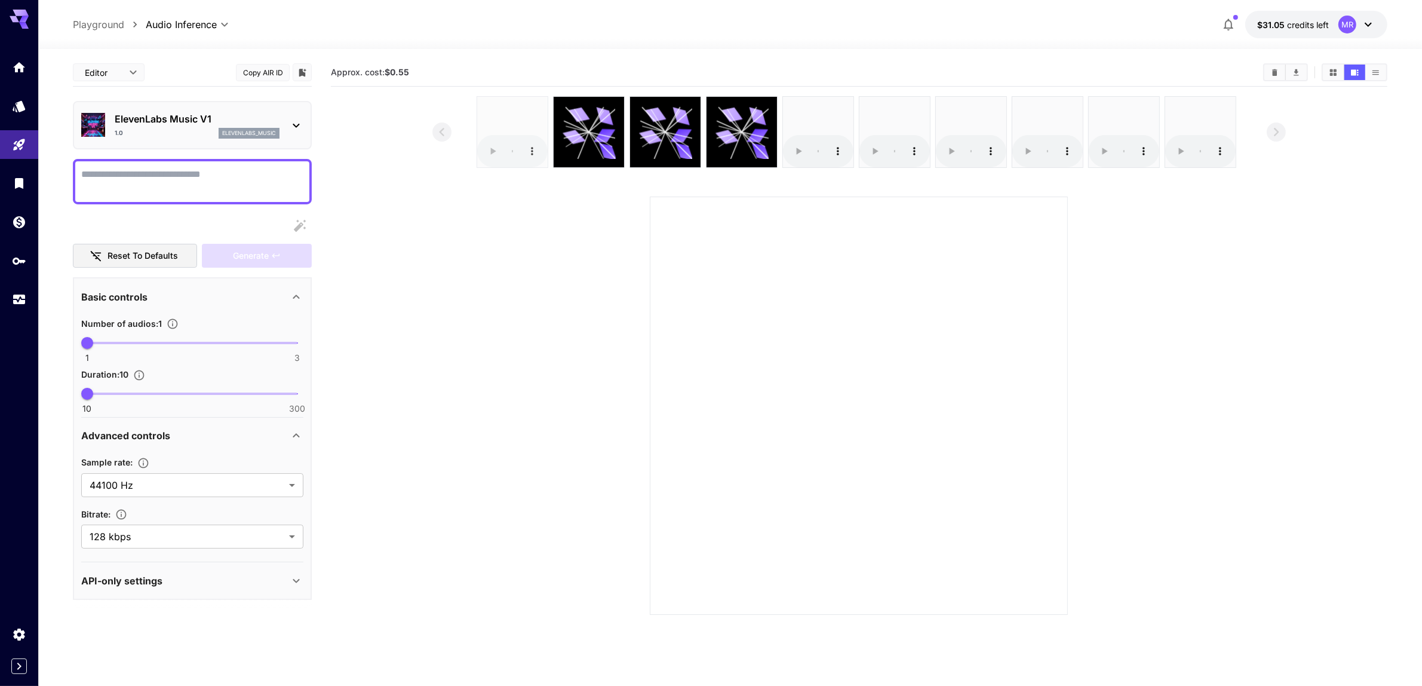
click at [523, 132] on audio at bounding box center [512, 132] width 70 height 70
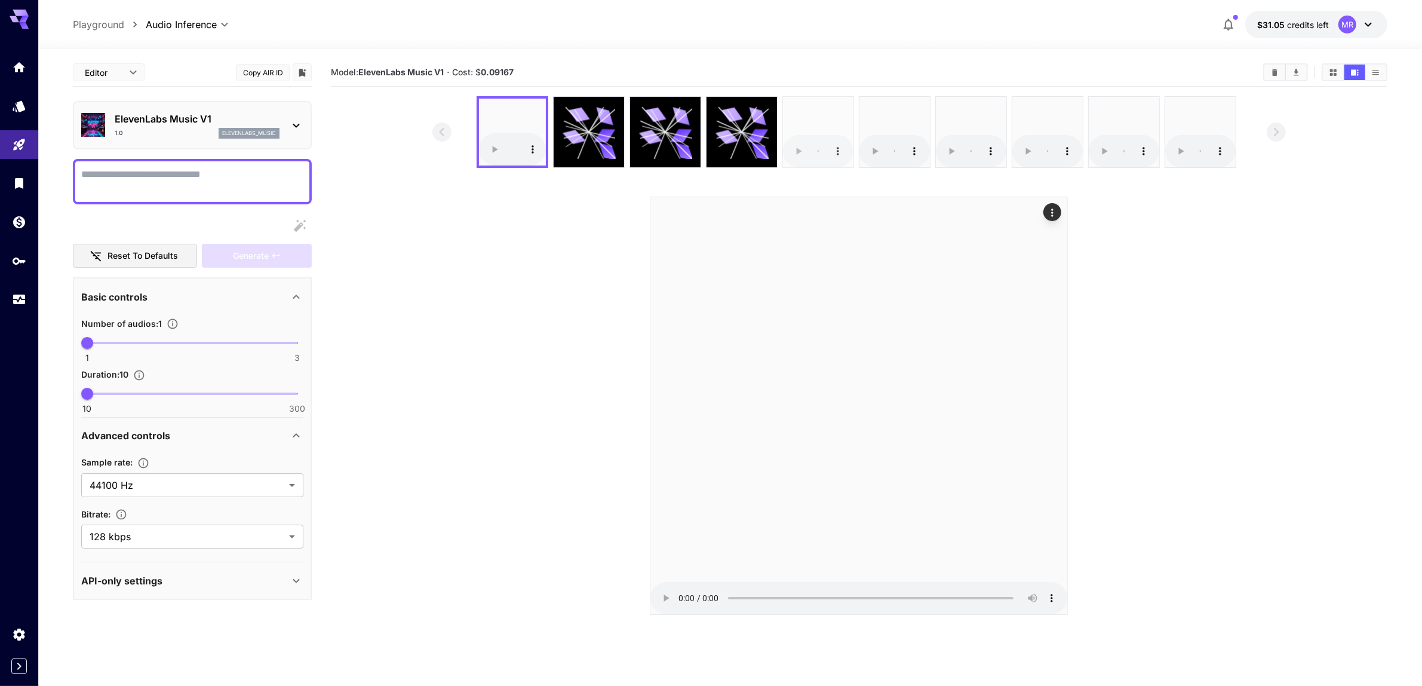
click at [808, 130] on audio at bounding box center [818, 132] width 70 height 70
click at [883, 118] on audio at bounding box center [895, 132] width 70 height 70
click at [986, 118] on audio at bounding box center [971, 132] width 70 height 70
click at [1320, 619] on section "Model: ElevenLabs Music V1 · Cost: $ 0.55" at bounding box center [859, 402] width 1057 height 686
drag, startPoint x: 1320, startPoint y: 619, endPoint x: 580, endPoint y: 433, distance: 763.3
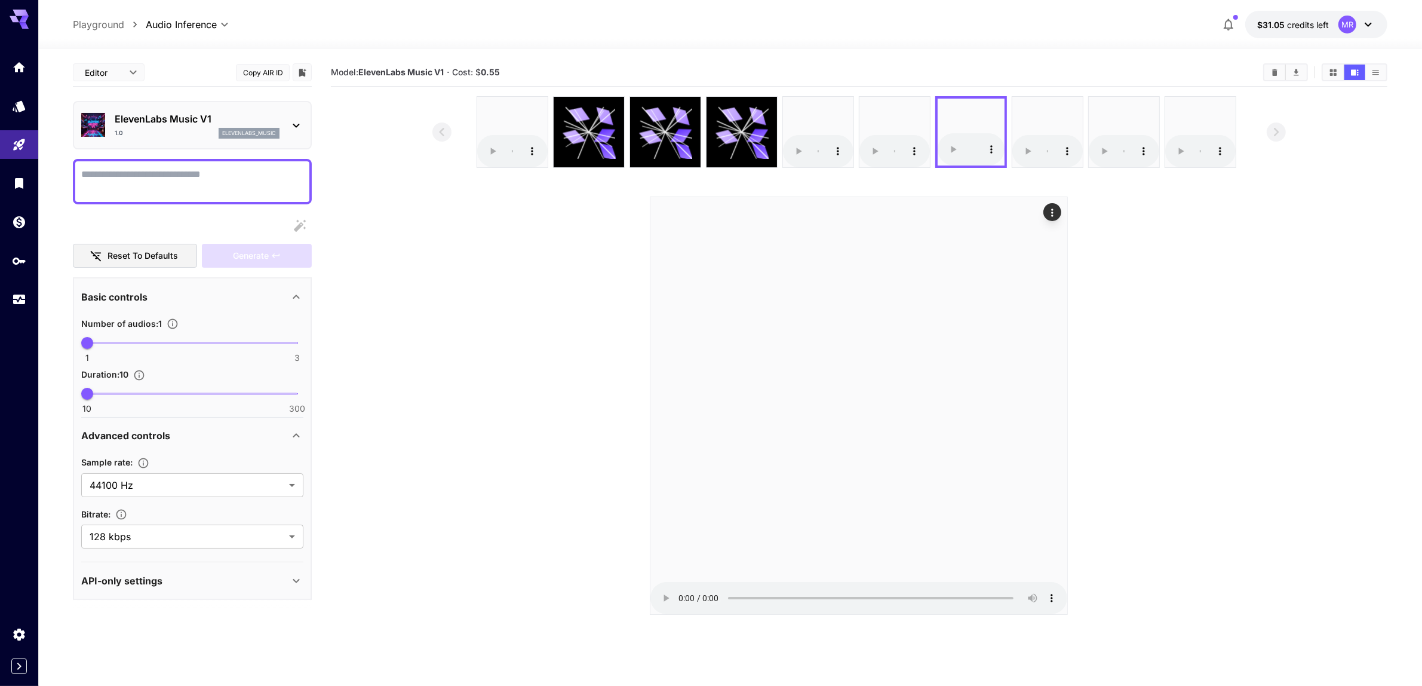
click at [580, 433] on section at bounding box center [860, 355] width 854 height 519
